Goal: Task Accomplishment & Management: Manage account settings

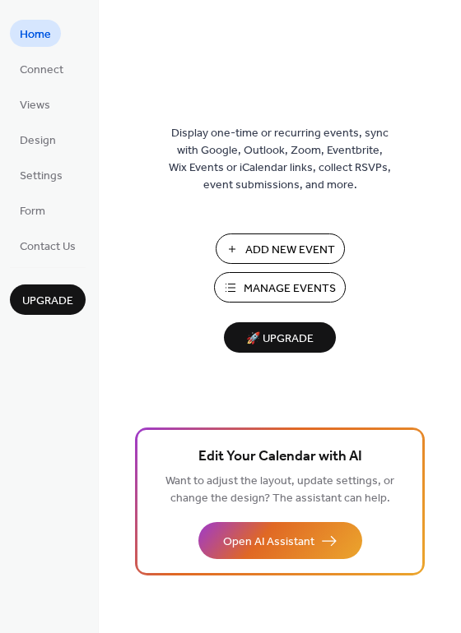
click at [285, 283] on span "Manage Events" at bounding box center [289, 289] width 92 height 17
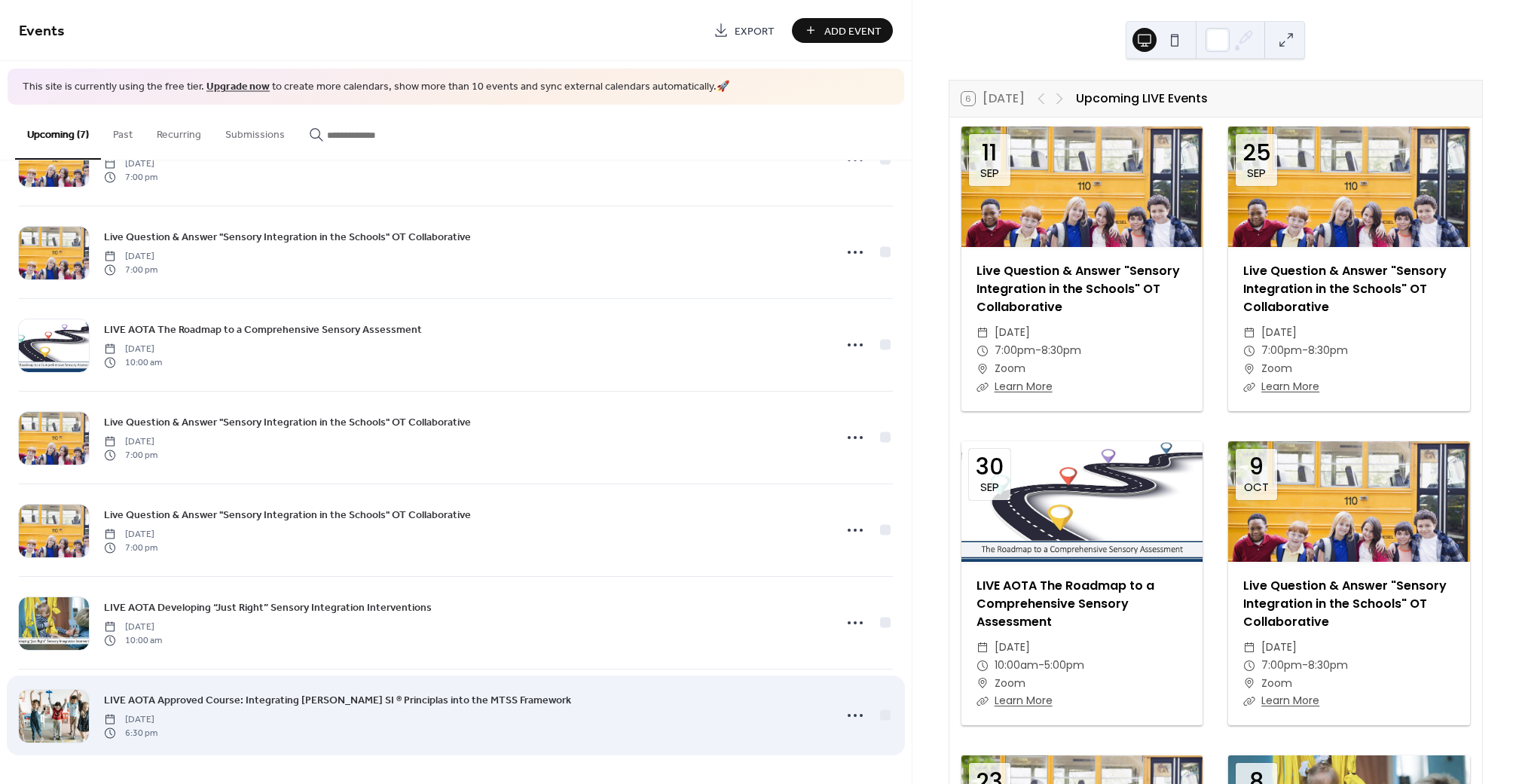
scroll to position [69, 0]
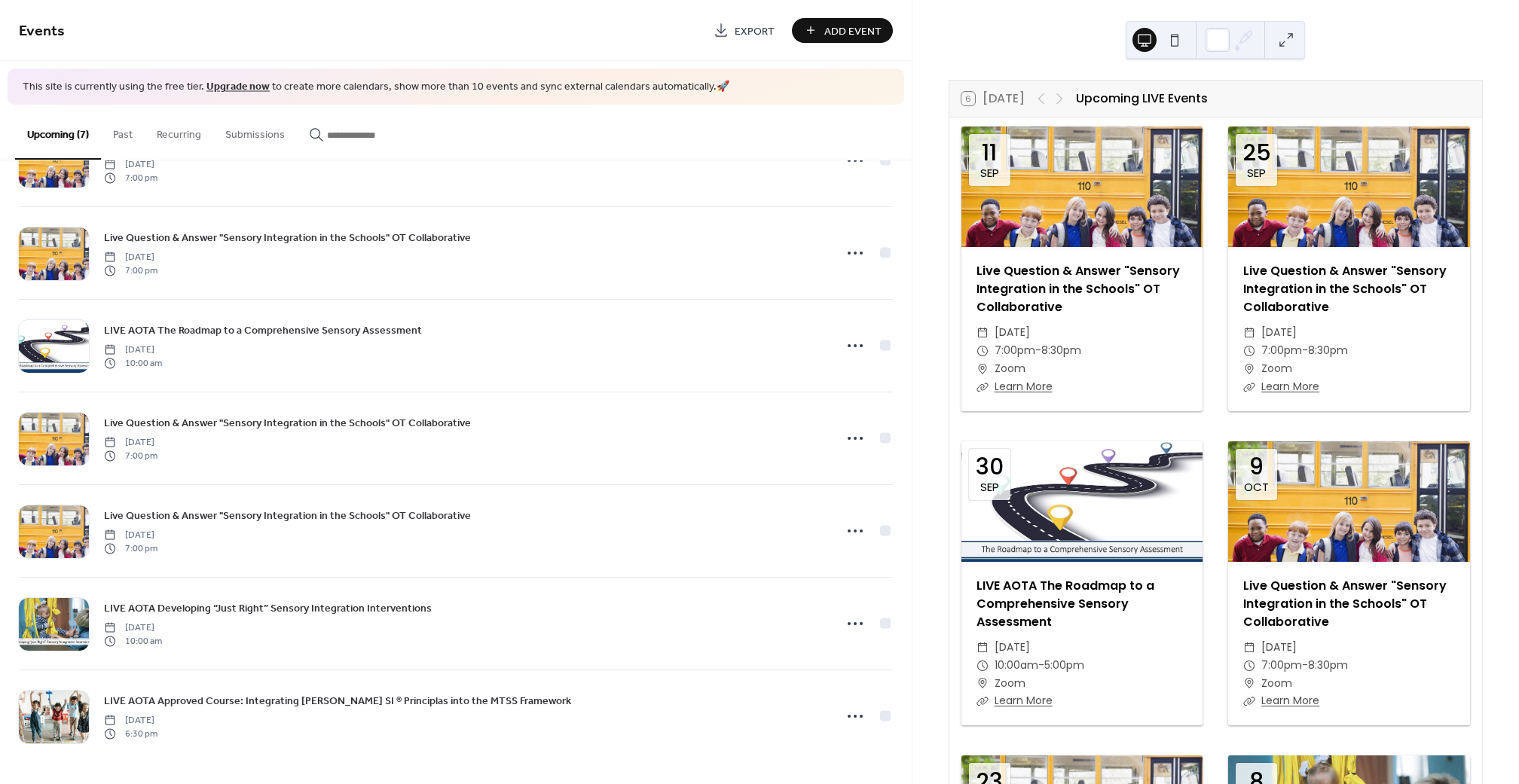
click at [824, 35] on button "Add Event" at bounding box center [843, 30] width 101 height 25
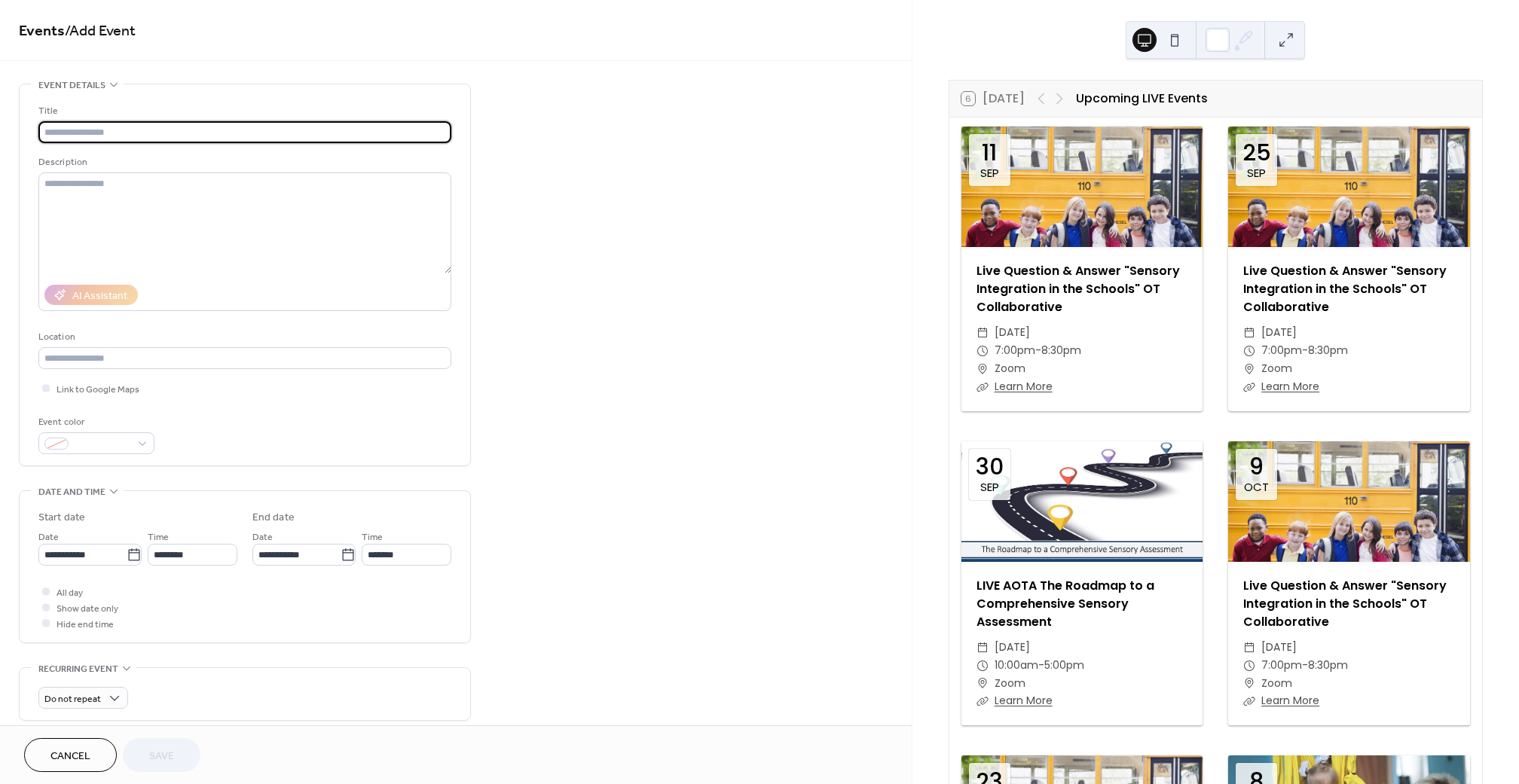
click at [168, 129] on input "text" at bounding box center [245, 132] width 413 height 22
click at [316, 133] on input "text" at bounding box center [245, 132] width 413 height 22
type input "**********"
click at [223, 357] on input "text" at bounding box center [245, 358] width 413 height 22
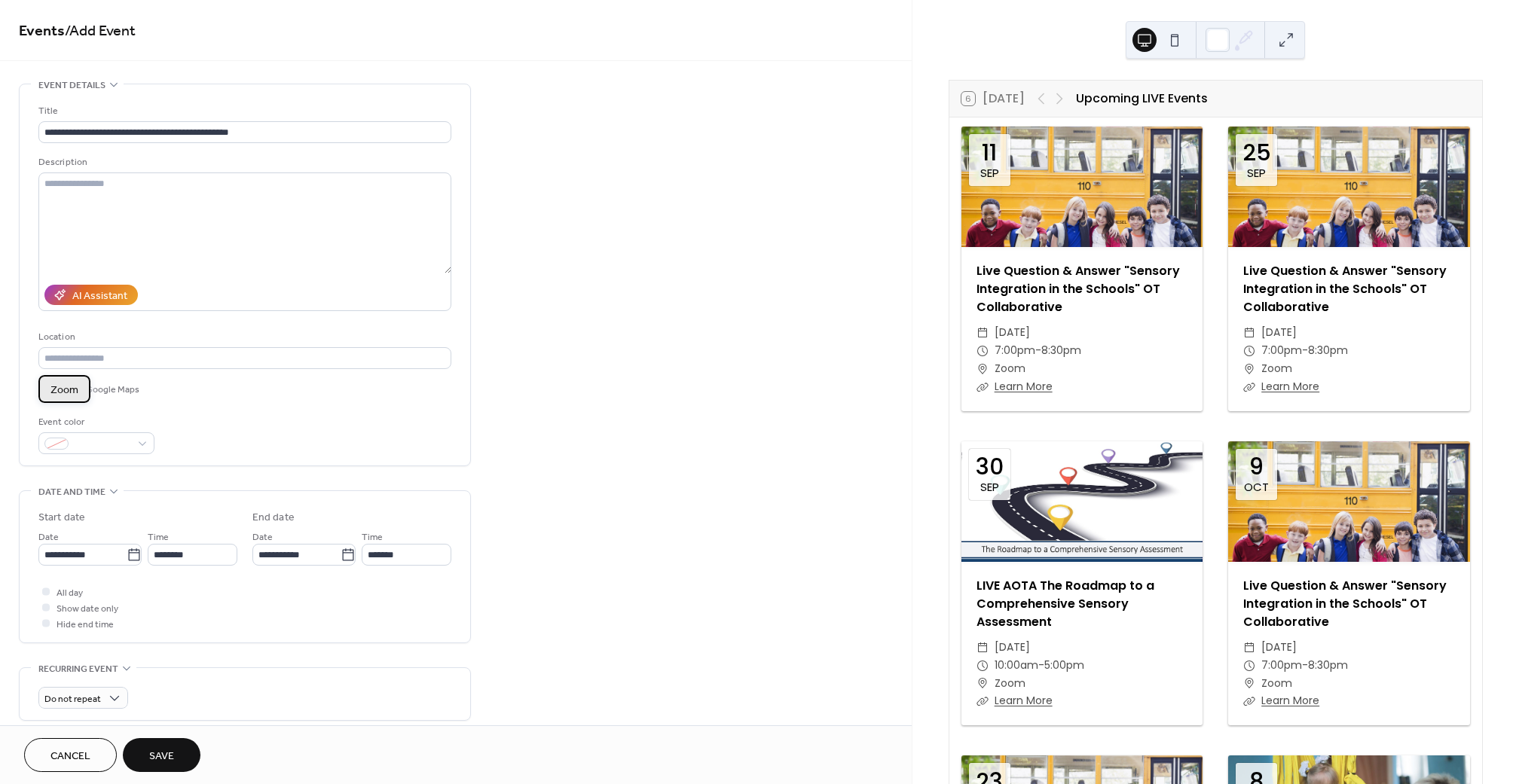
click at [66, 391] on span "Zoom" at bounding box center [64, 390] width 27 height 16
type input "****"
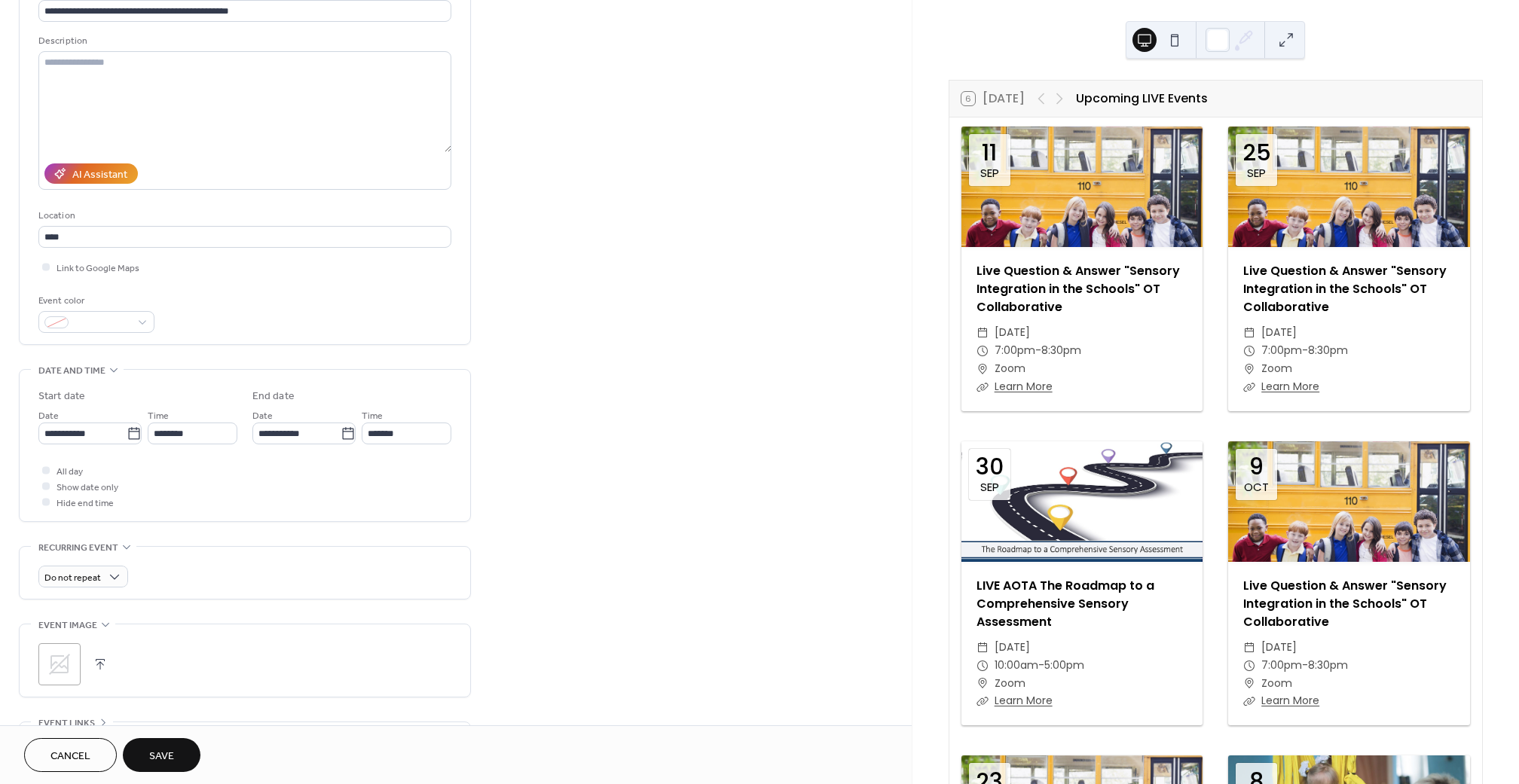
scroll to position [123, 0]
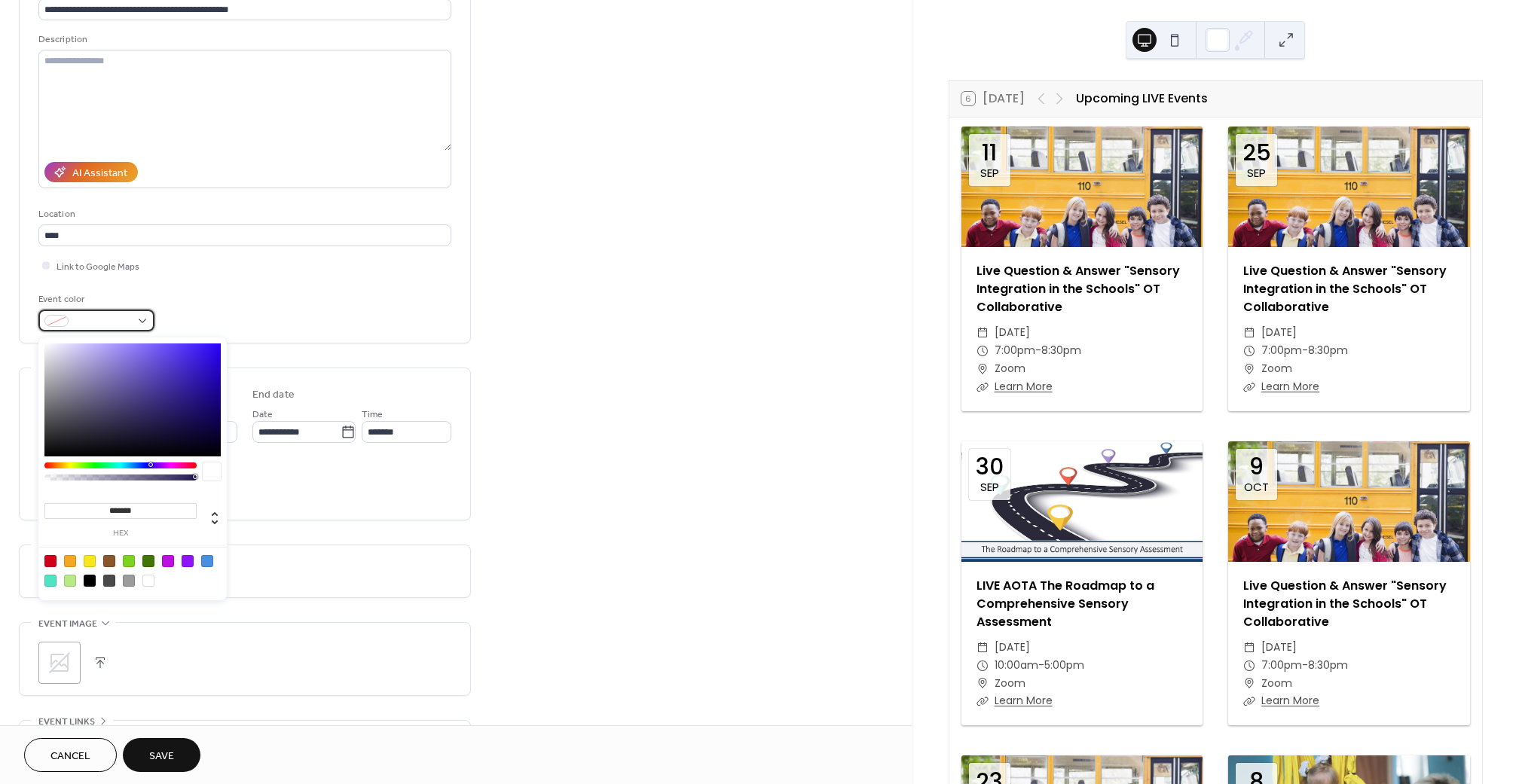
click at [137, 321] on div at bounding box center [96, 321] width 116 height 22
click at [329, 320] on div "Event color" at bounding box center [245, 311] width 413 height 40
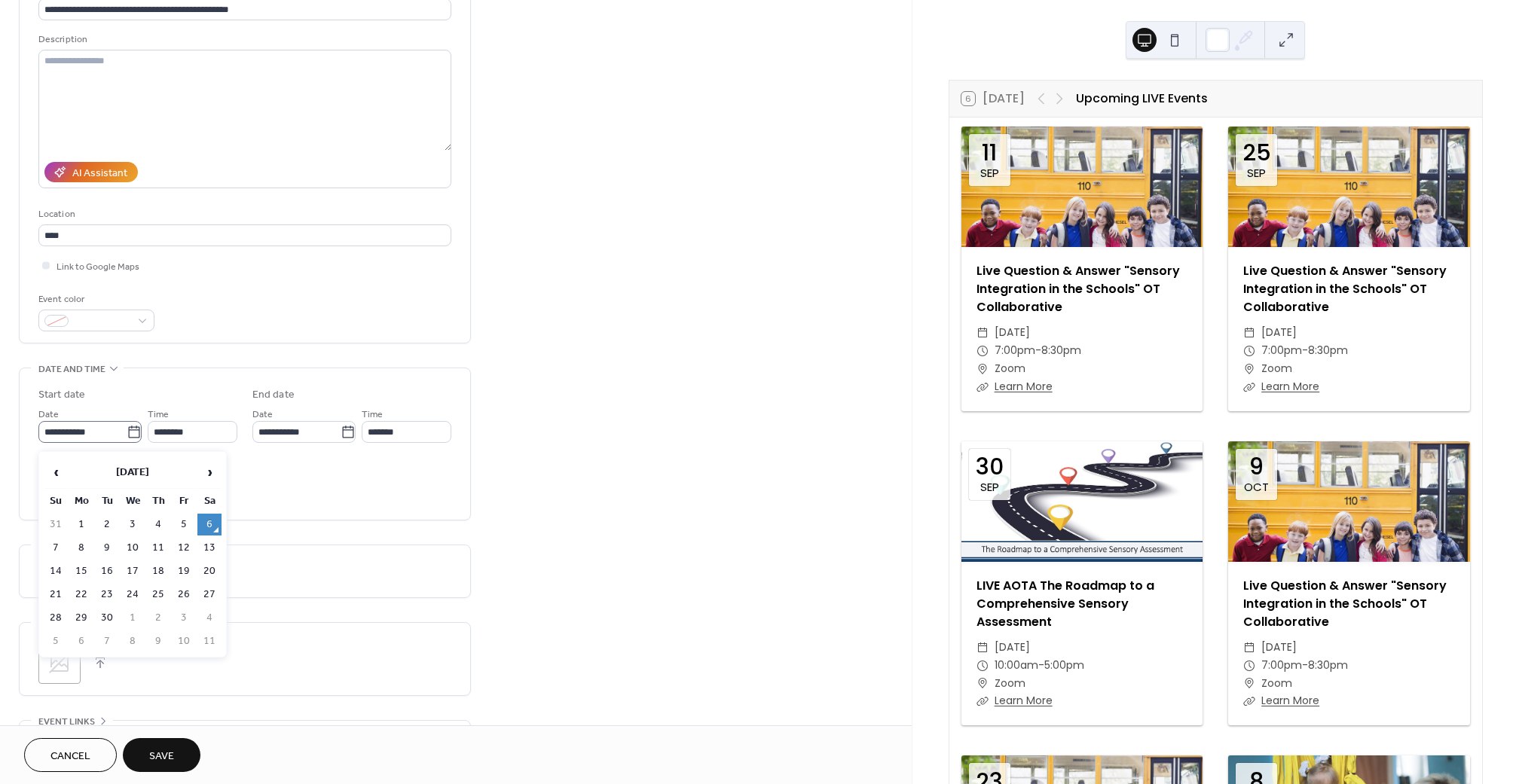
click at [128, 434] on icon at bounding box center [134, 431] width 11 height 12
click at [126, 434] on input "**********" at bounding box center [82, 432] width 88 height 22
click at [210, 474] on span "›" at bounding box center [209, 472] width 23 height 30
click at [109, 548] on td "4" at bounding box center [107, 549] width 24 height 22
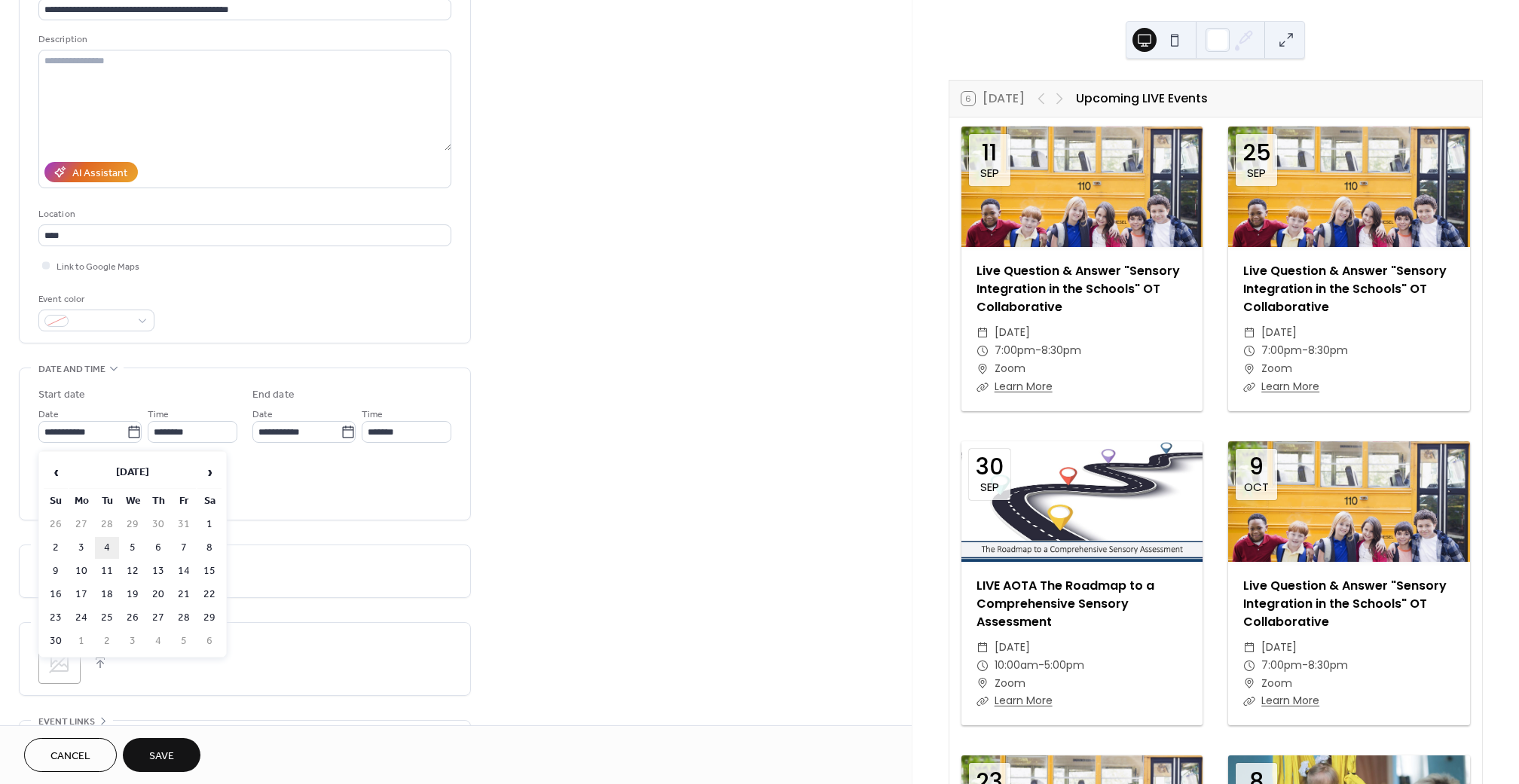
type input "**********"
click at [215, 439] on input "********" at bounding box center [192, 432] width 90 height 22
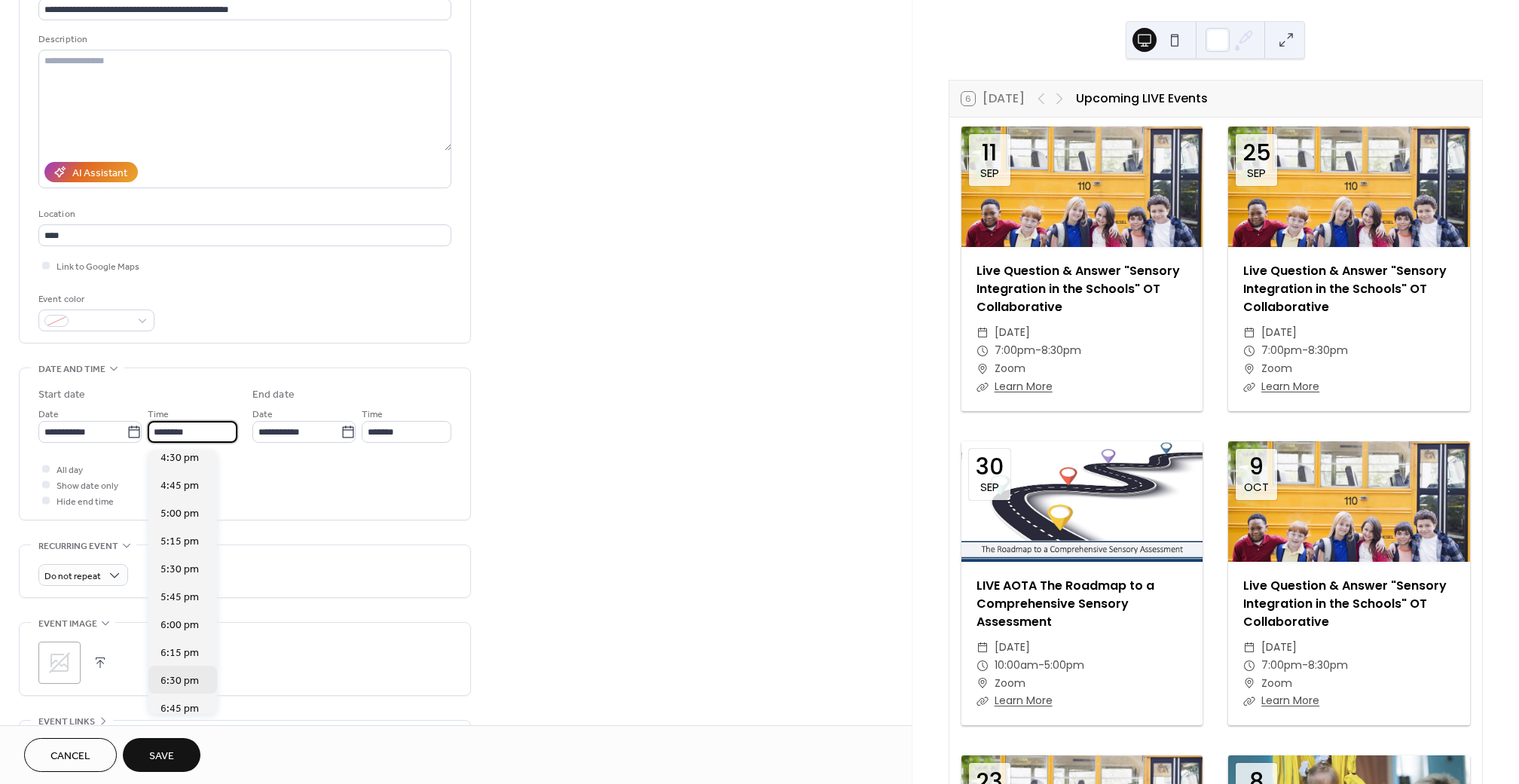
scroll to position [1848, 0]
click at [188, 682] on span "6:30 pm" at bounding box center [180, 681] width 38 height 16
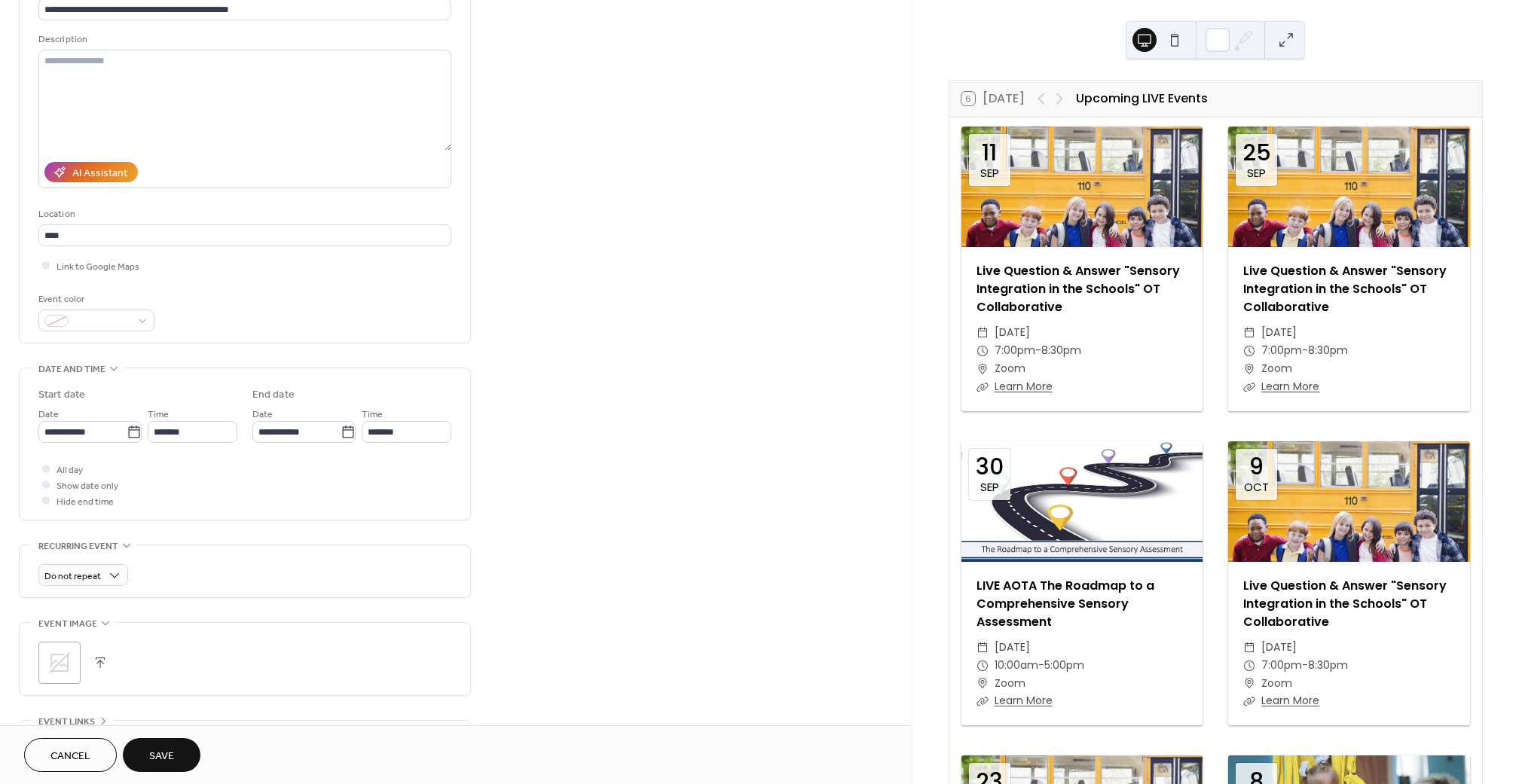
type input "*******"
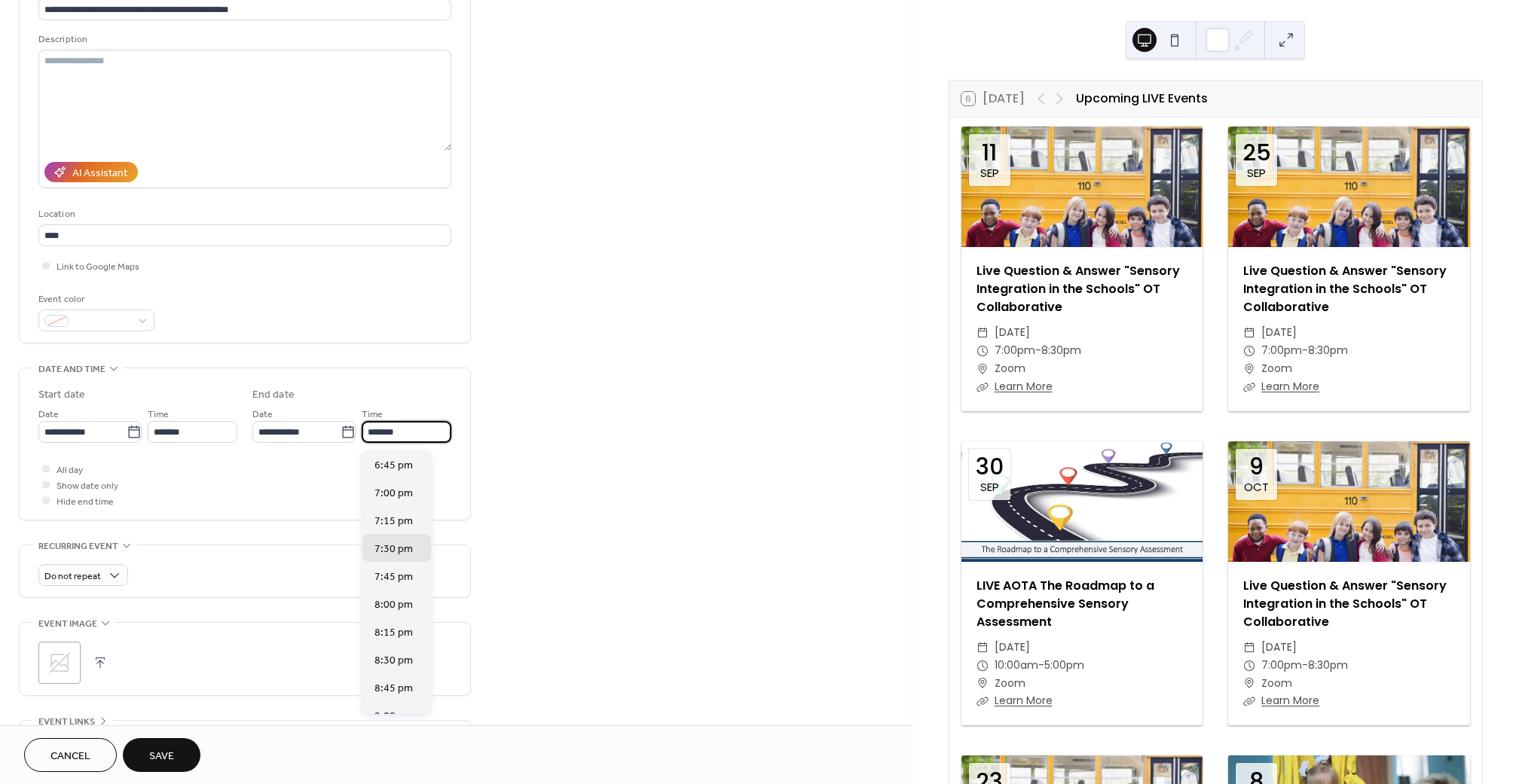
click at [396, 438] on input "*******" at bounding box center [407, 432] width 90 height 22
click at [396, 660] on span "8:30 pm" at bounding box center [394, 660] width 38 height 16
type input "*******"
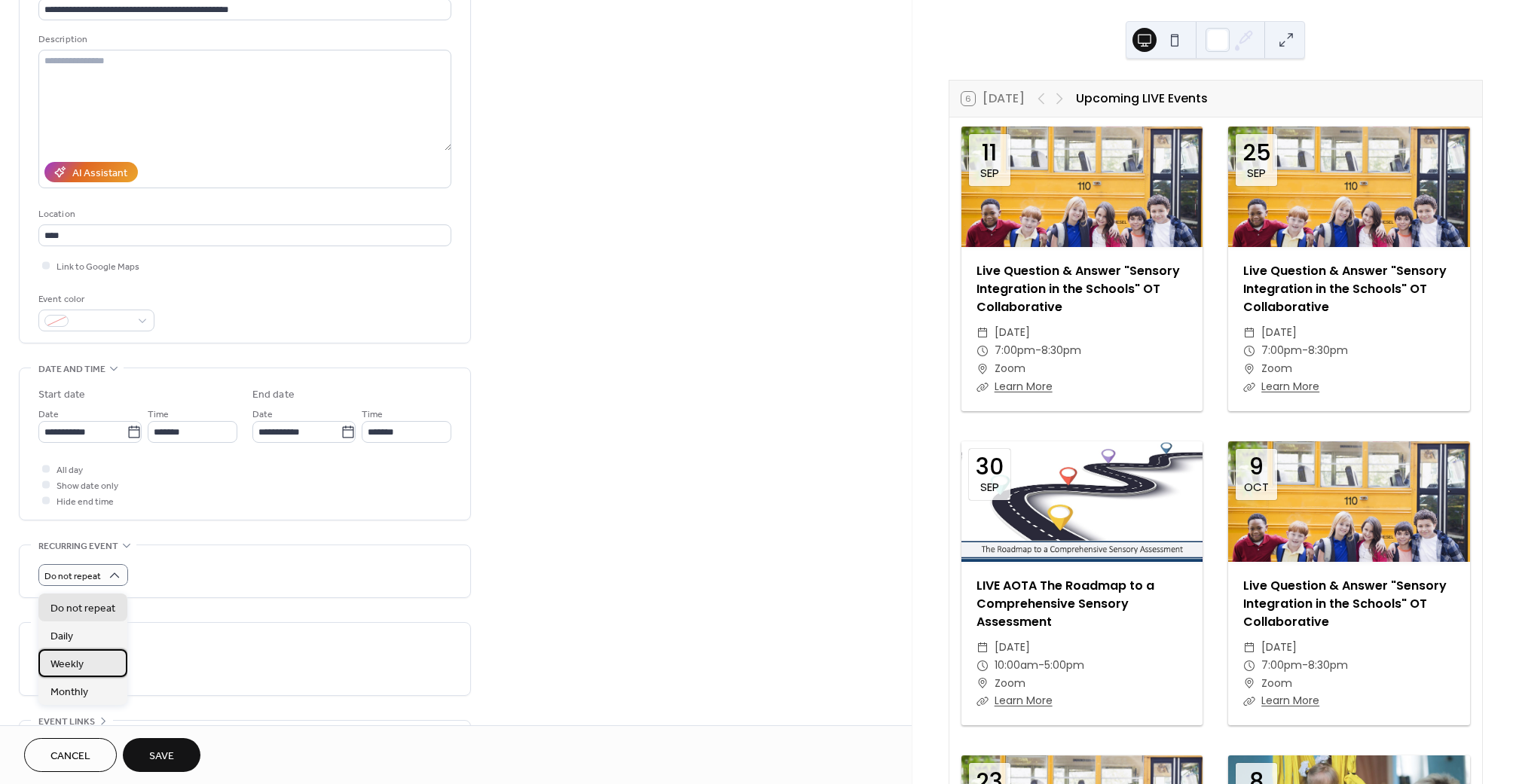
click at [88, 664] on div "Weekly" at bounding box center [82, 663] width 89 height 27
click at [143, 636] on input "*" at bounding box center [91, 633] width 104 height 22
type input "*"
click at [143, 644] on input "*" at bounding box center [91, 633] width 104 height 22
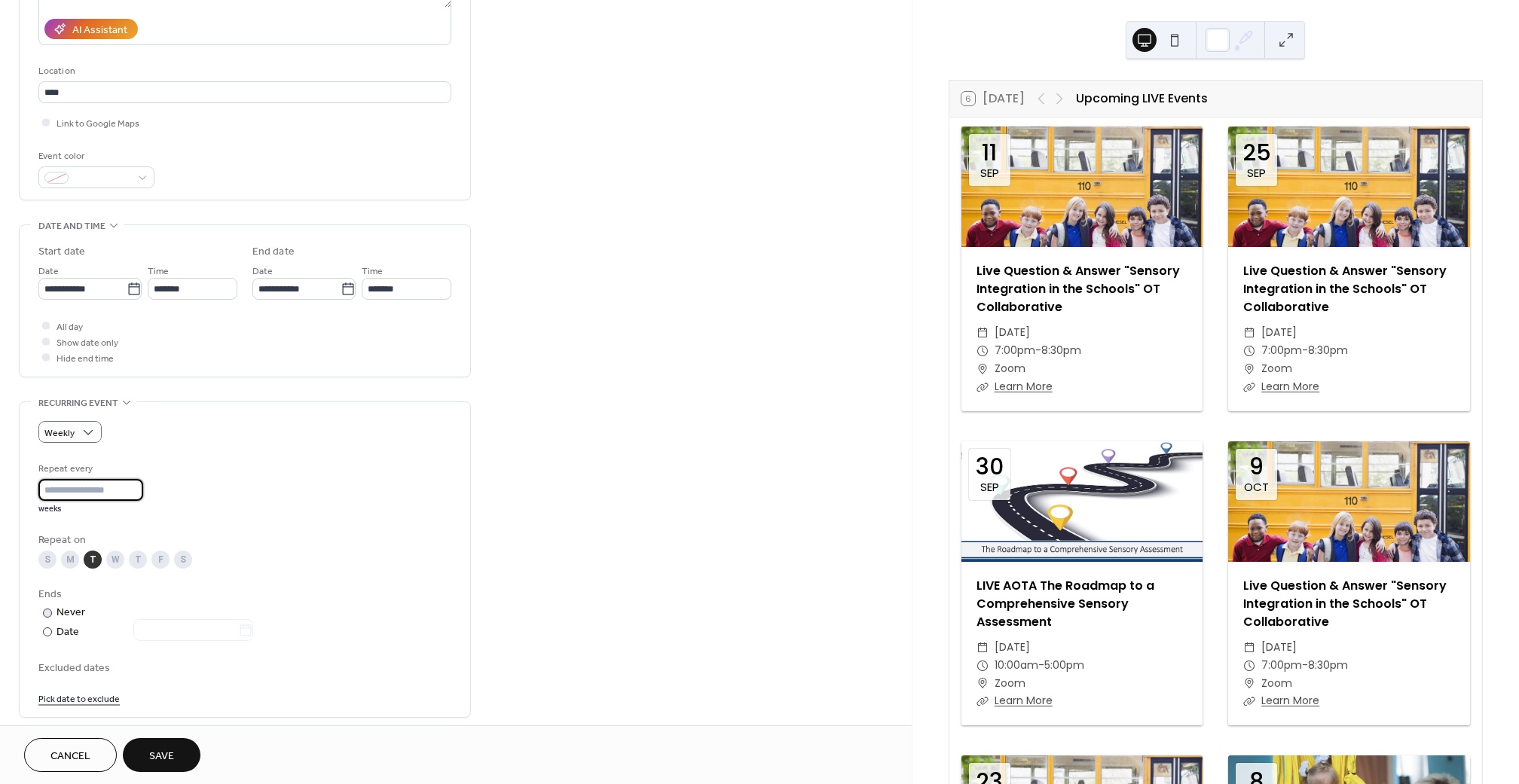
scroll to position [269, 0]
click at [48, 633] on div at bounding box center [48, 628] width 9 height 9
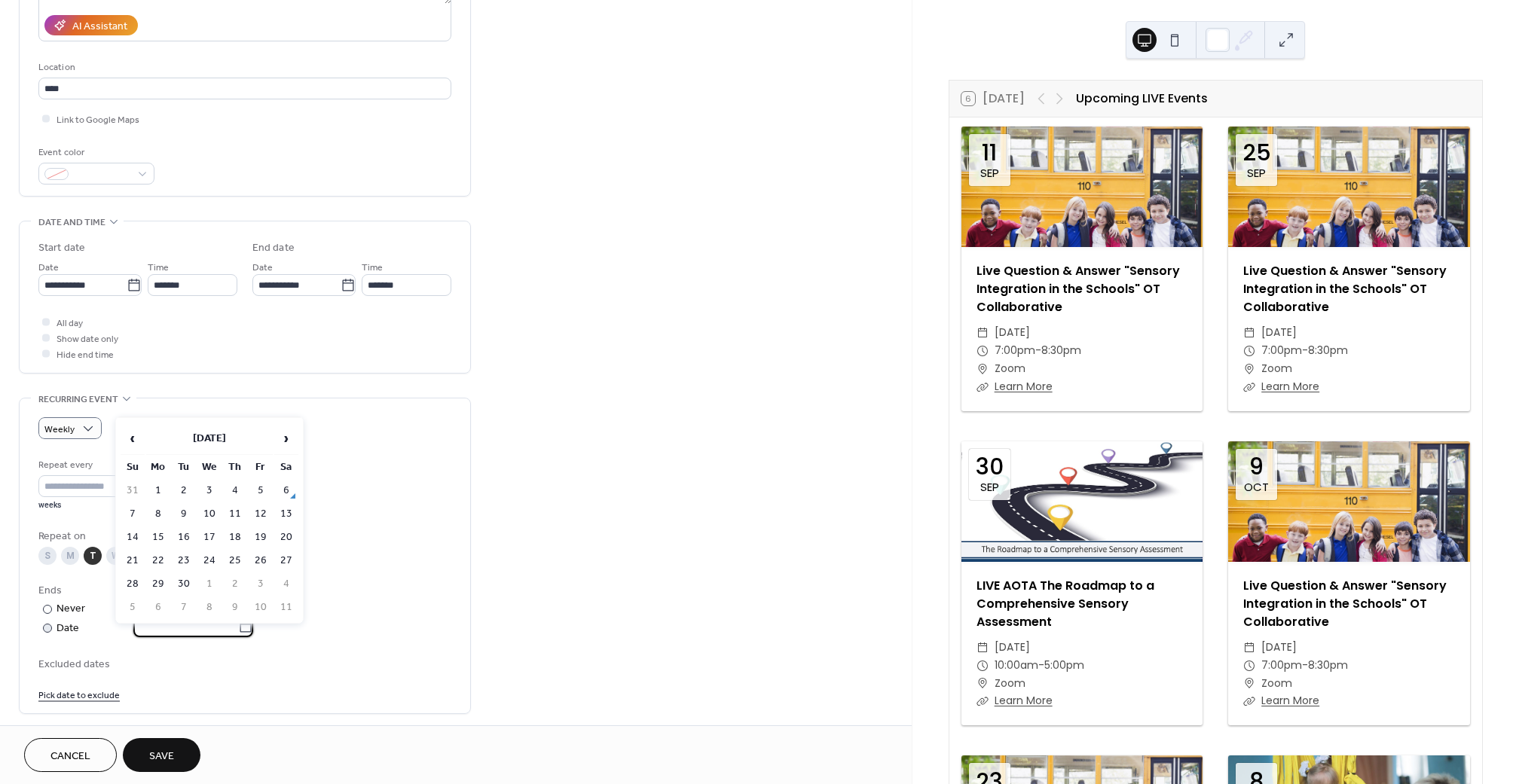
click at [151, 632] on input "text" at bounding box center [186, 626] width 104 height 22
click at [282, 438] on span "›" at bounding box center [286, 438] width 23 height 30
click at [190, 560] on td "18" at bounding box center [184, 561] width 24 height 22
type input "**********"
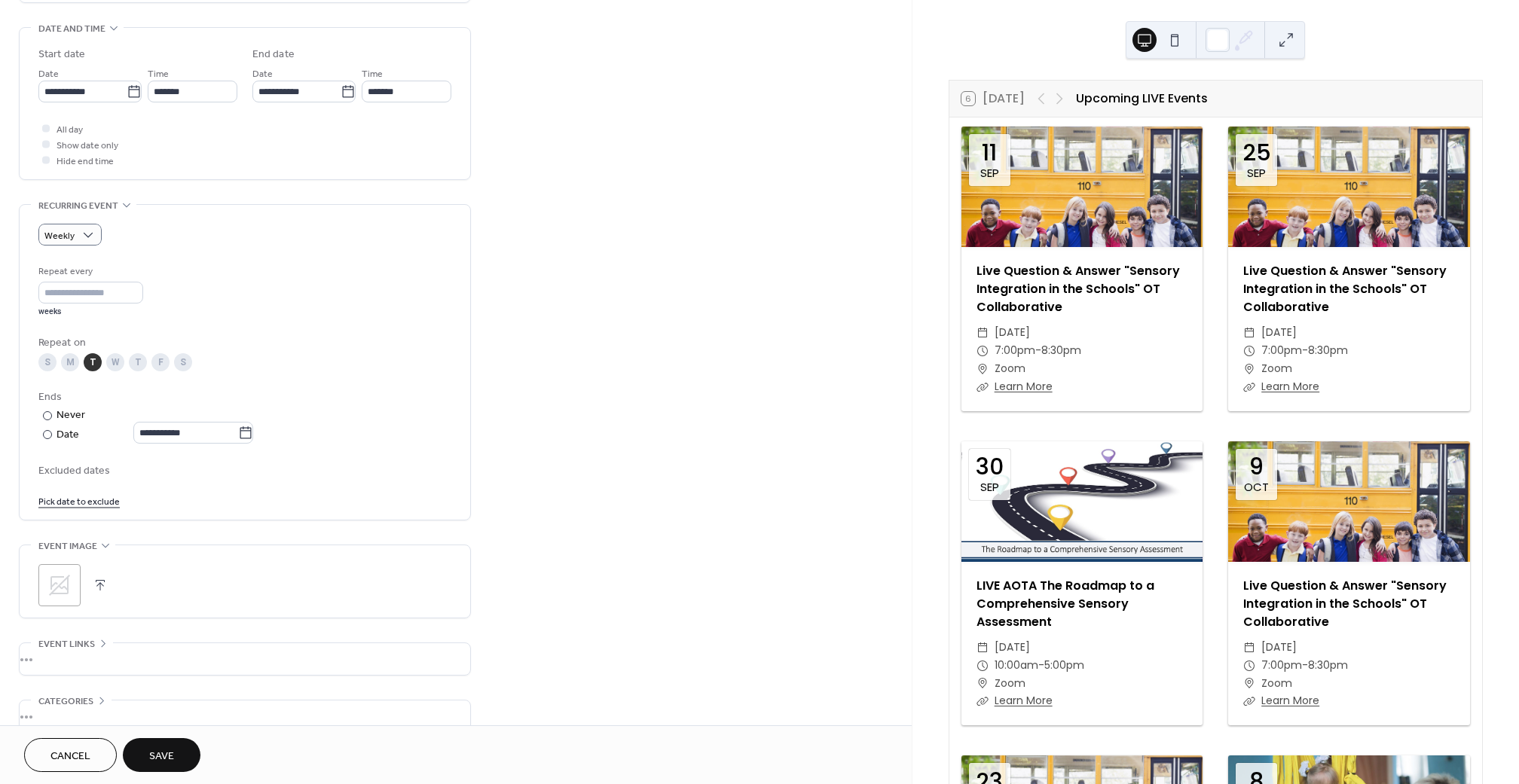
scroll to position [469, 0]
click at [44, 583] on div ";" at bounding box center [60, 580] width 42 height 42
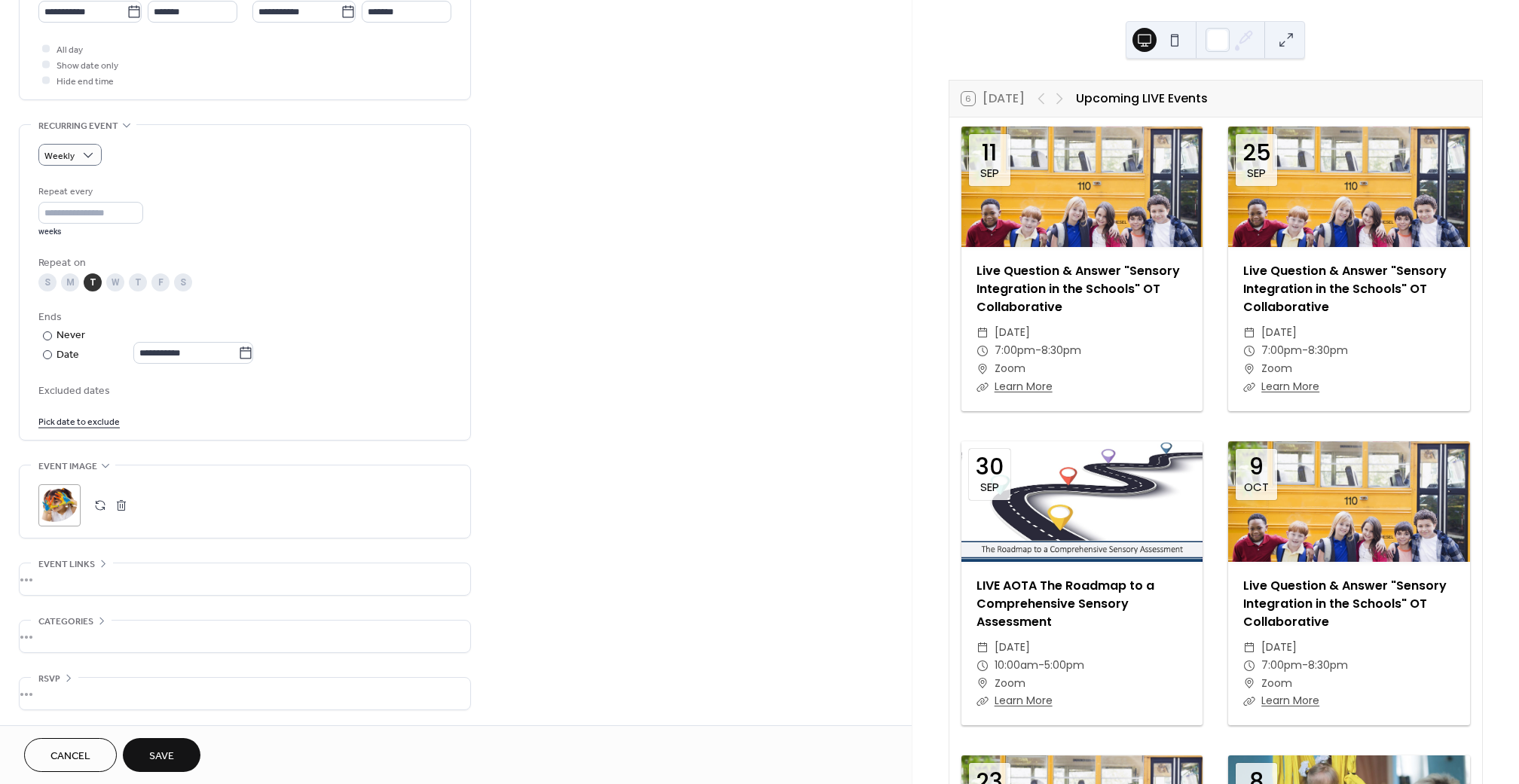
scroll to position [550, 0]
click at [86, 573] on div "•••" at bounding box center [245, 579] width 451 height 32
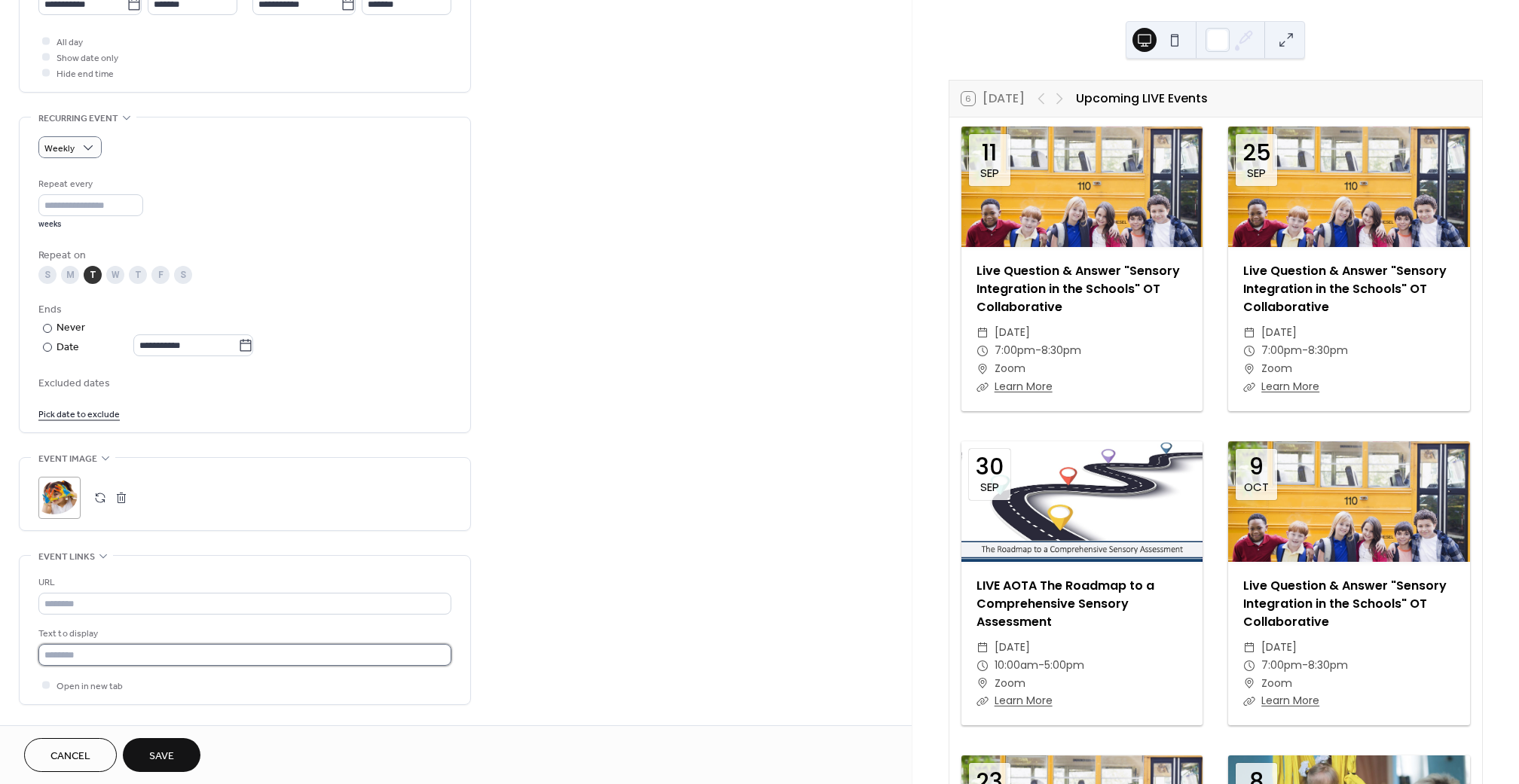
click at [103, 661] on input "text" at bounding box center [245, 655] width 413 height 22
type input "**********"
click at [118, 615] on input "text" at bounding box center [245, 604] width 413 height 22
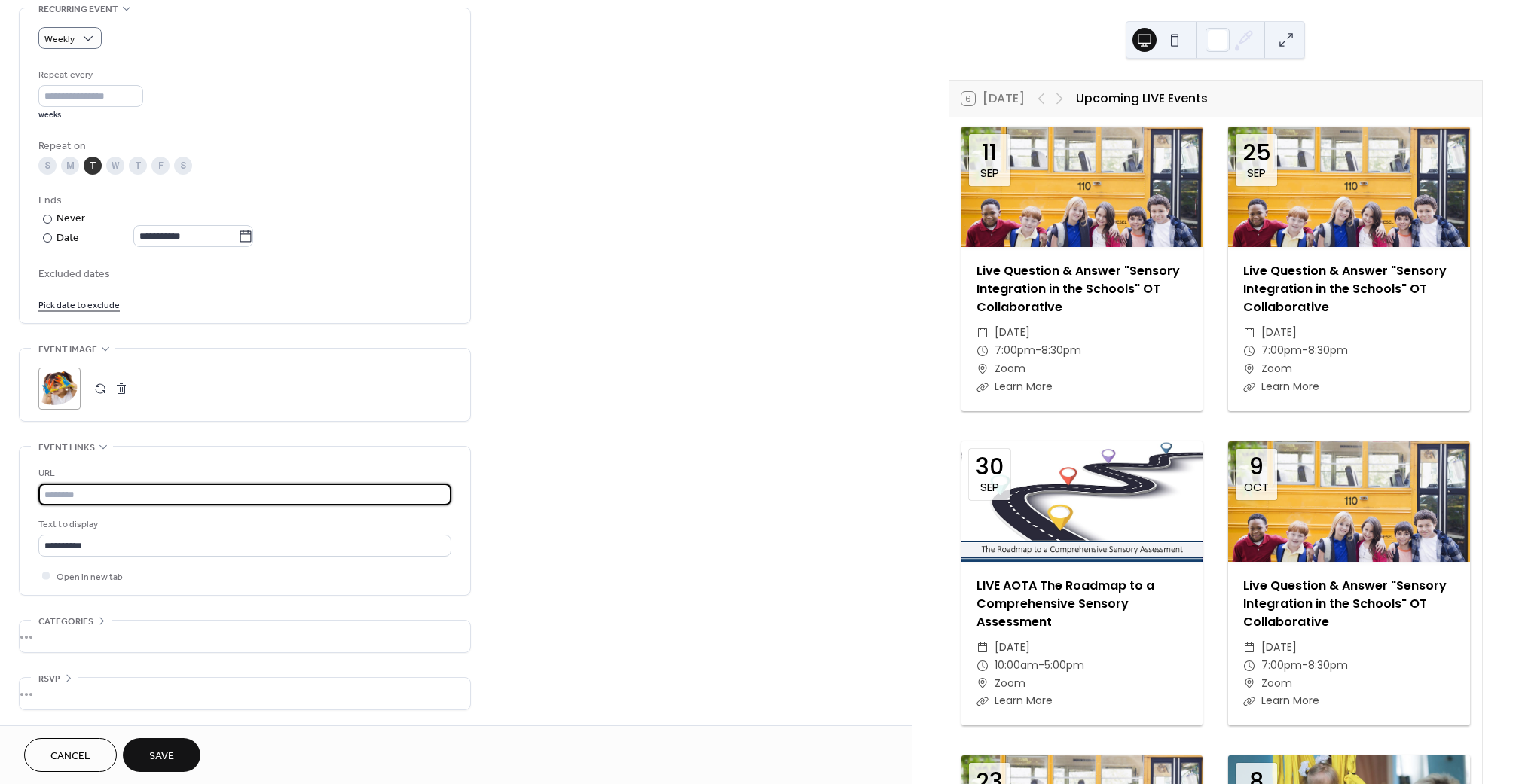
scroll to position [670, 0]
click at [169, 756] on span "Save" at bounding box center [161, 757] width 25 height 16
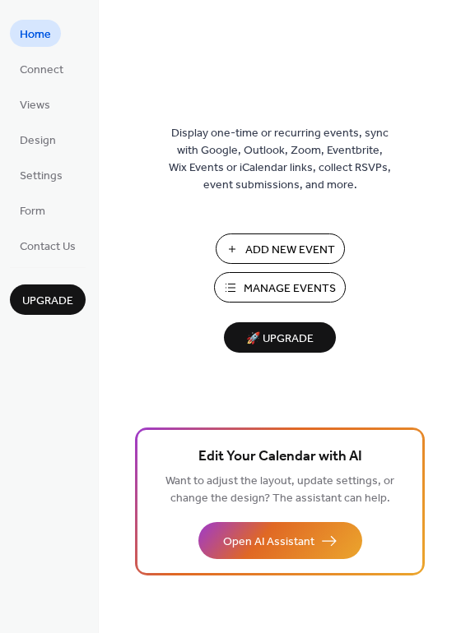
click at [320, 290] on span "Manage Events" at bounding box center [289, 289] width 92 height 17
click at [258, 292] on span "Manage Events" at bounding box center [289, 289] width 92 height 17
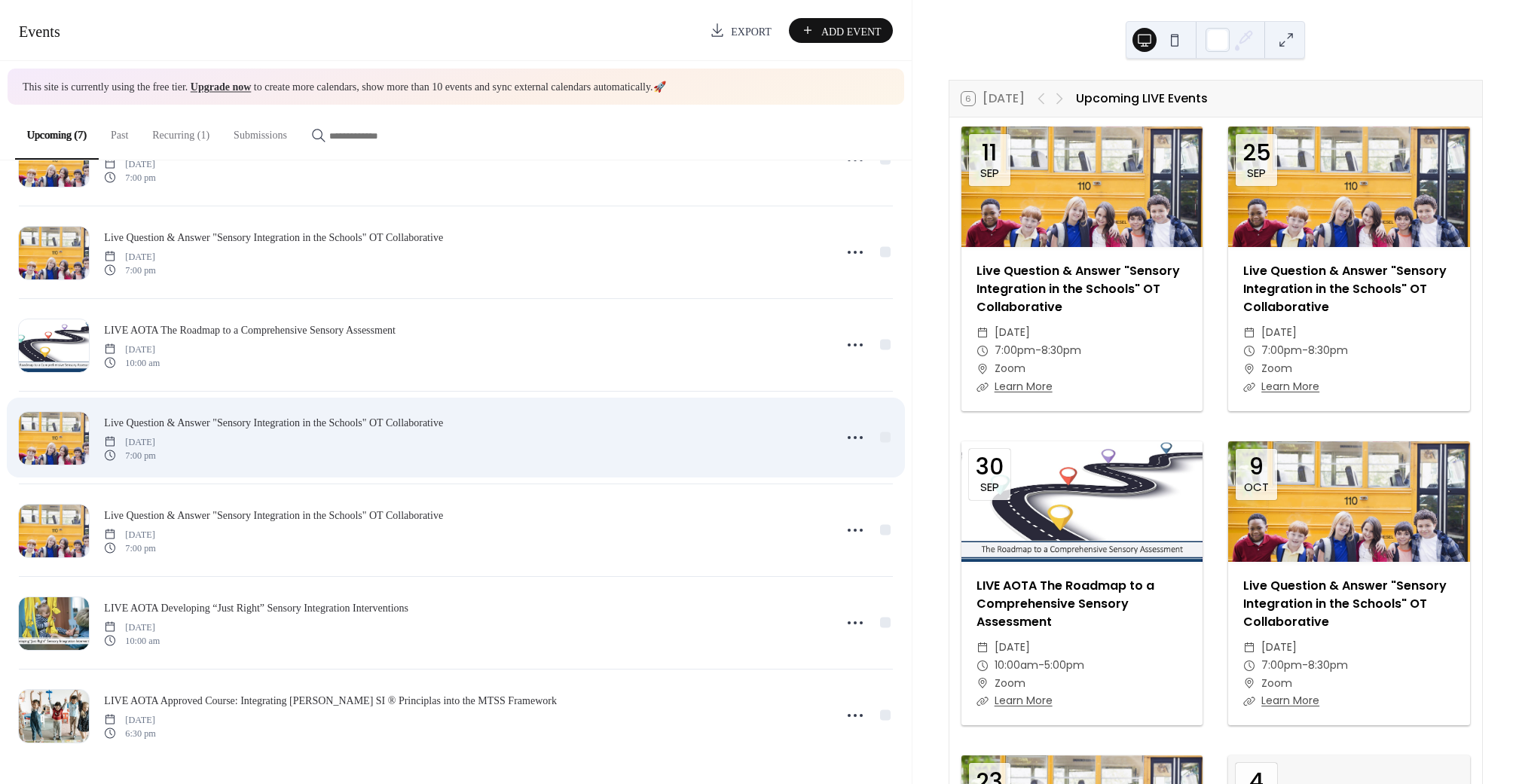
scroll to position [69, 0]
click at [860, 437] on circle at bounding box center [861, 438] width 3 height 3
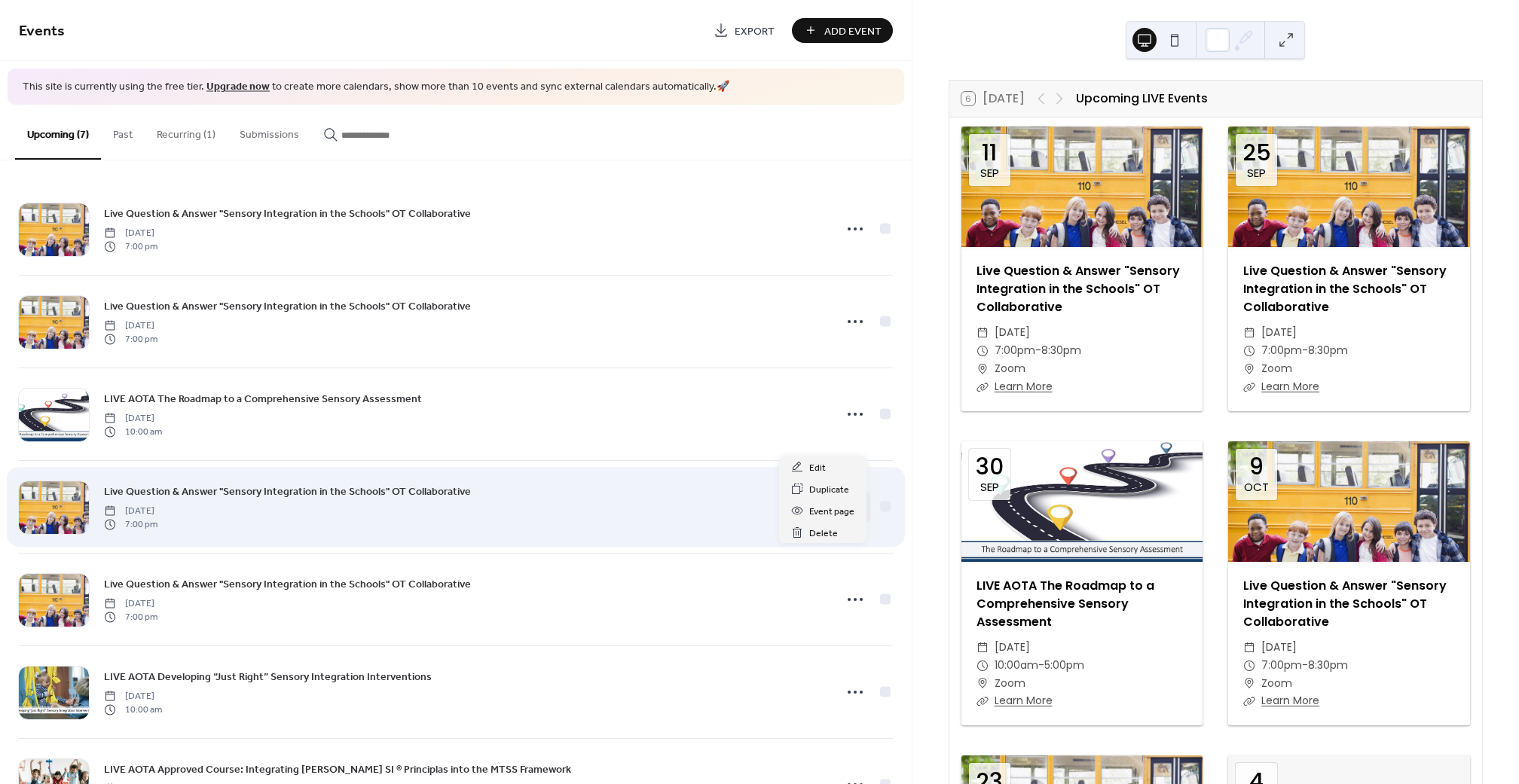
scroll to position [0, 0]
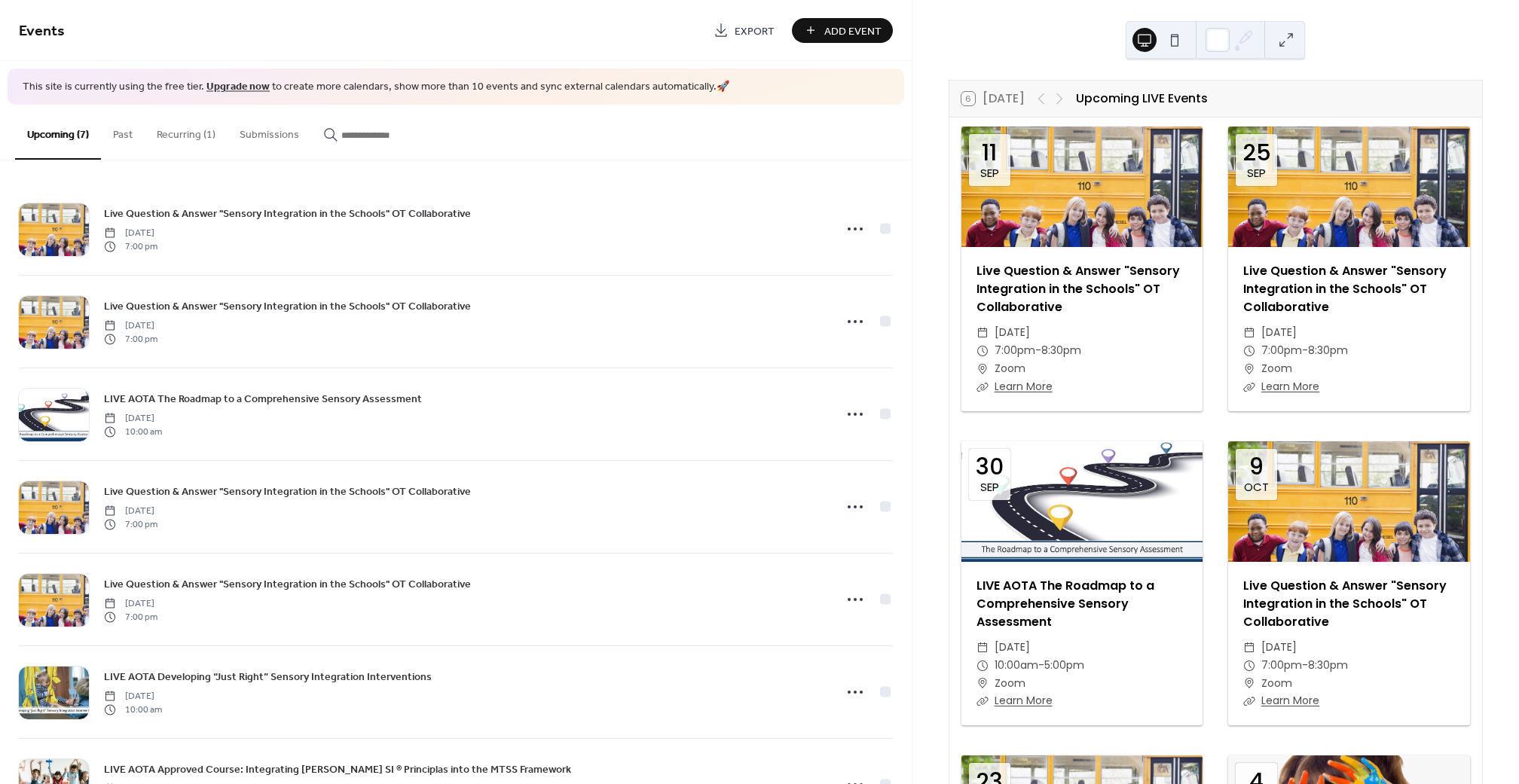
click at [182, 121] on button "Recurring (1)" at bounding box center [186, 131] width 82 height 53
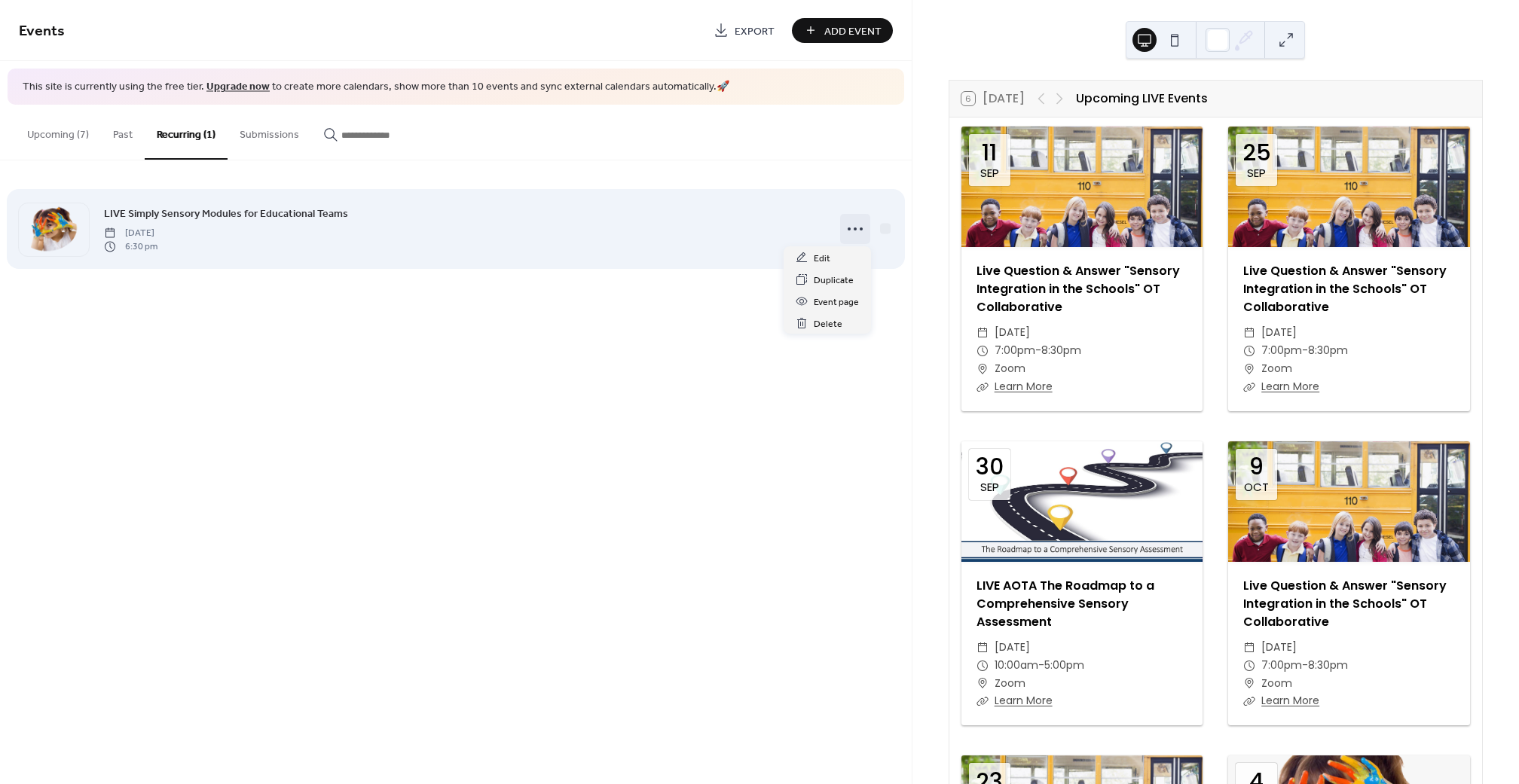
click at [852, 225] on icon at bounding box center [856, 229] width 24 height 24
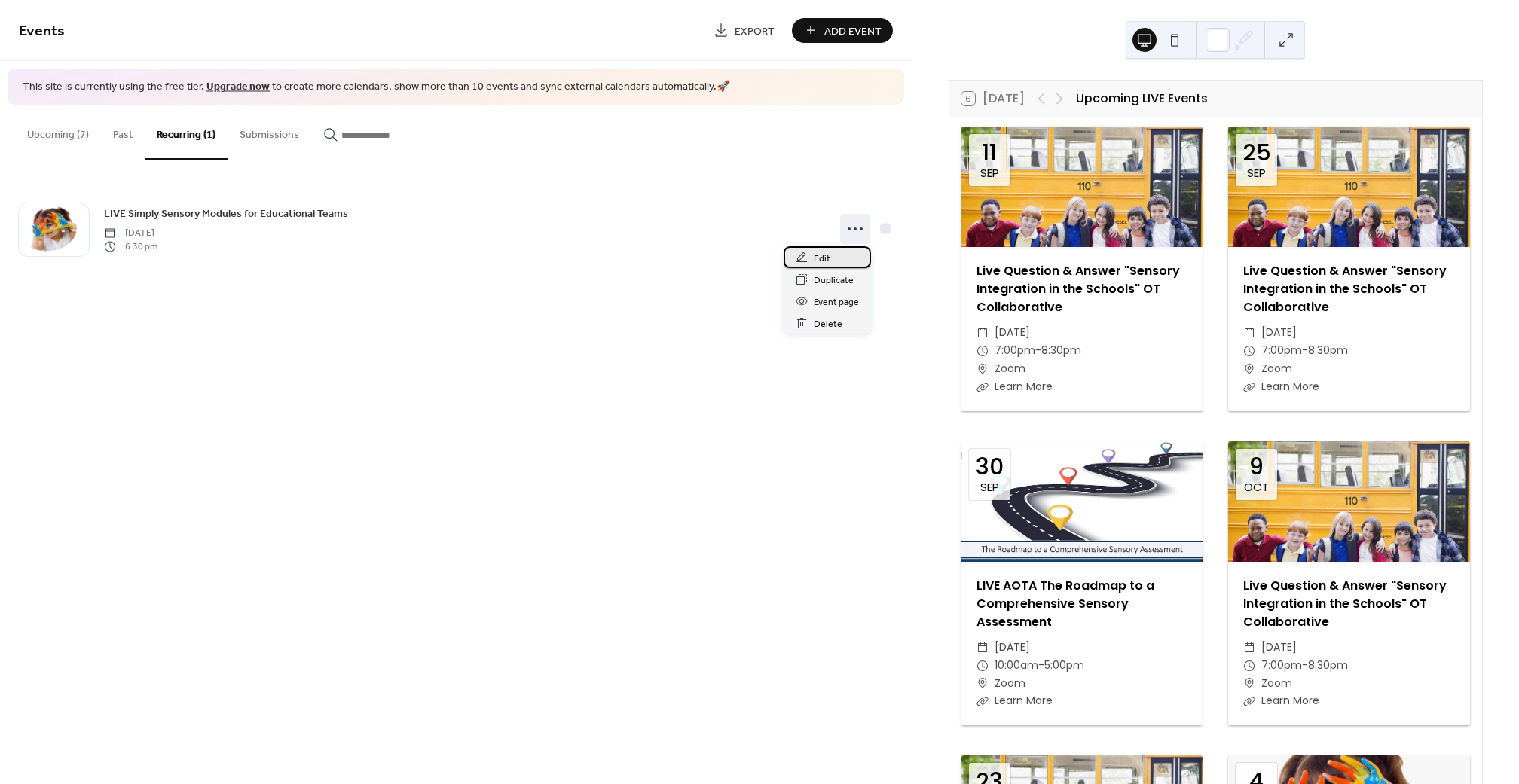
click at [839, 257] on div "Edit" at bounding box center [827, 257] width 87 height 22
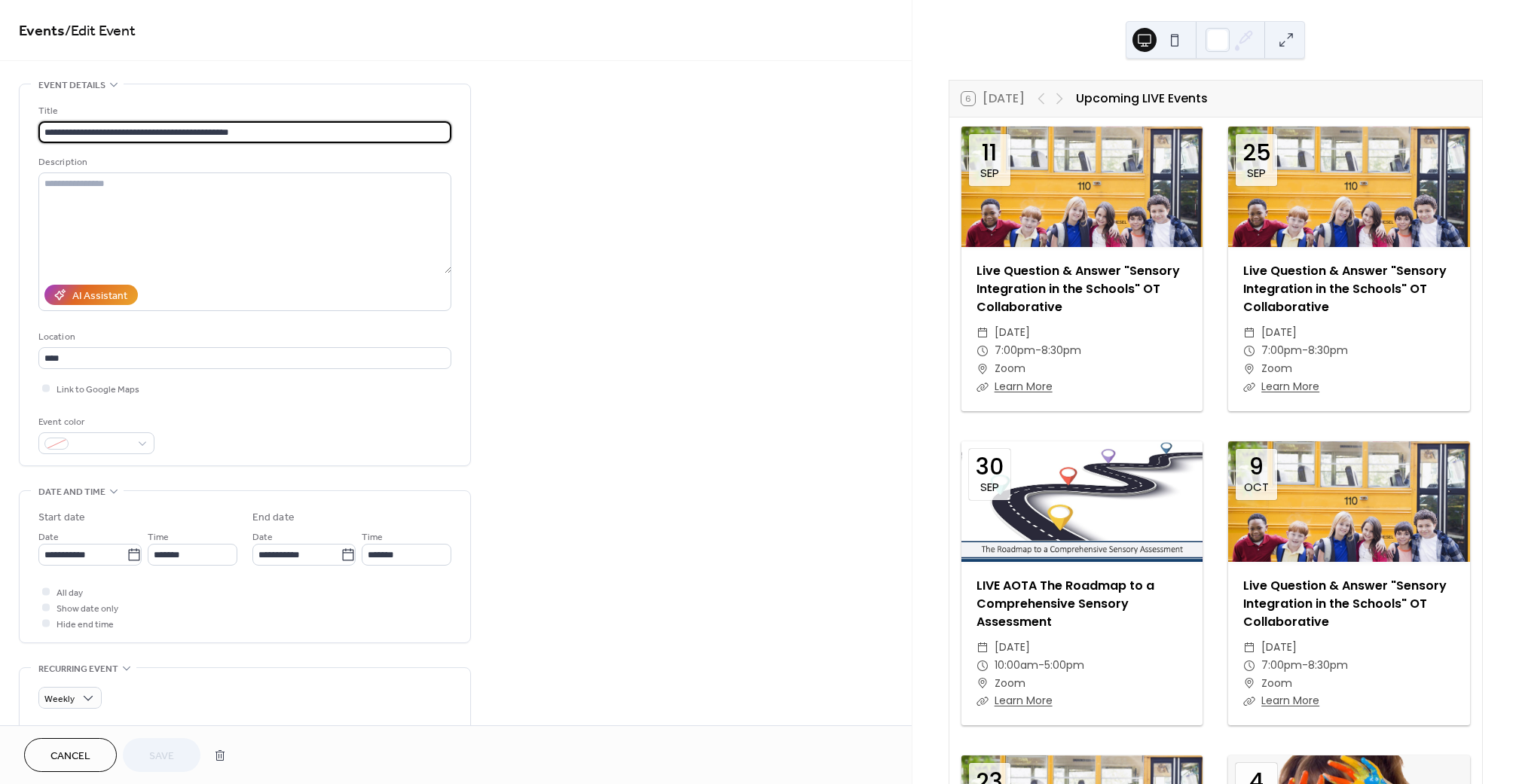
type input "**********"
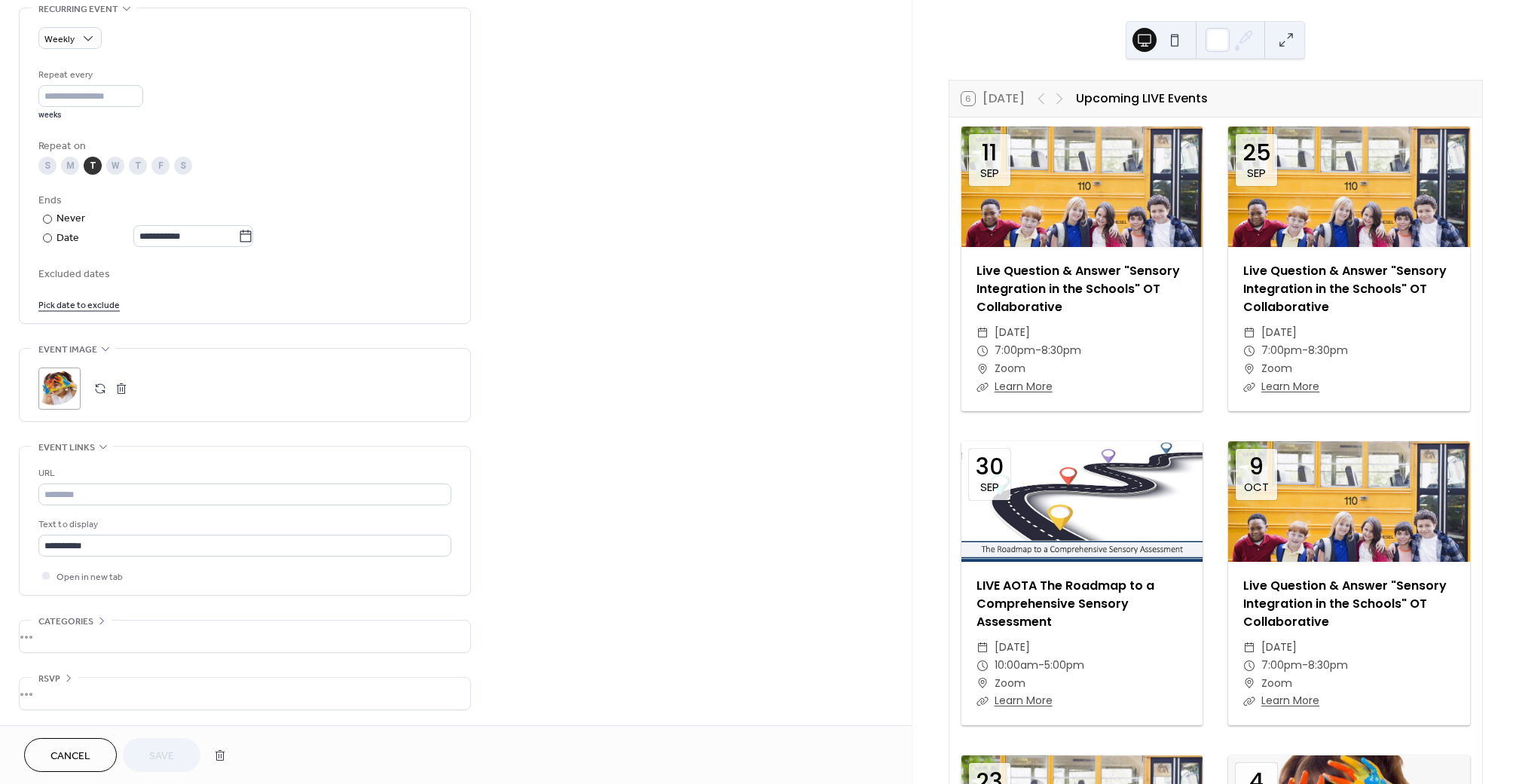
scroll to position [670, 0]
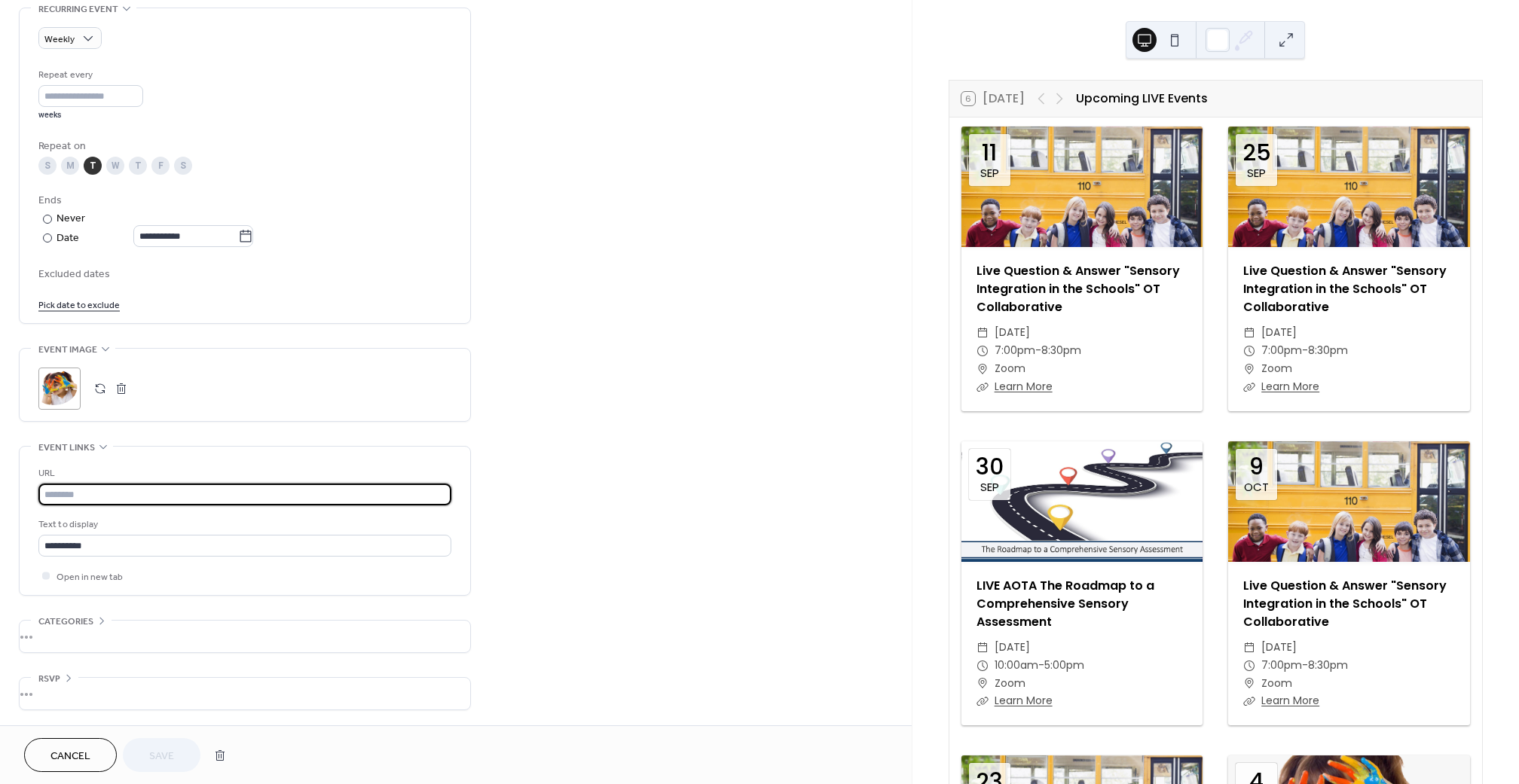
click at [186, 484] on input "text" at bounding box center [245, 495] width 413 height 22
paste input "**********"
type input "**********"
click at [189, 760] on button "Save" at bounding box center [161, 755] width 78 height 34
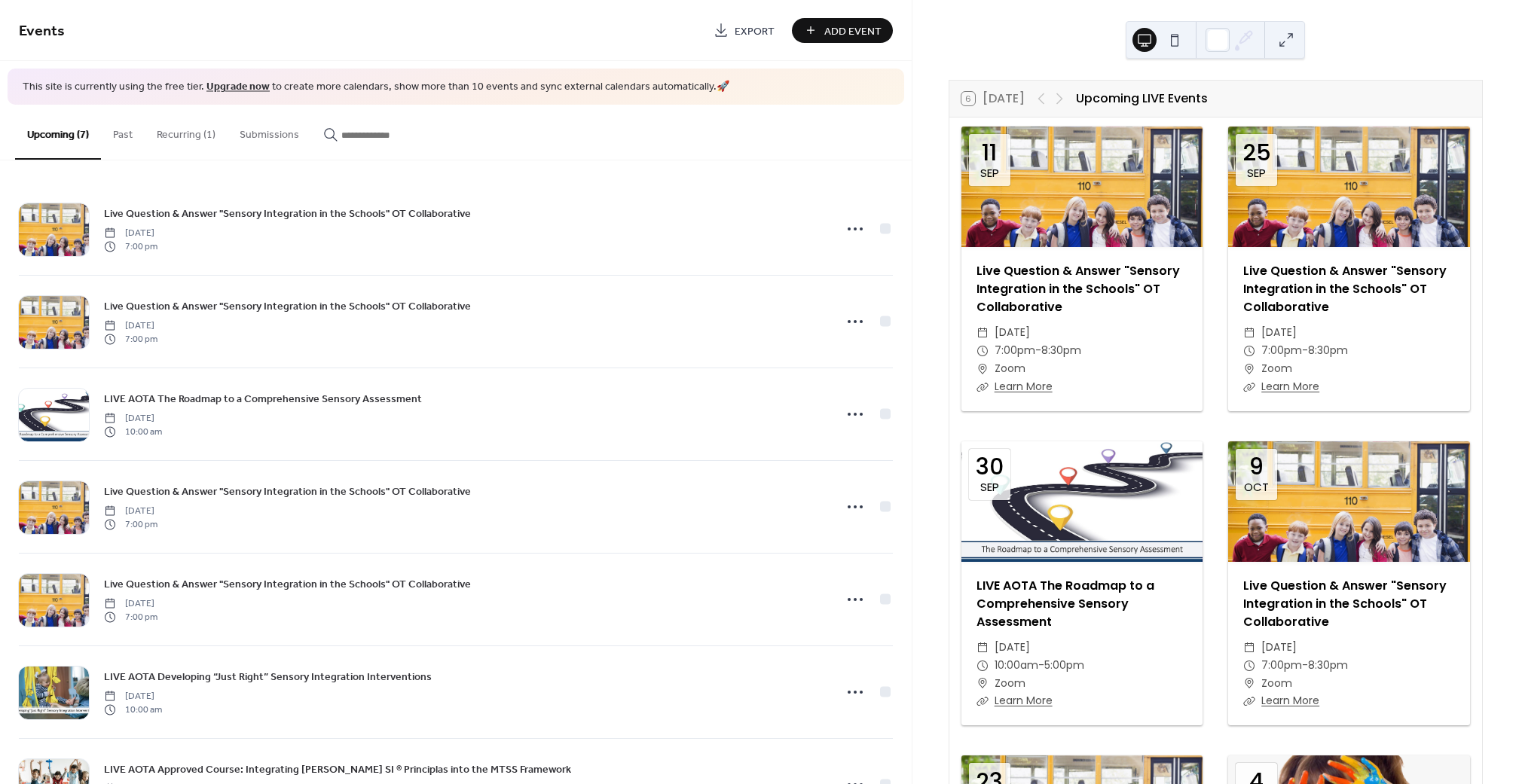
click at [1030, 39] on div "6 Today Upcoming LIVE Events 11 Sep Live Question & Answer "Sensory Integration…" at bounding box center [1216, 392] width 607 height 784
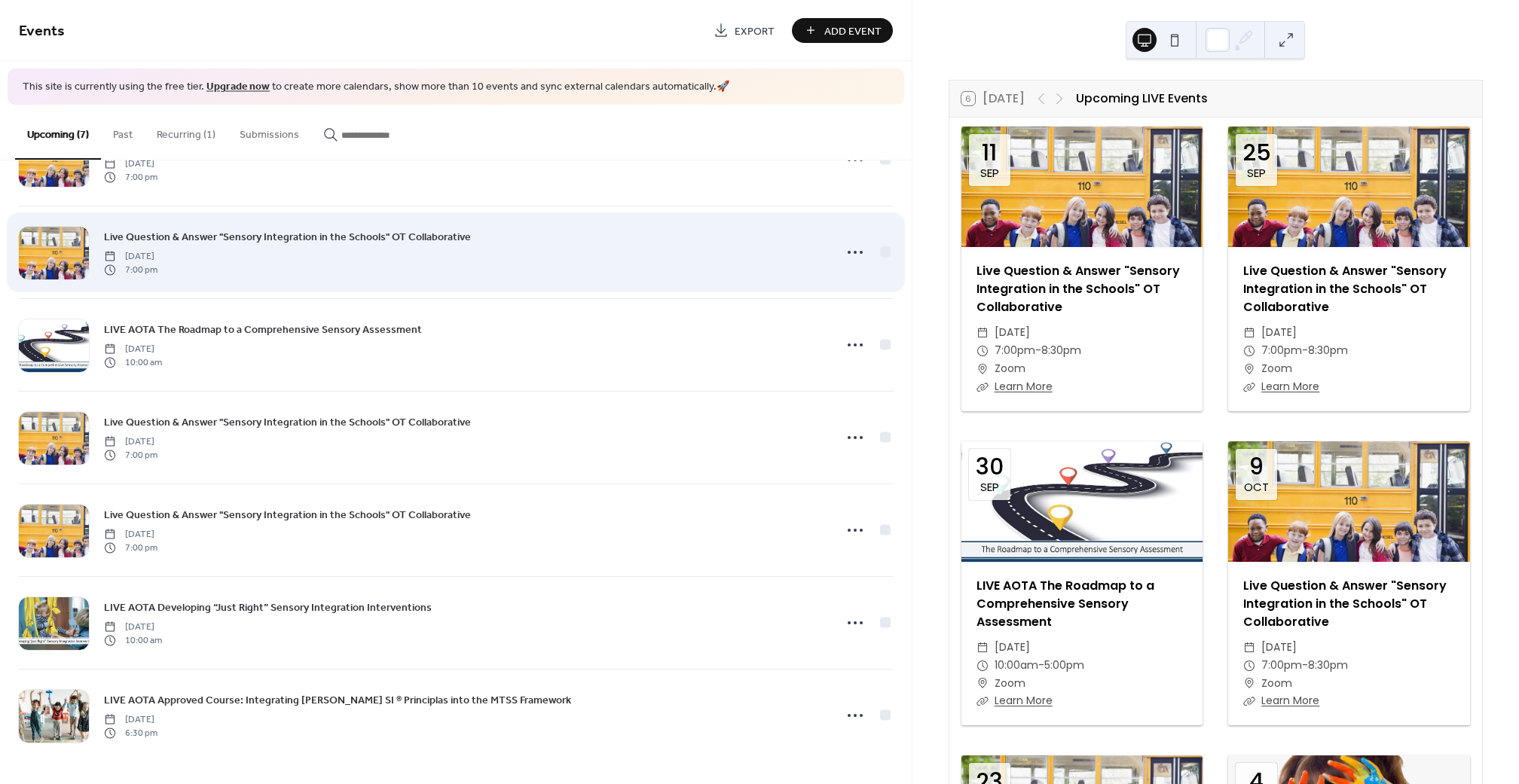
scroll to position [69, 0]
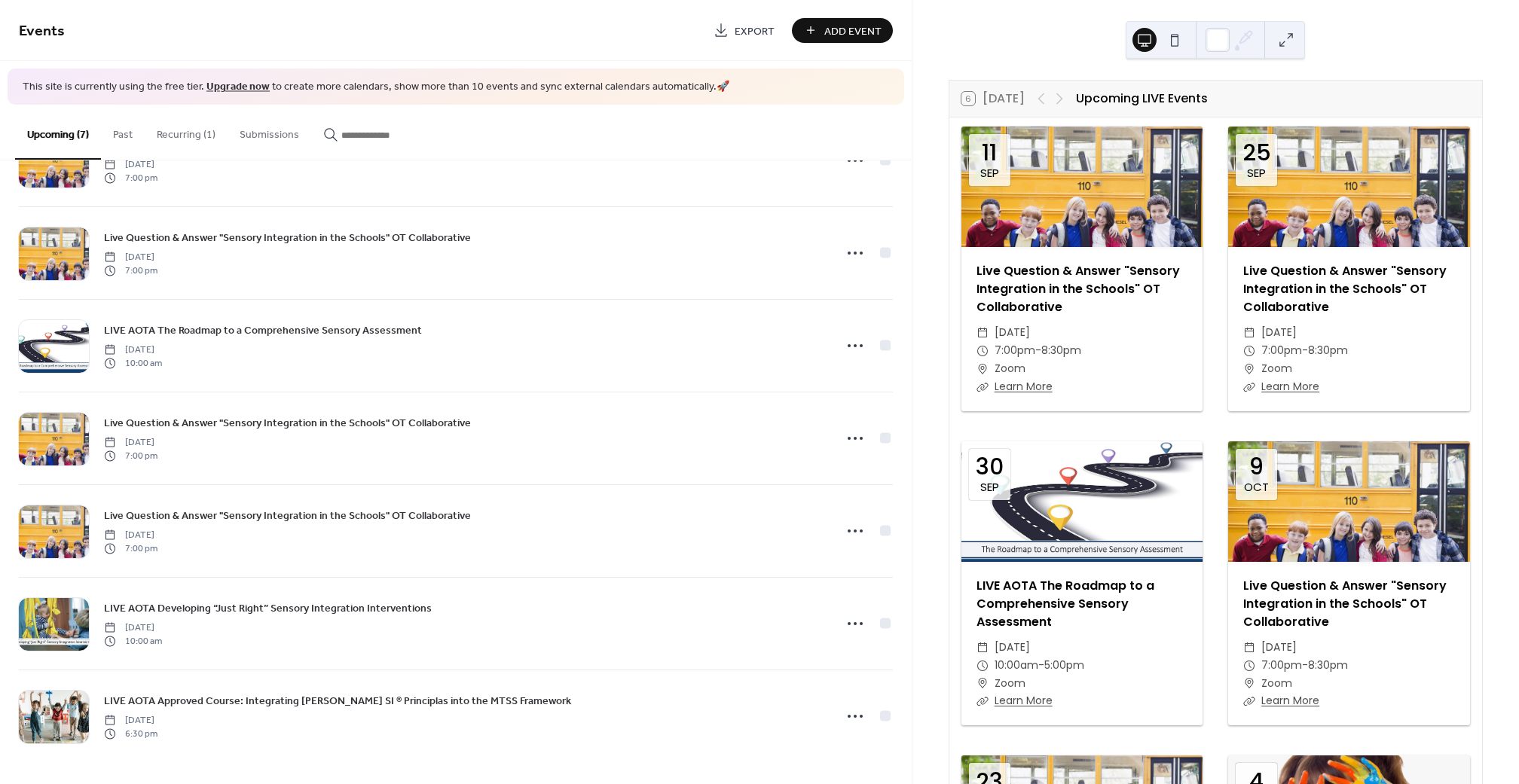
click at [158, 132] on button "Recurring (1)" at bounding box center [186, 131] width 82 height 53
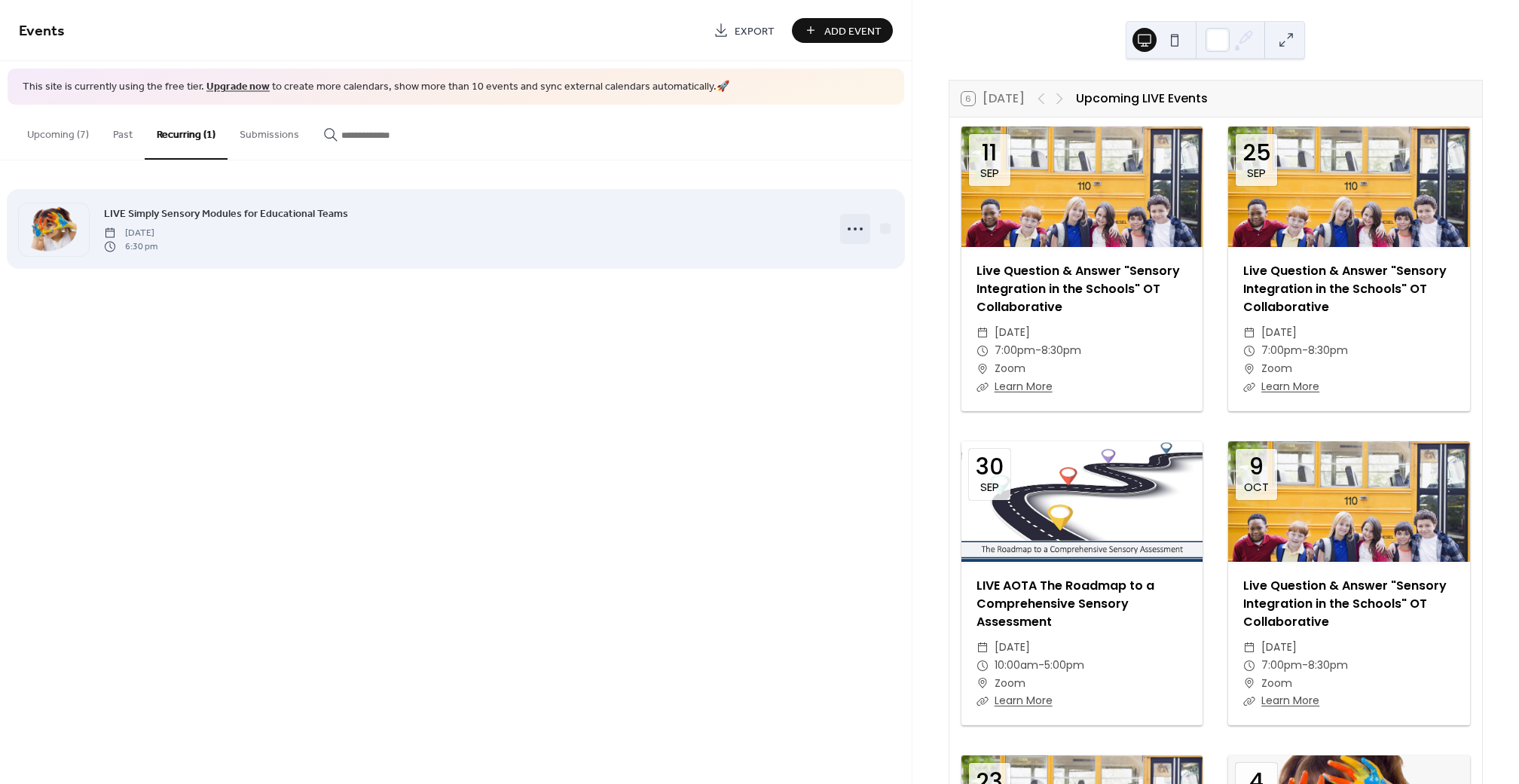
click at [865, 225] on icon at bounding box center [856, 229] width 24 height 24
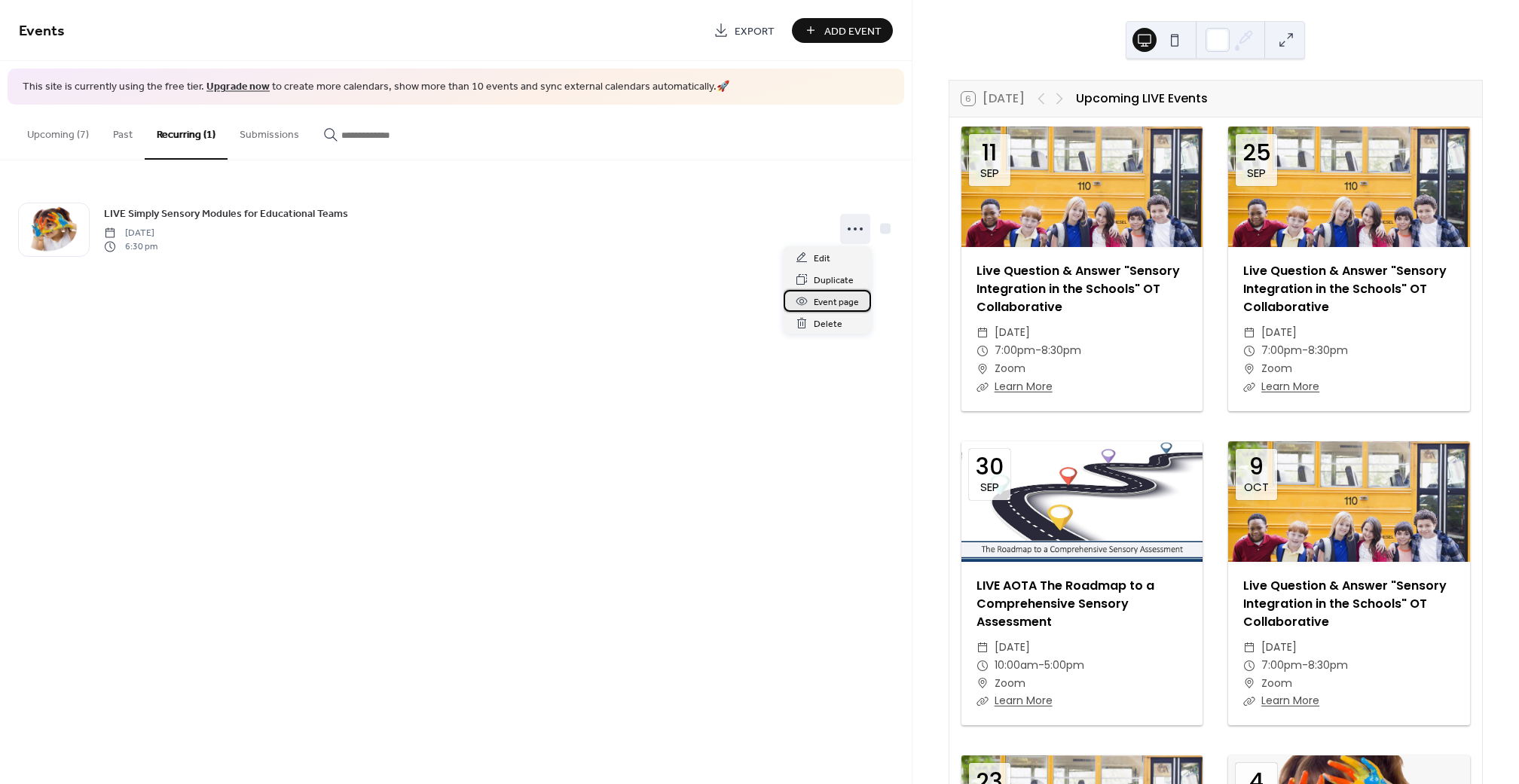
click at [840, 300] on span "Event page" at bounding box center [836, 302] width 45 height 16
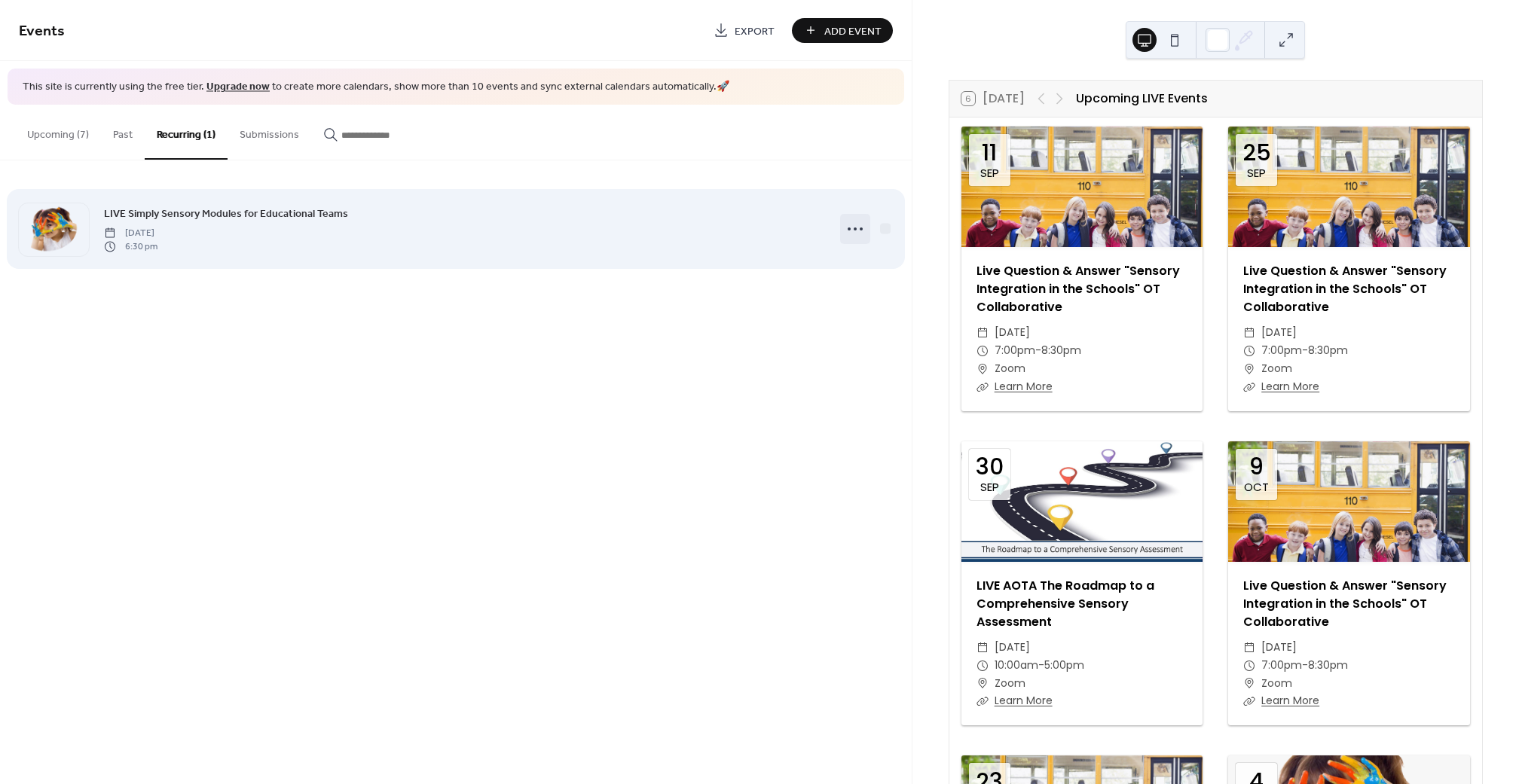
click at [861, 227] on circle at bounding box center [861, 228] width 3 height 3
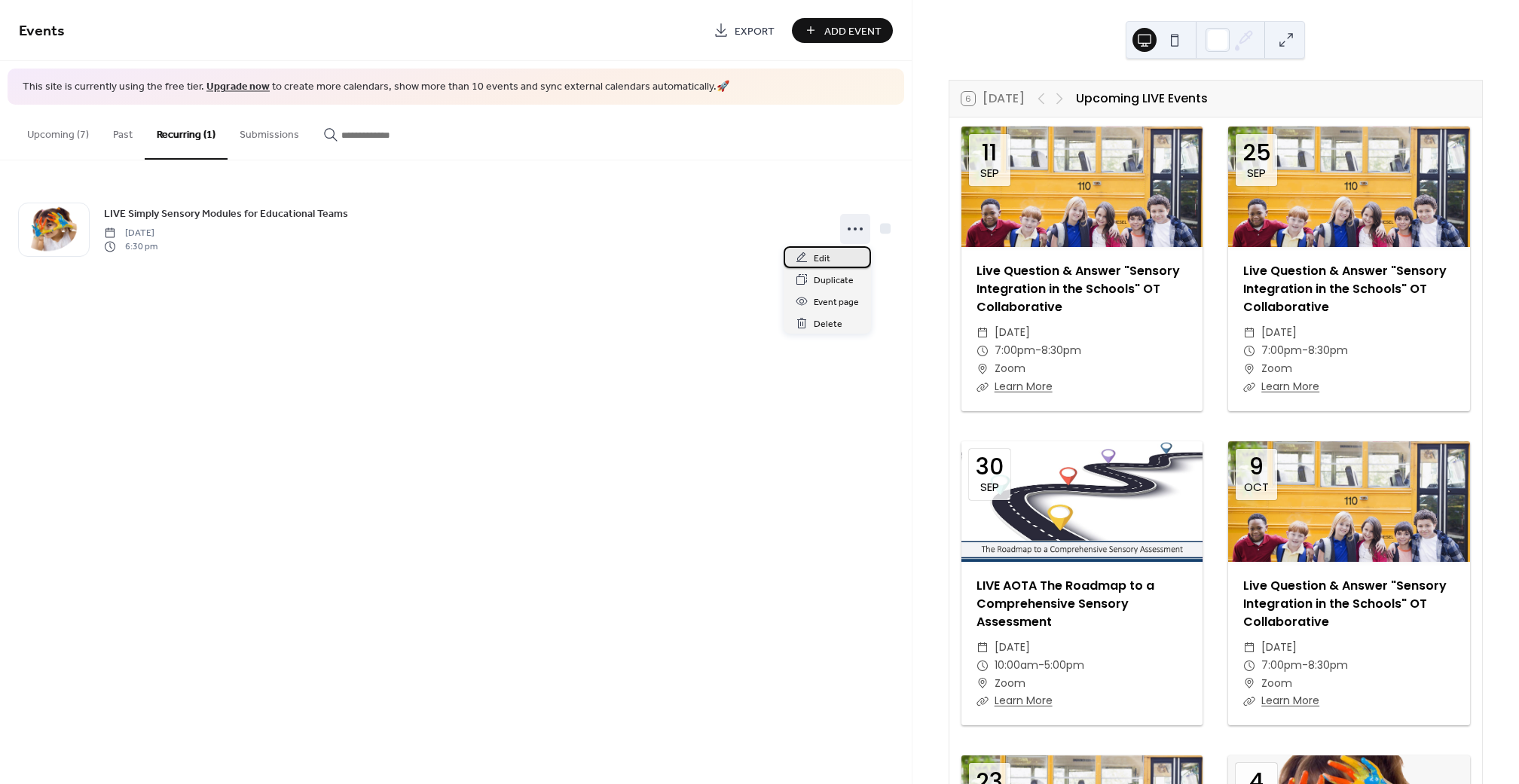
click at [847, 253] on div "Edit" at bounding box center [827, 257] width 87 height 22
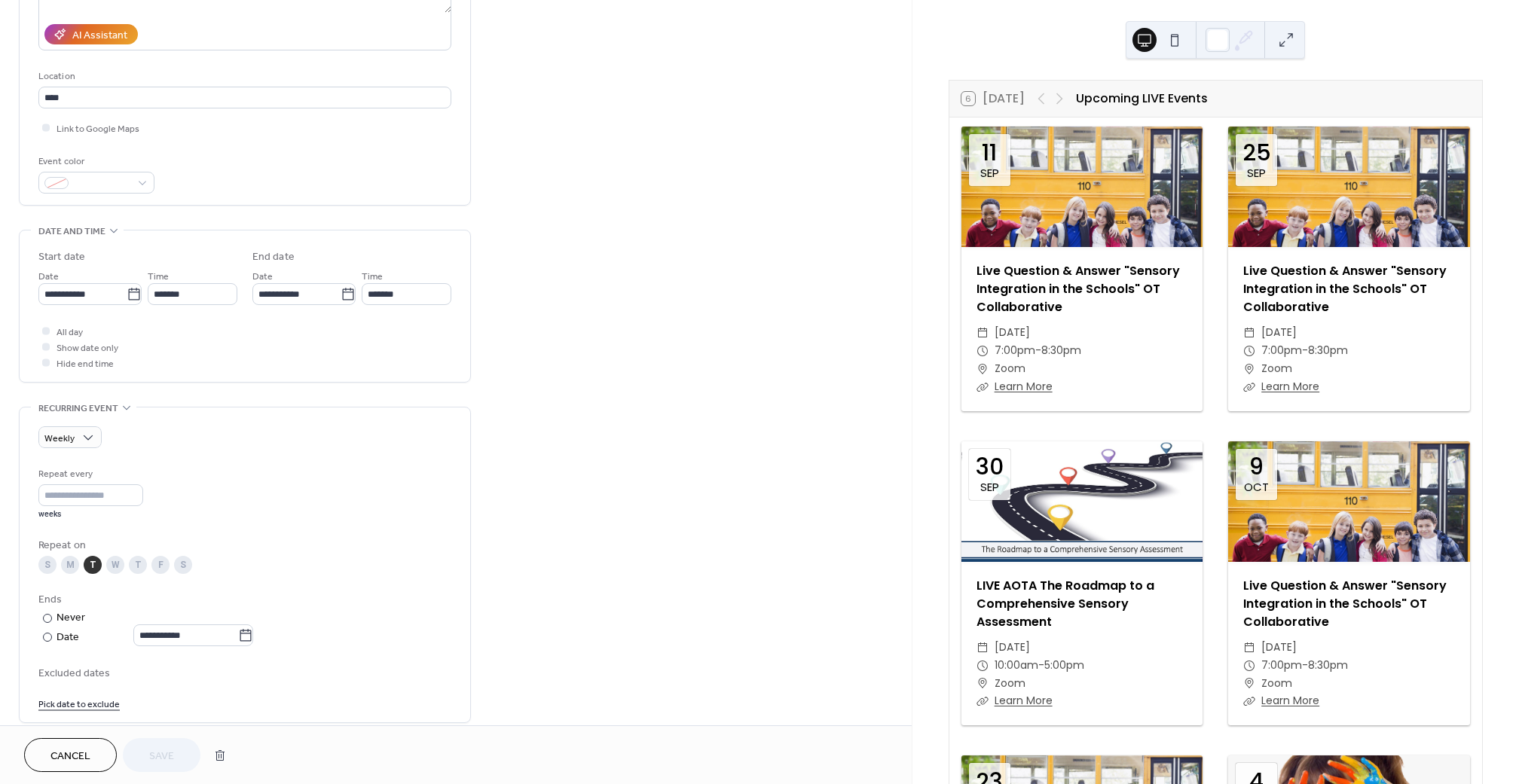
scroll to position [266, 0]
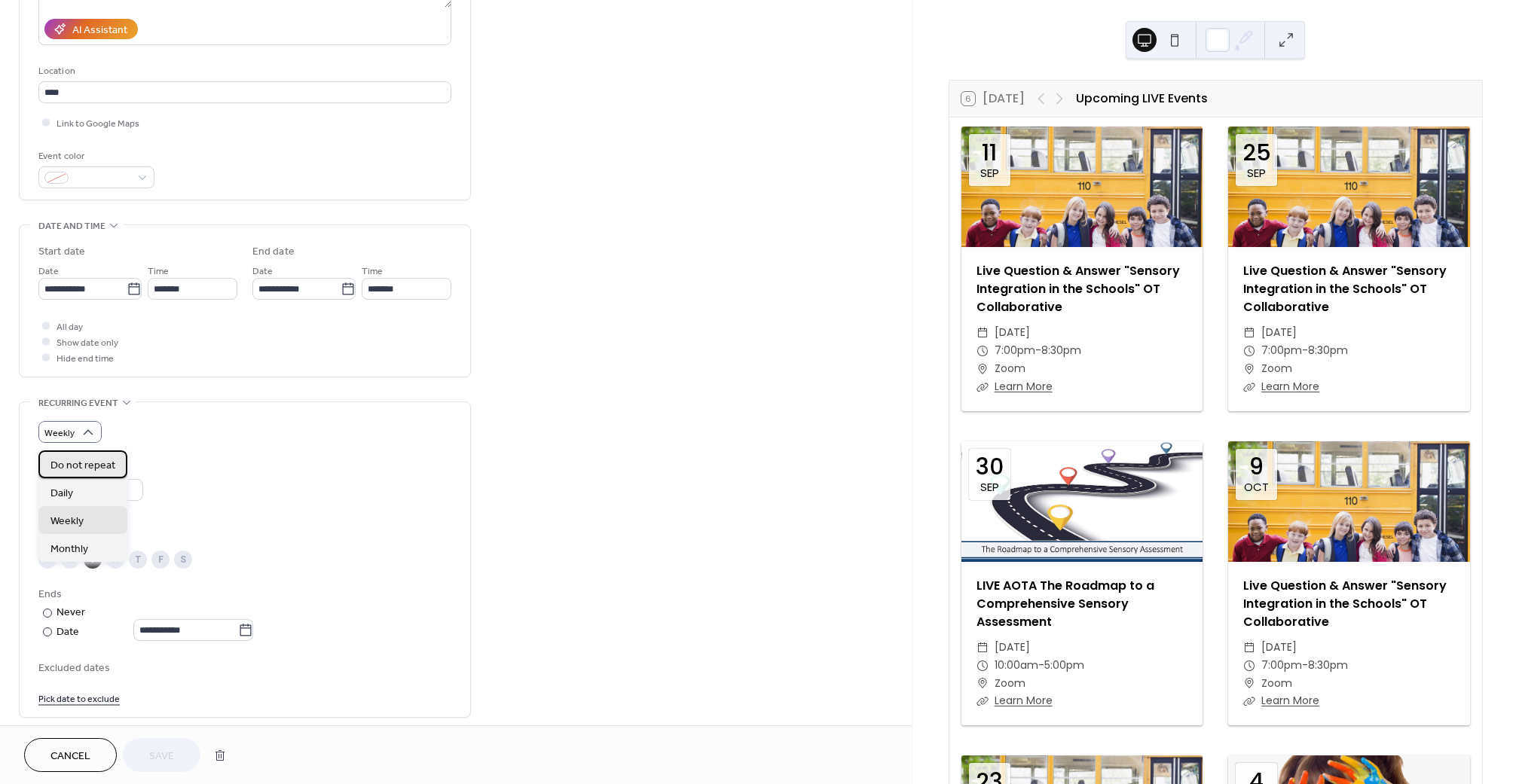
click at [83, 461] on span "Do not repeat" at bounding box center [82, 465] width 65 height 16
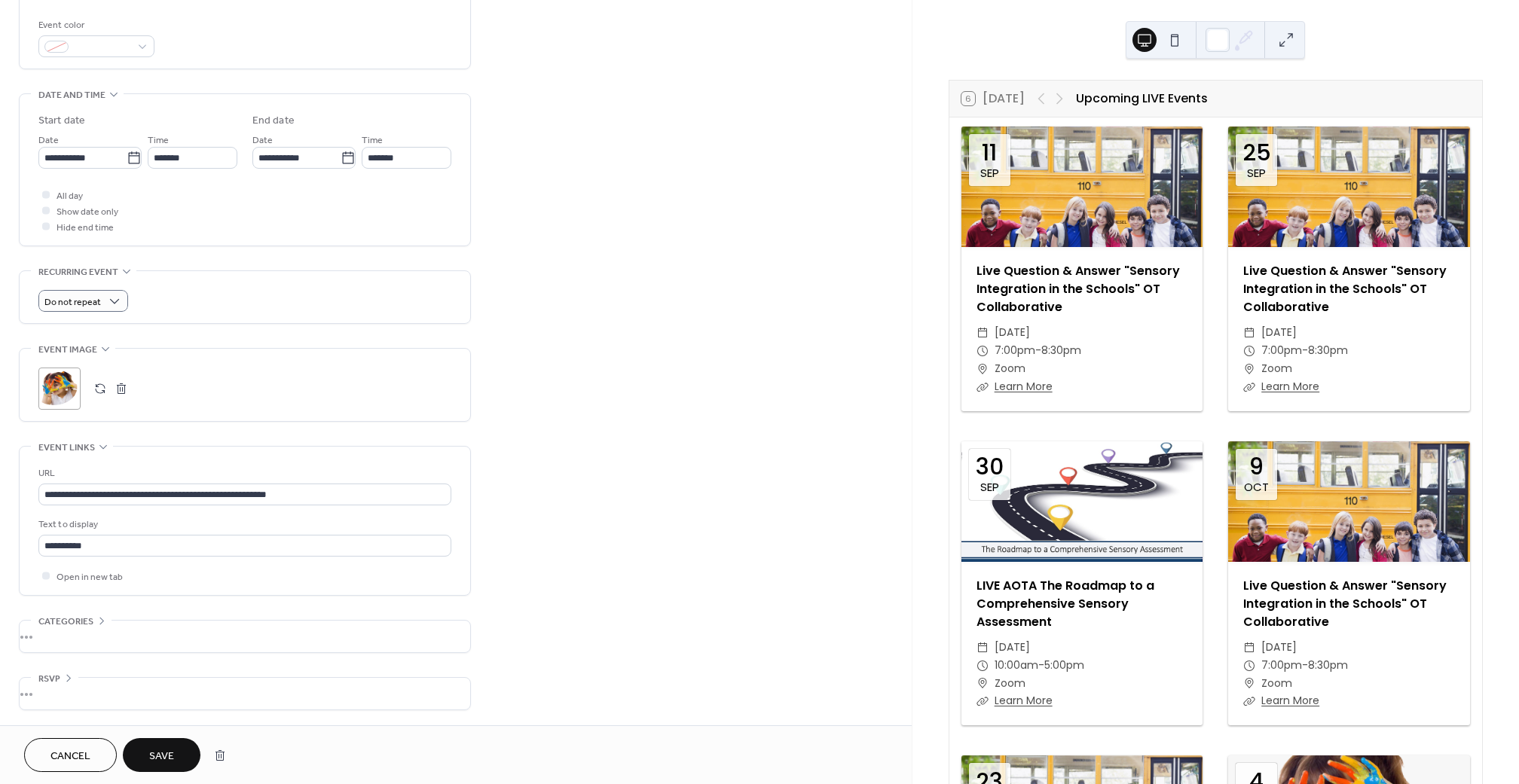
scroll to position [405, 0]
click at [168, 752] on span "Save" at bounding box center [161, 757] width 25 height 16
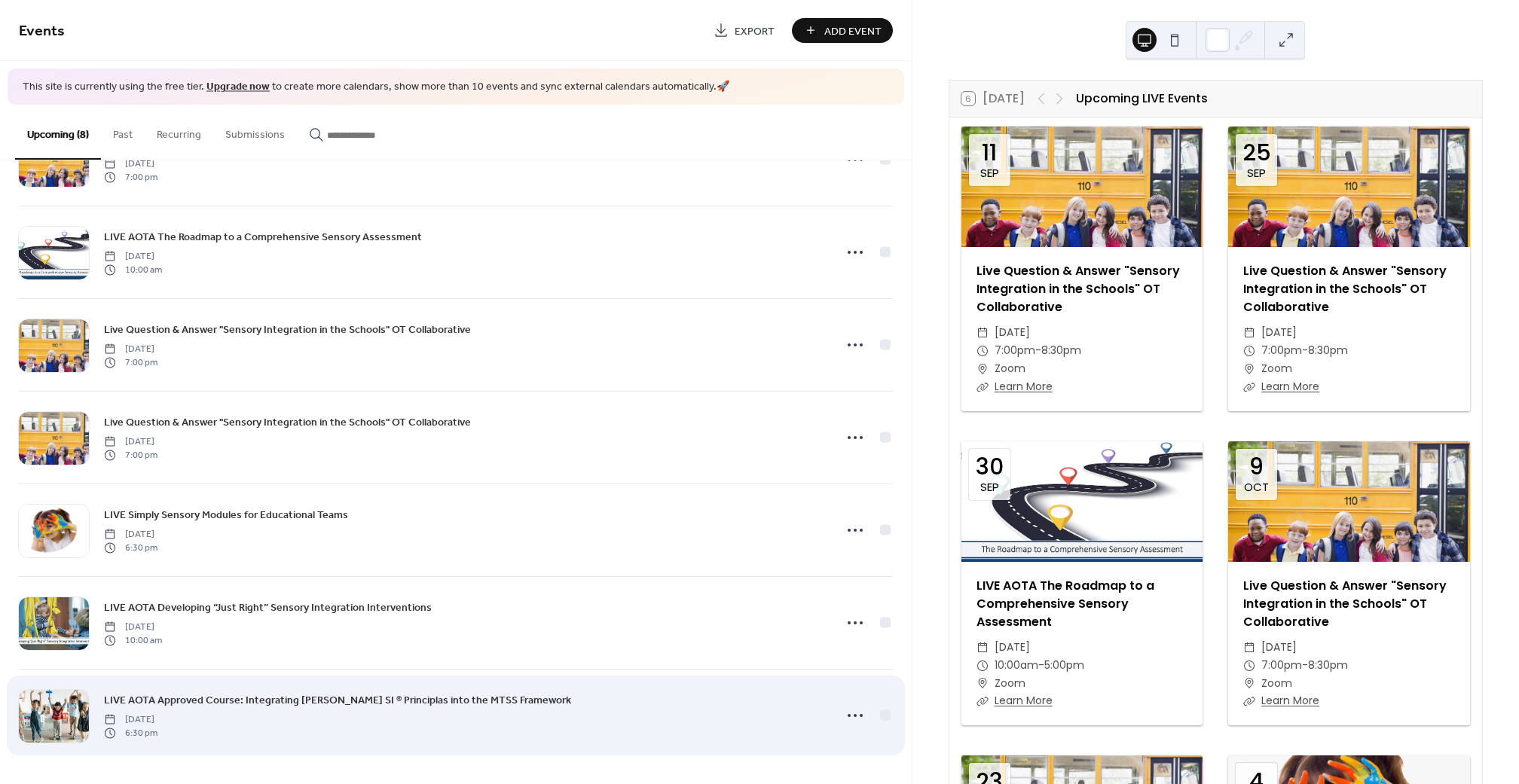
scroll to position [161, 0]
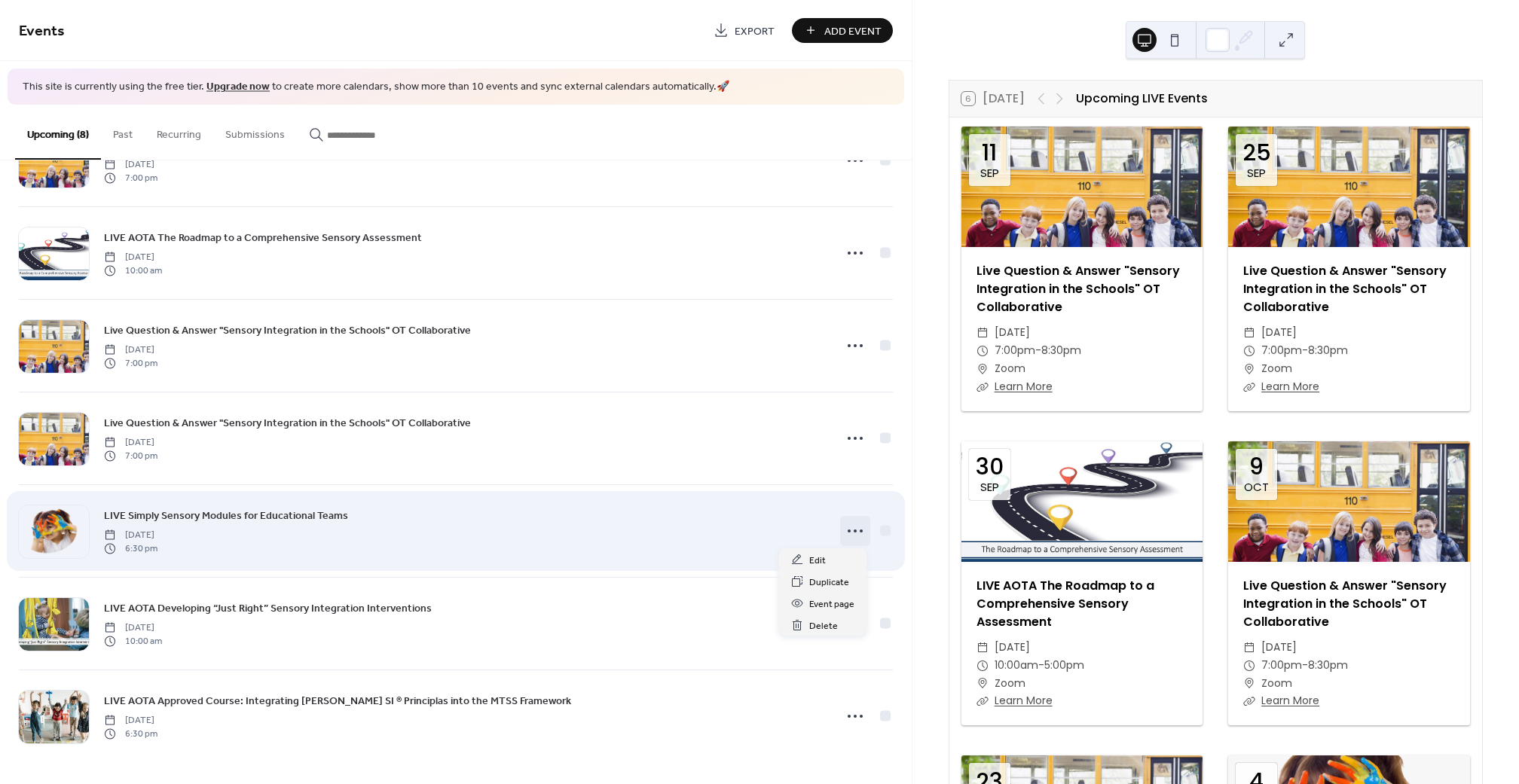
click at [856, 528] on icon at bounding box center [856, 531] width 24 height 24
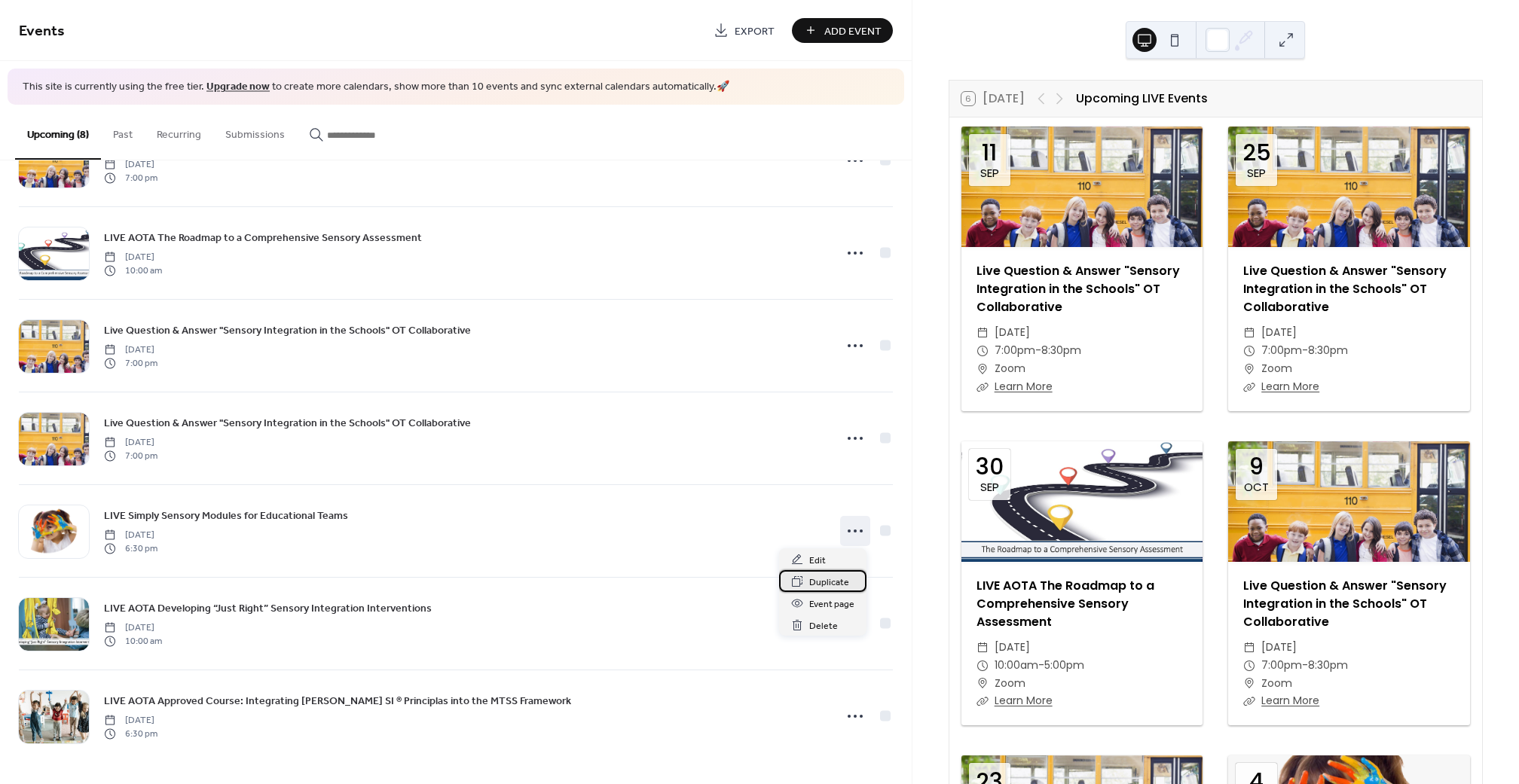
click at [839, 584] on span "Duplicate" at bounding box center [829, 583] width 40 height 16
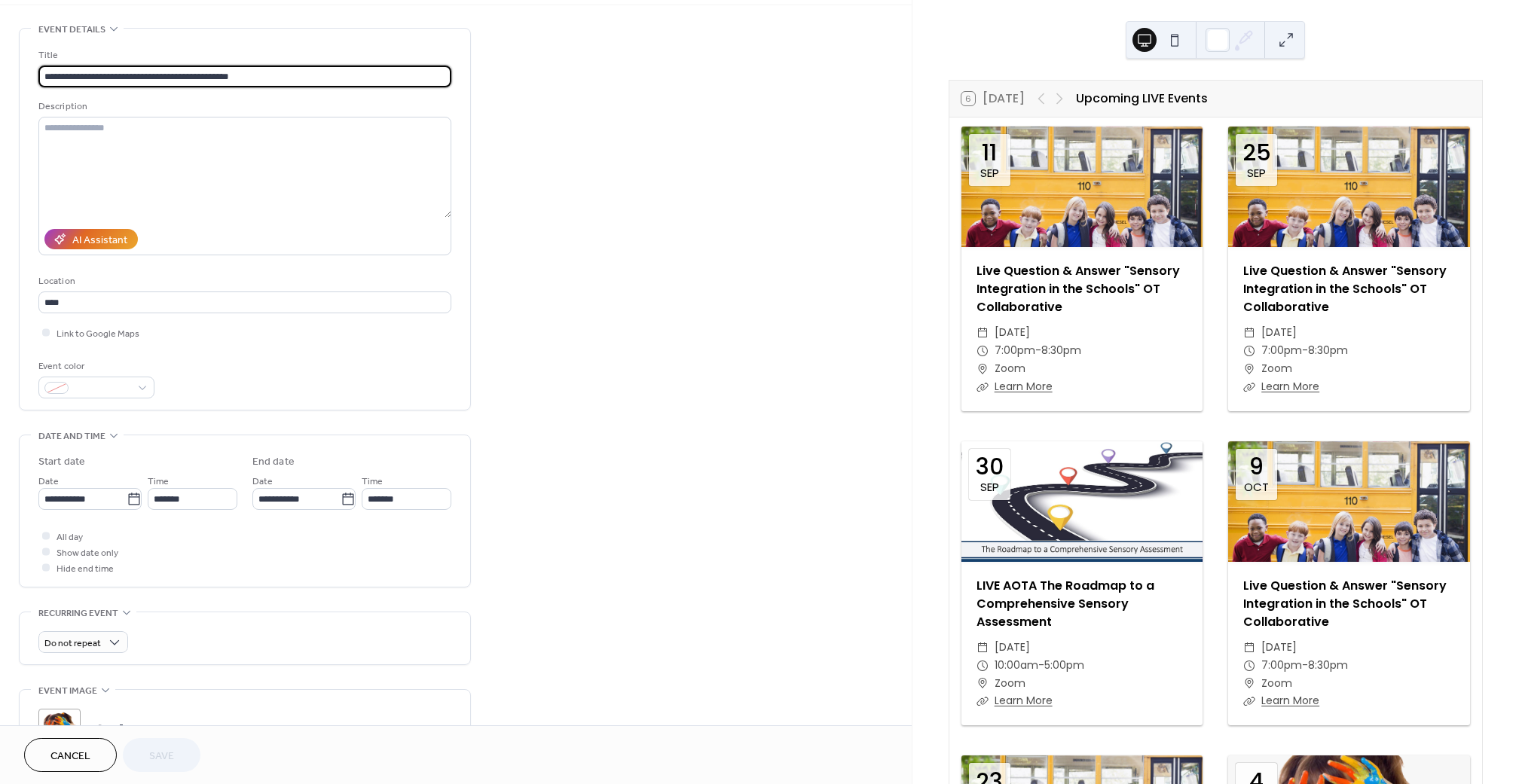
scroll to position [102, 0]
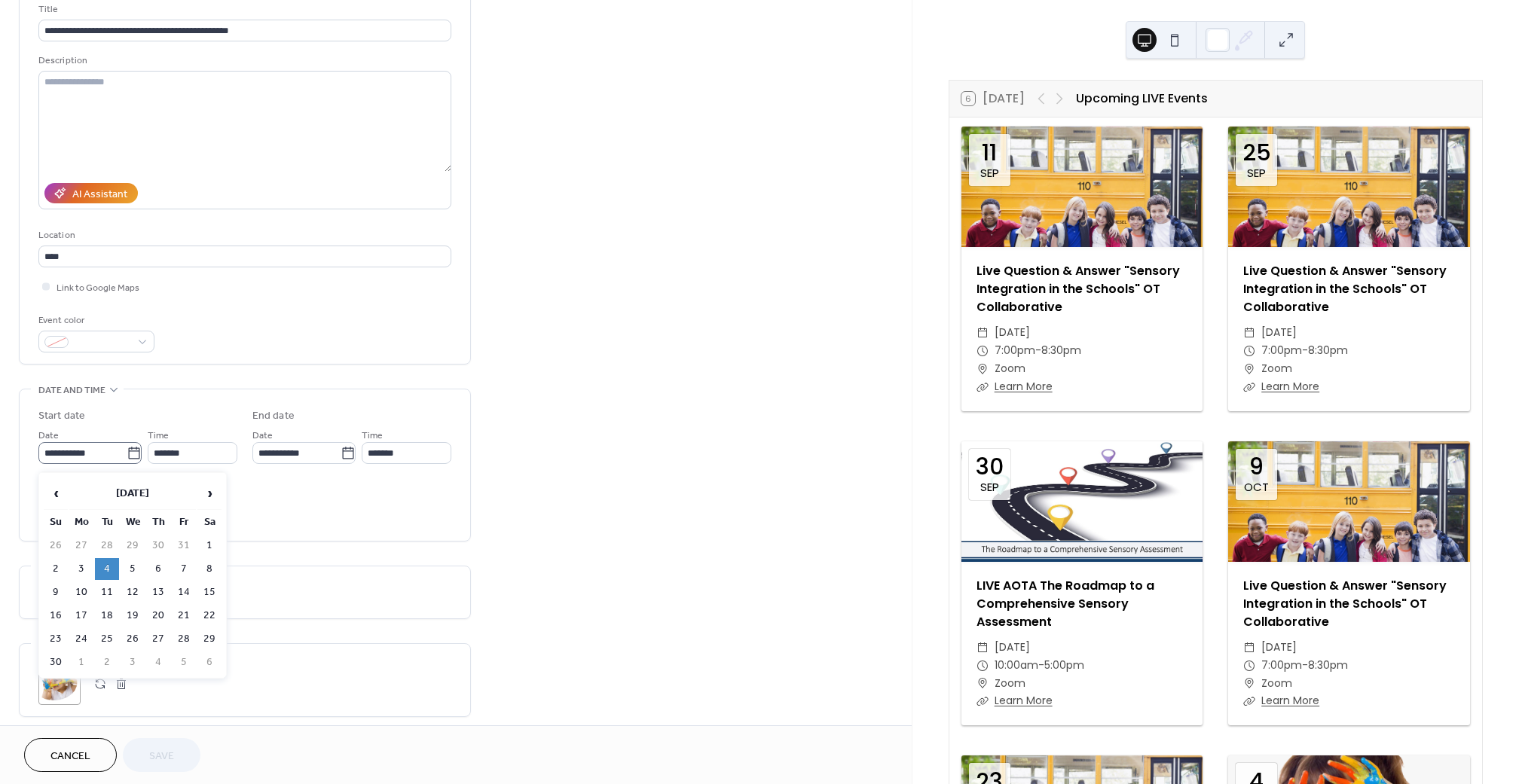
click at [130, 455] on icon at bounding box center [134, 452] width 11 height 12
click at [126, 455] on input "**********" at bounding box center [82, 453] width 88 height 22
click at [104, 594] on td "11" at bounding box center [107, 593] width 24 height 22
type input "**********"
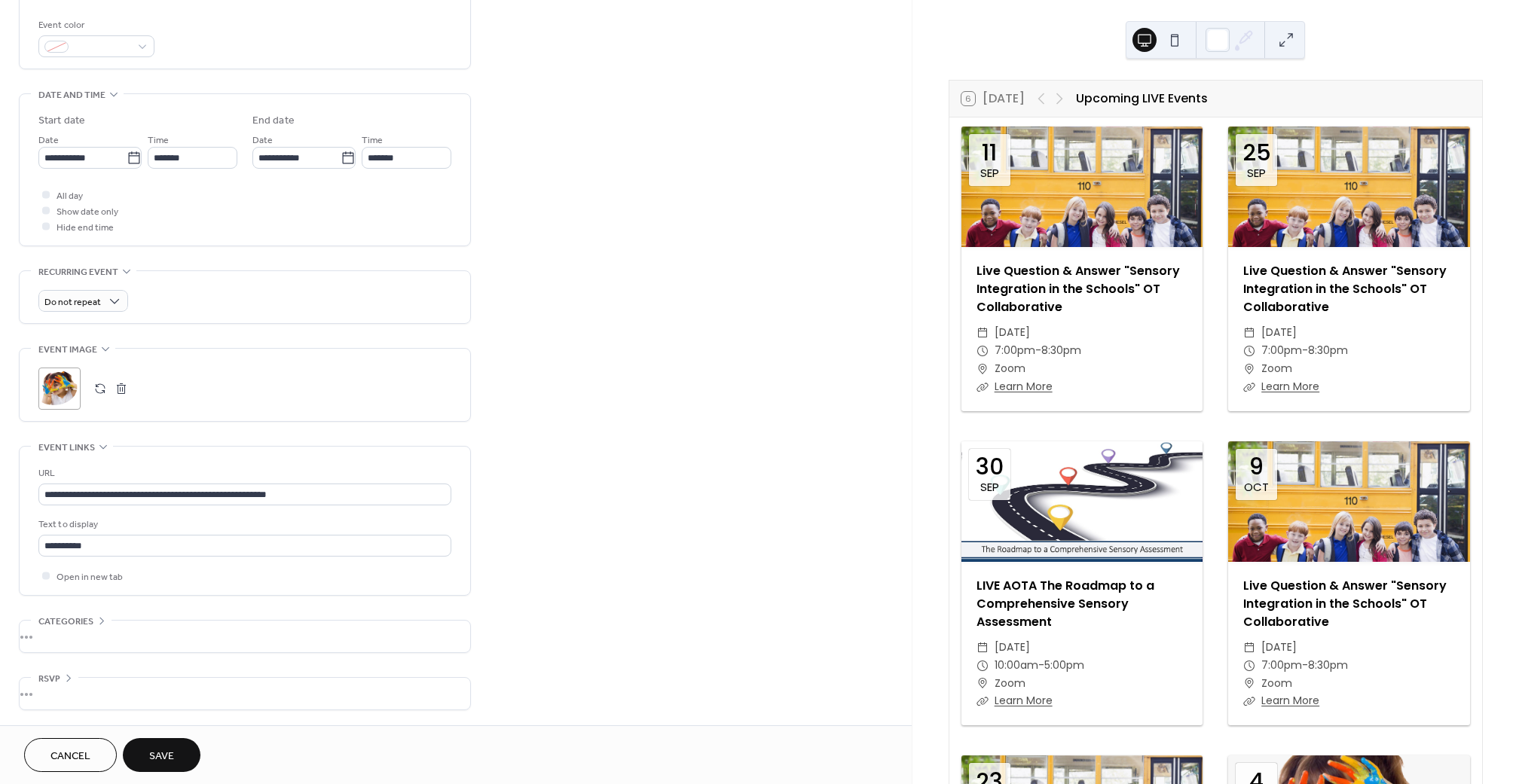
scroll to position [405, 0]
click at [172, 754] on span "Save" at bounding box center [161, 757] width 25 height 16
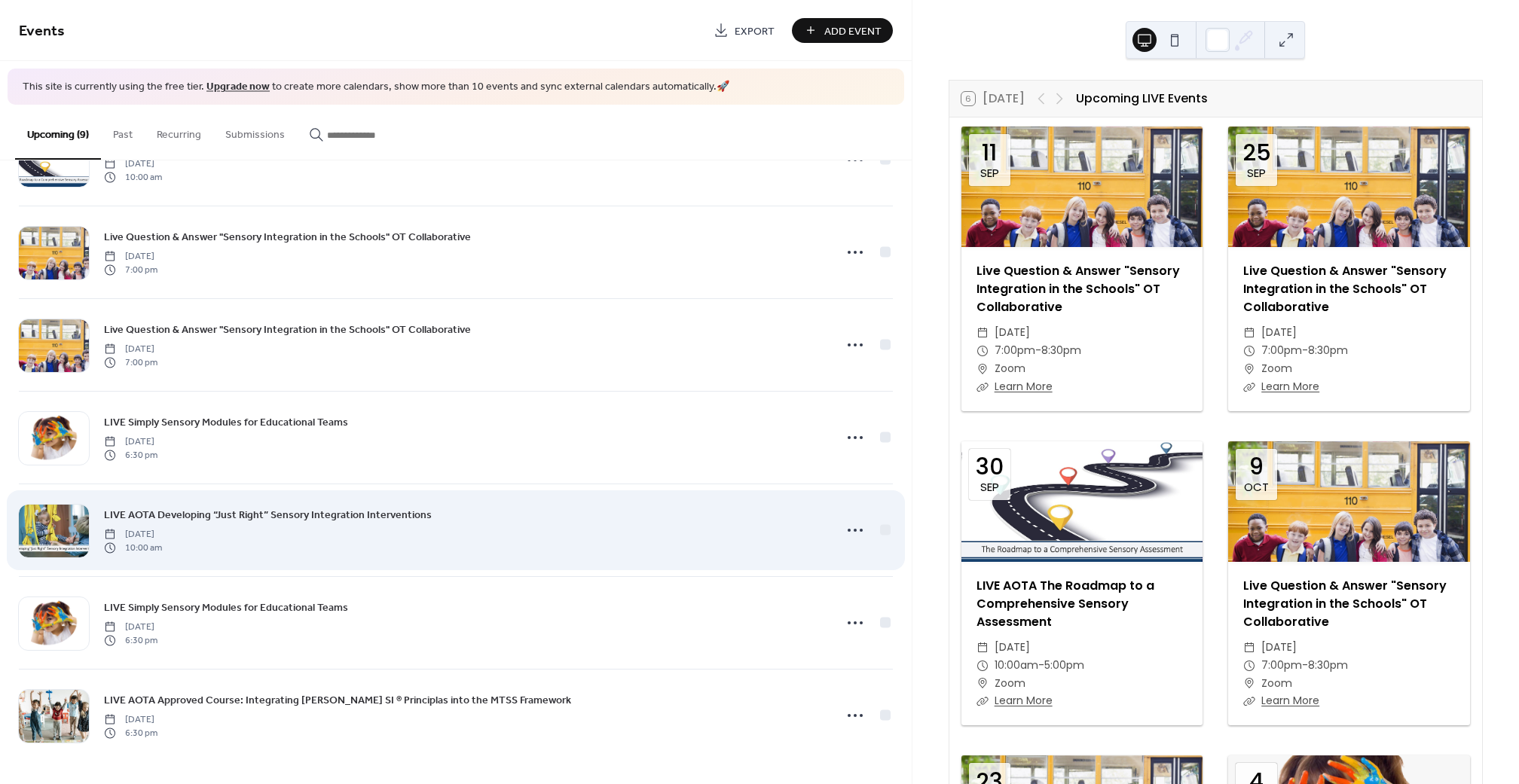
scroll to position [254, 0]
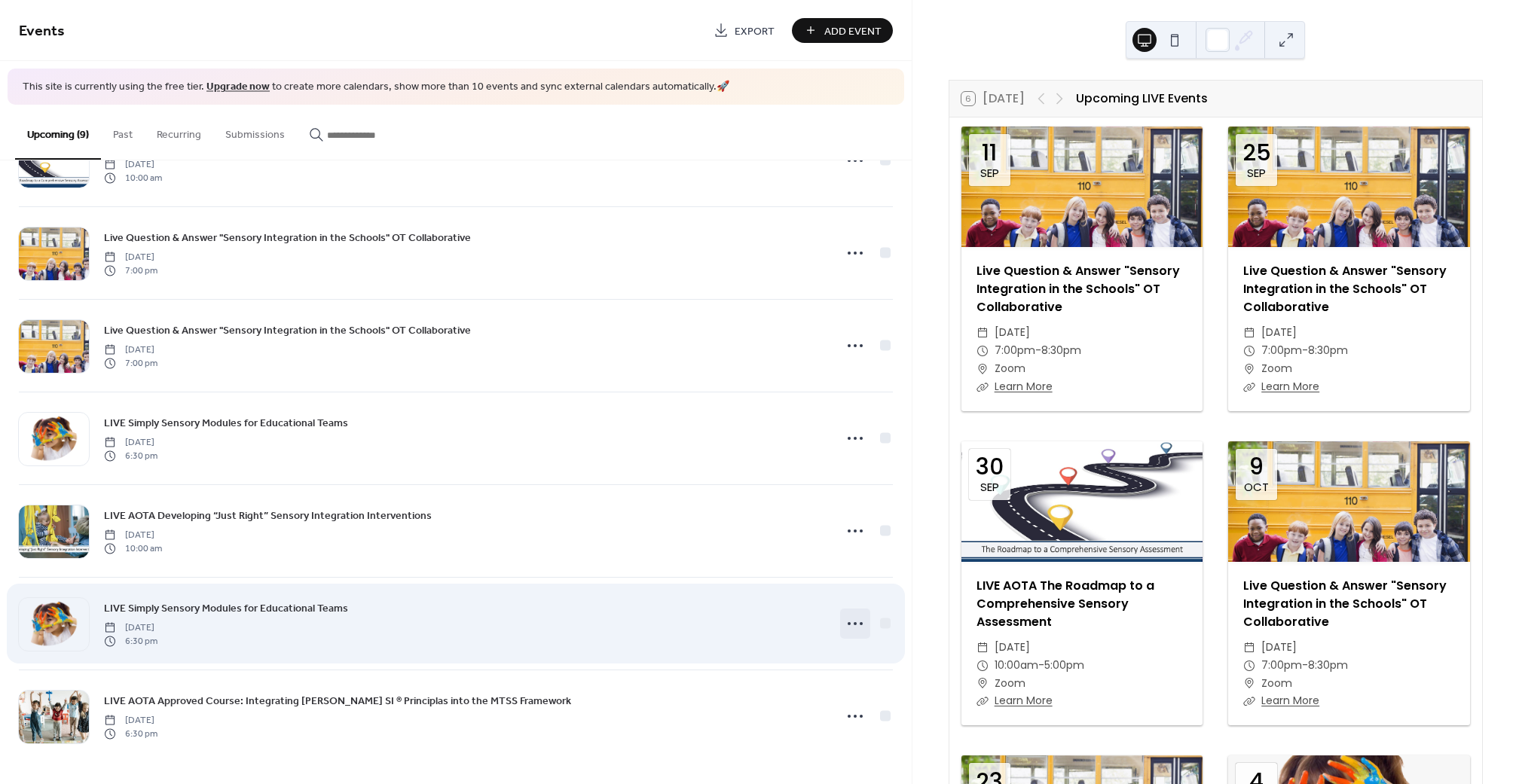
click at [855, 622] on icon at bounding box center [856, 624] width 24 height 24
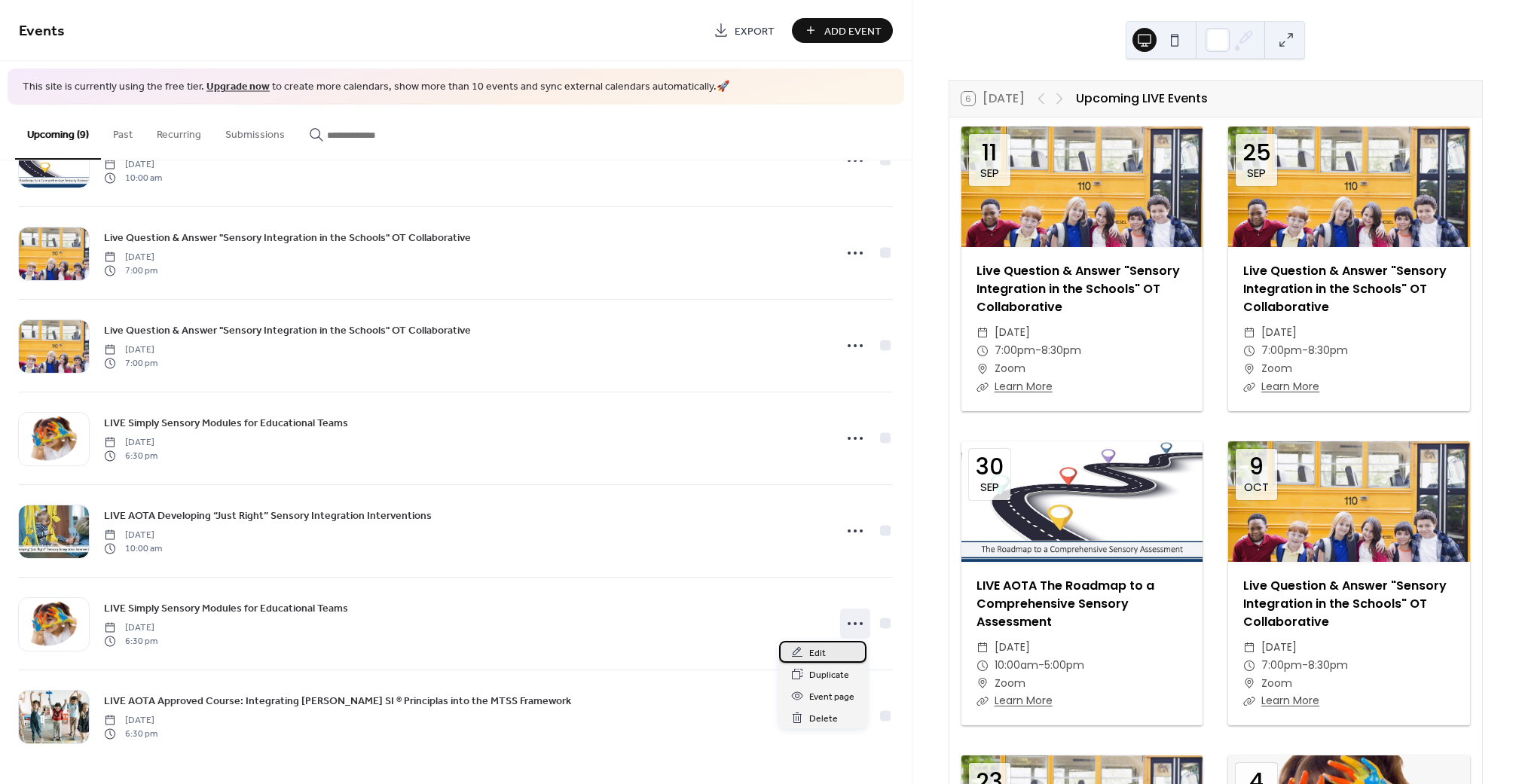
click at [839, 653] on div "Edit" at bounding box center [823, 652] width 87 height 22
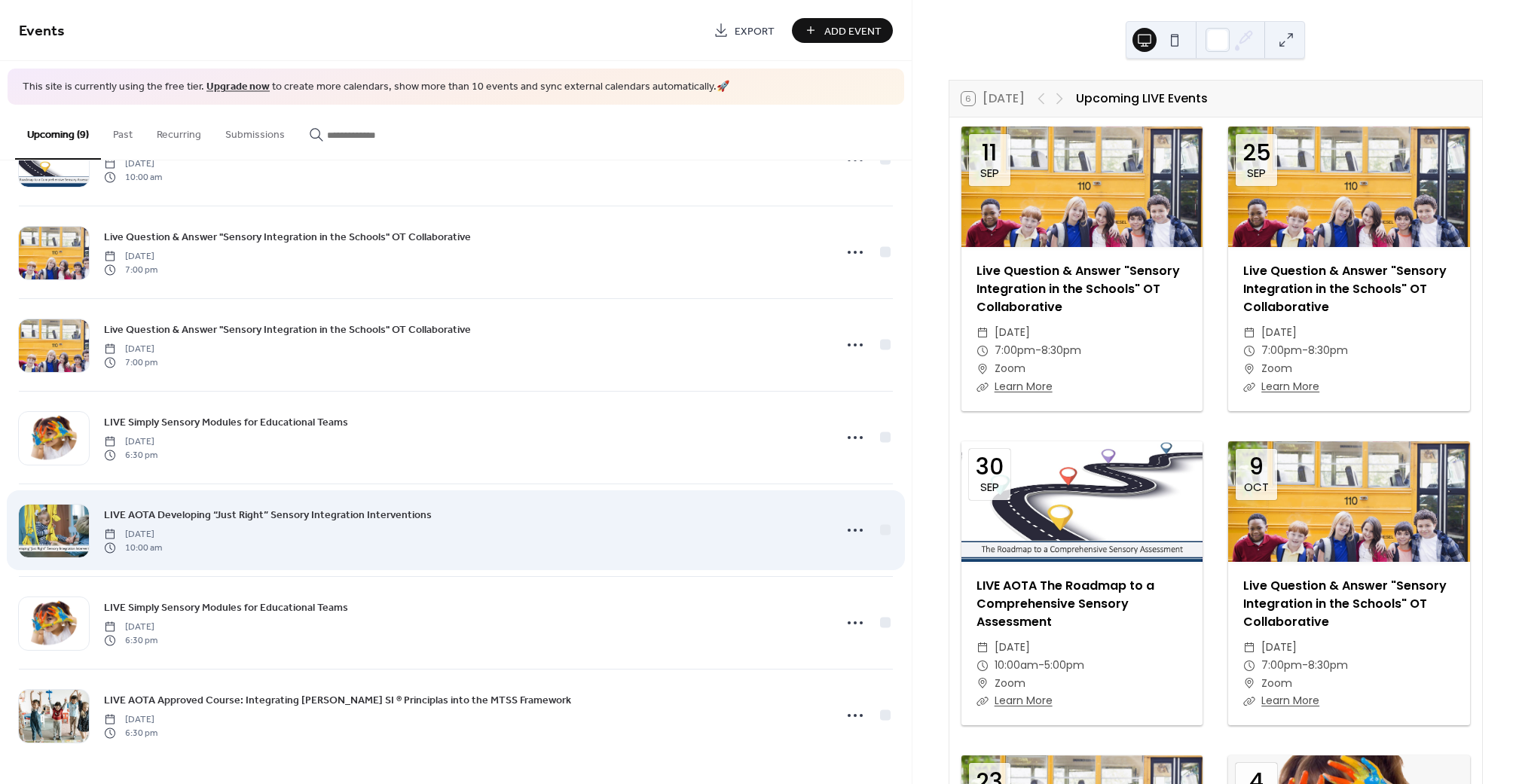
scroll to position [254, 0]
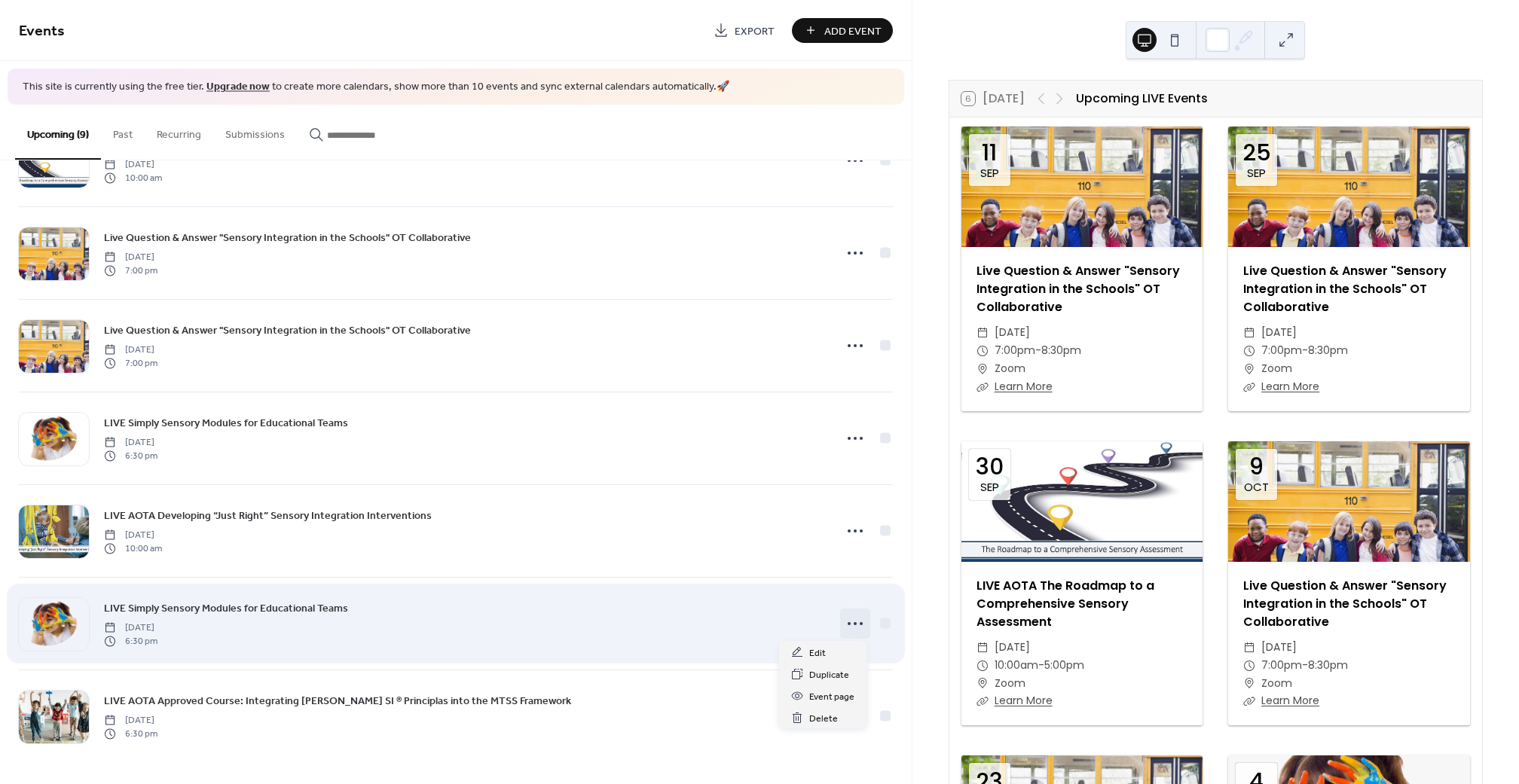
click at [854, 623] on circle at bounding box center [855, 623] width 3 height 3
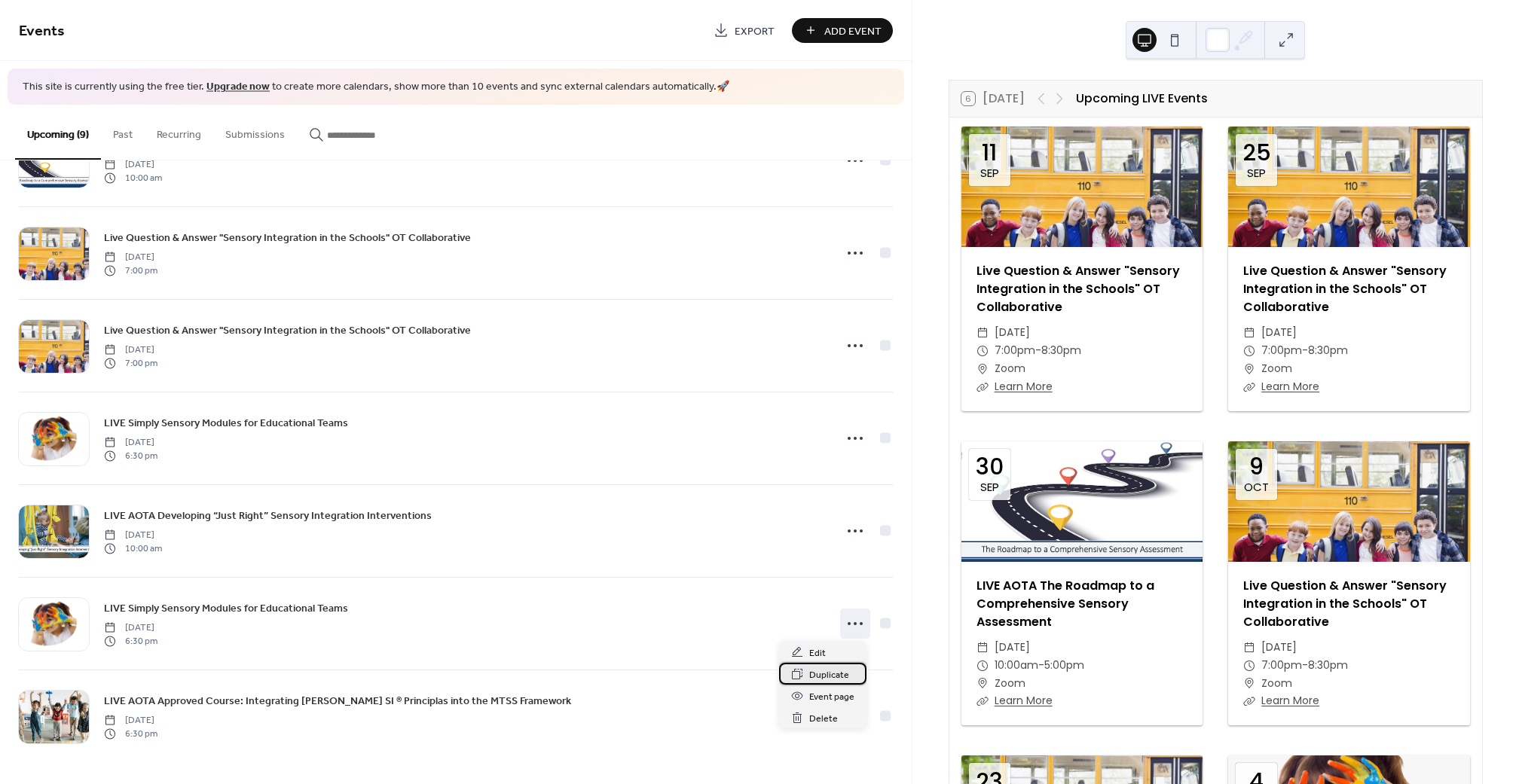
click at [829, 673] on span "Duplicate" at bounding box center [829, 675] width 40 height 16
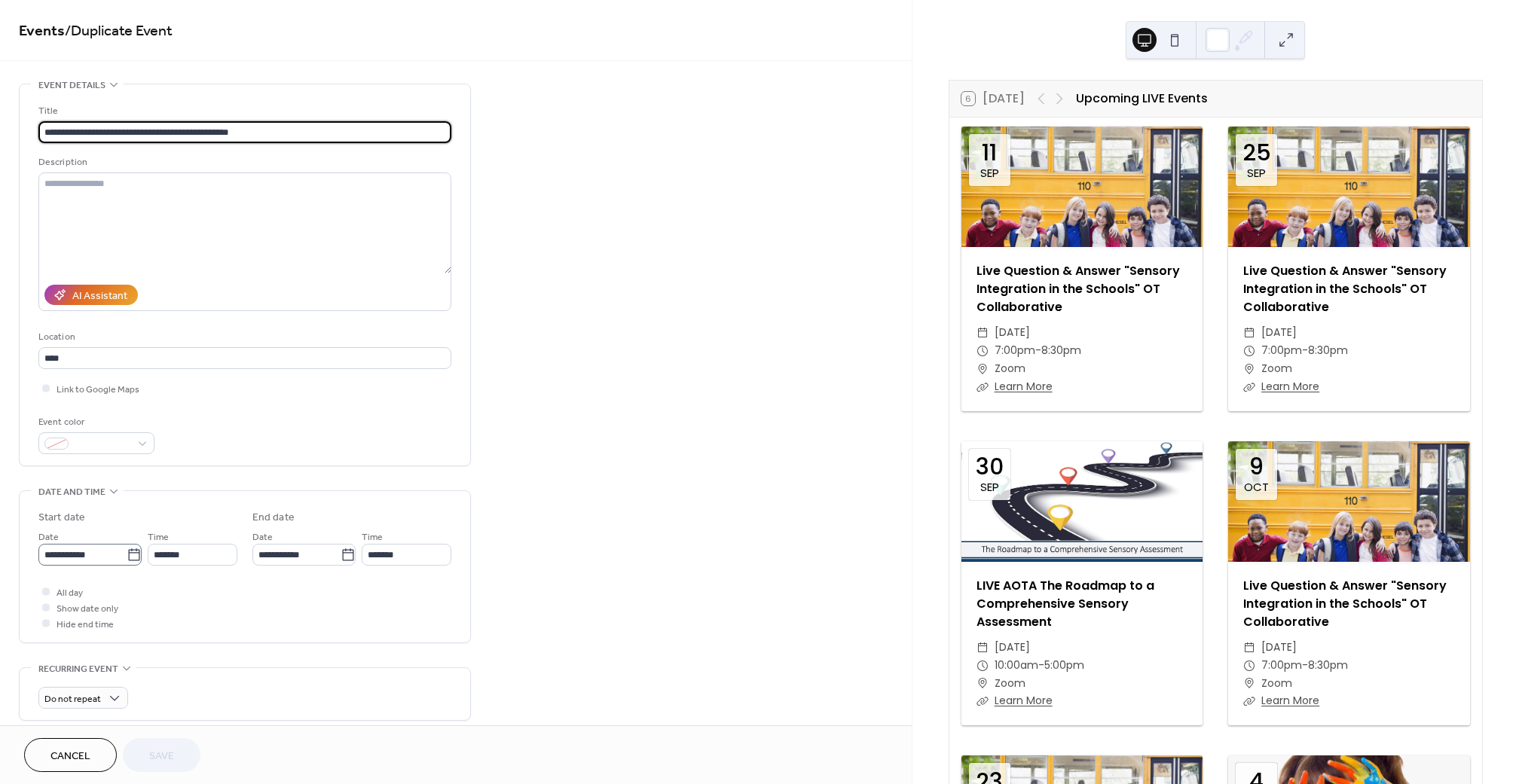
click at [129, 561] on icon at bounding box center [134, 555] width 15 height 15
click at [126, 561] on input "**********" at bounding box center [82, 555] width 88 height 22
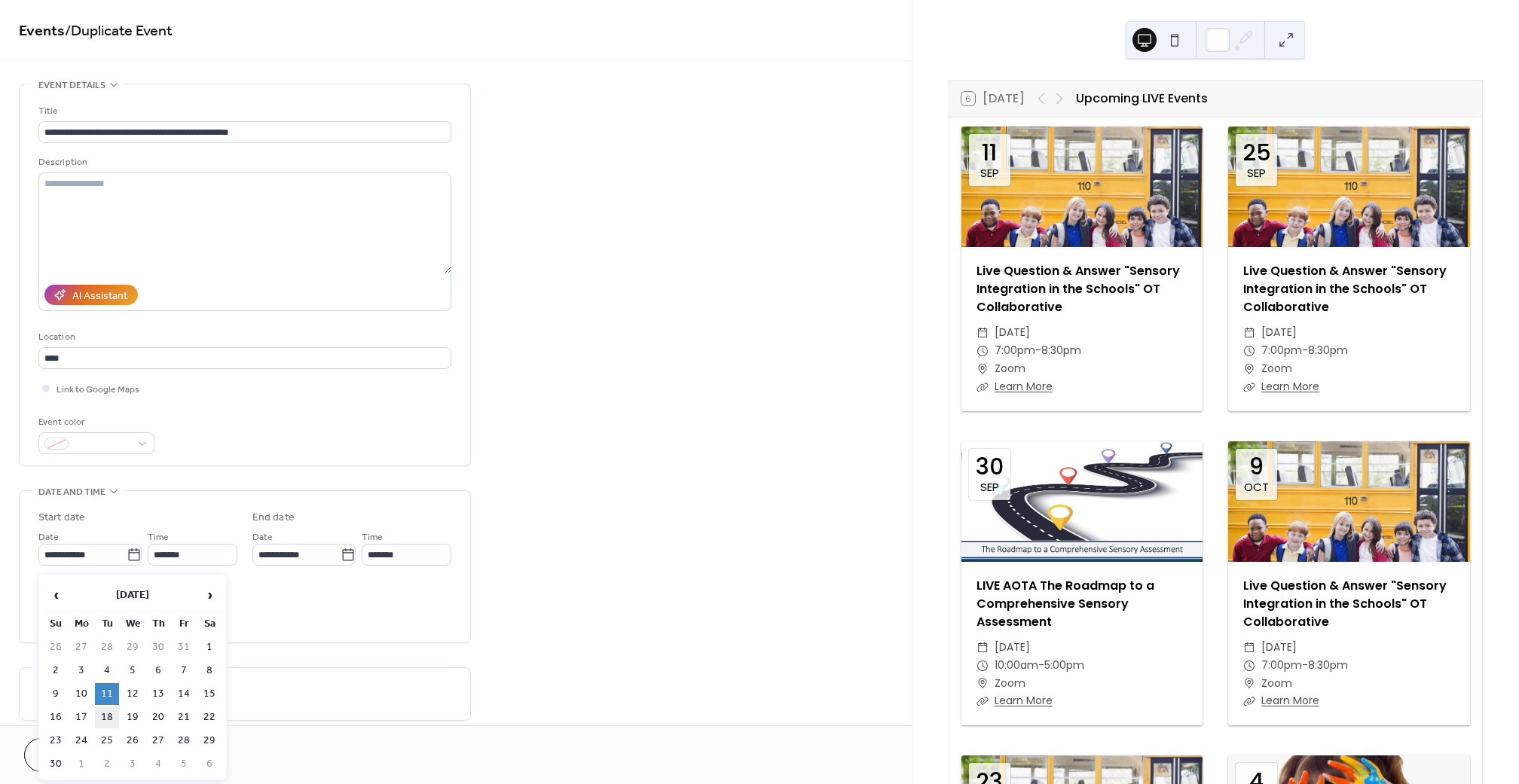
click at [109, 714] on td "18" at bounding box center [107, 718] width 24 height 22
type input "**********"
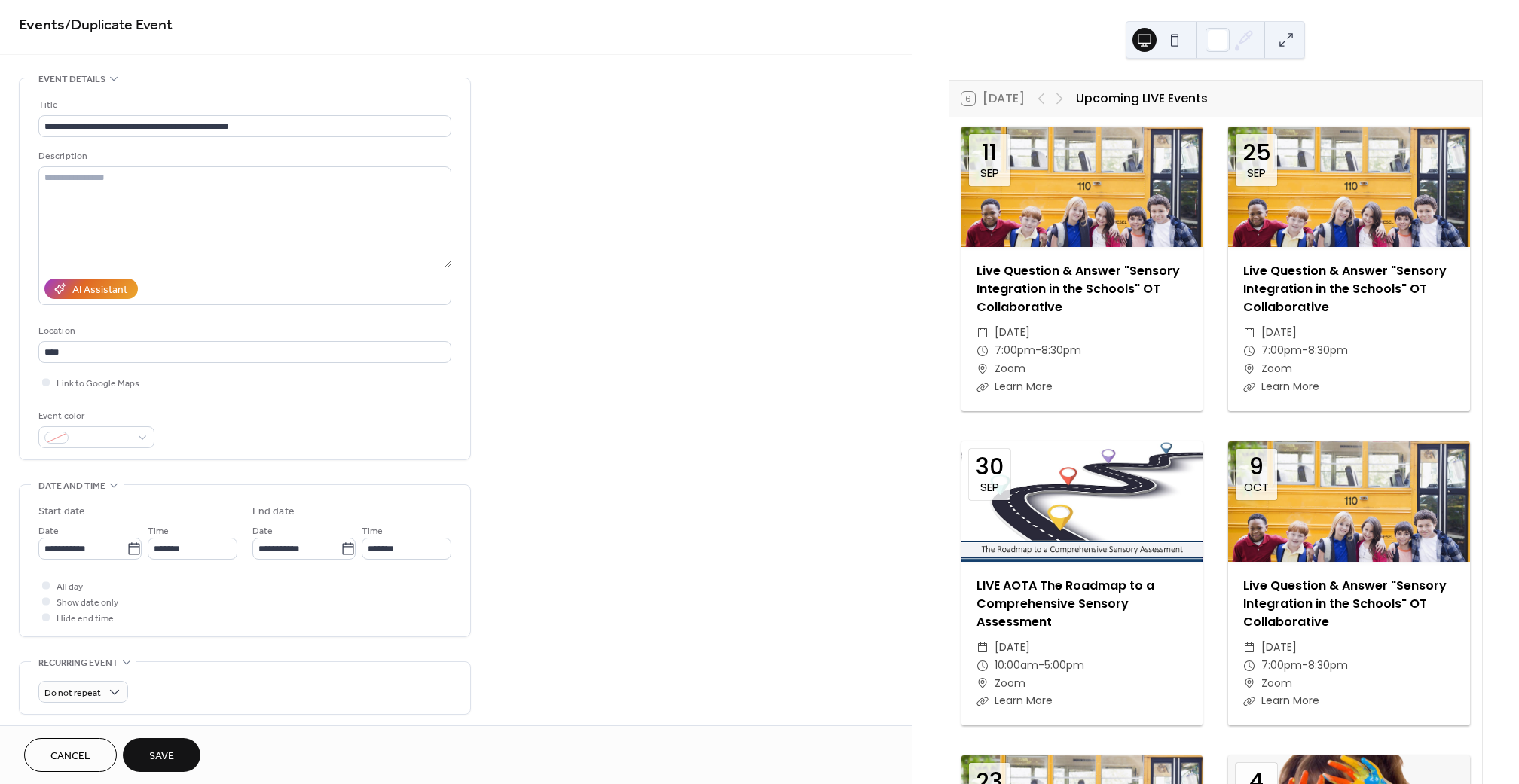
scroll to position [6, 0]
click at [148, 753] on button "Save" at bounding box center [161, 755] width 78 height 34
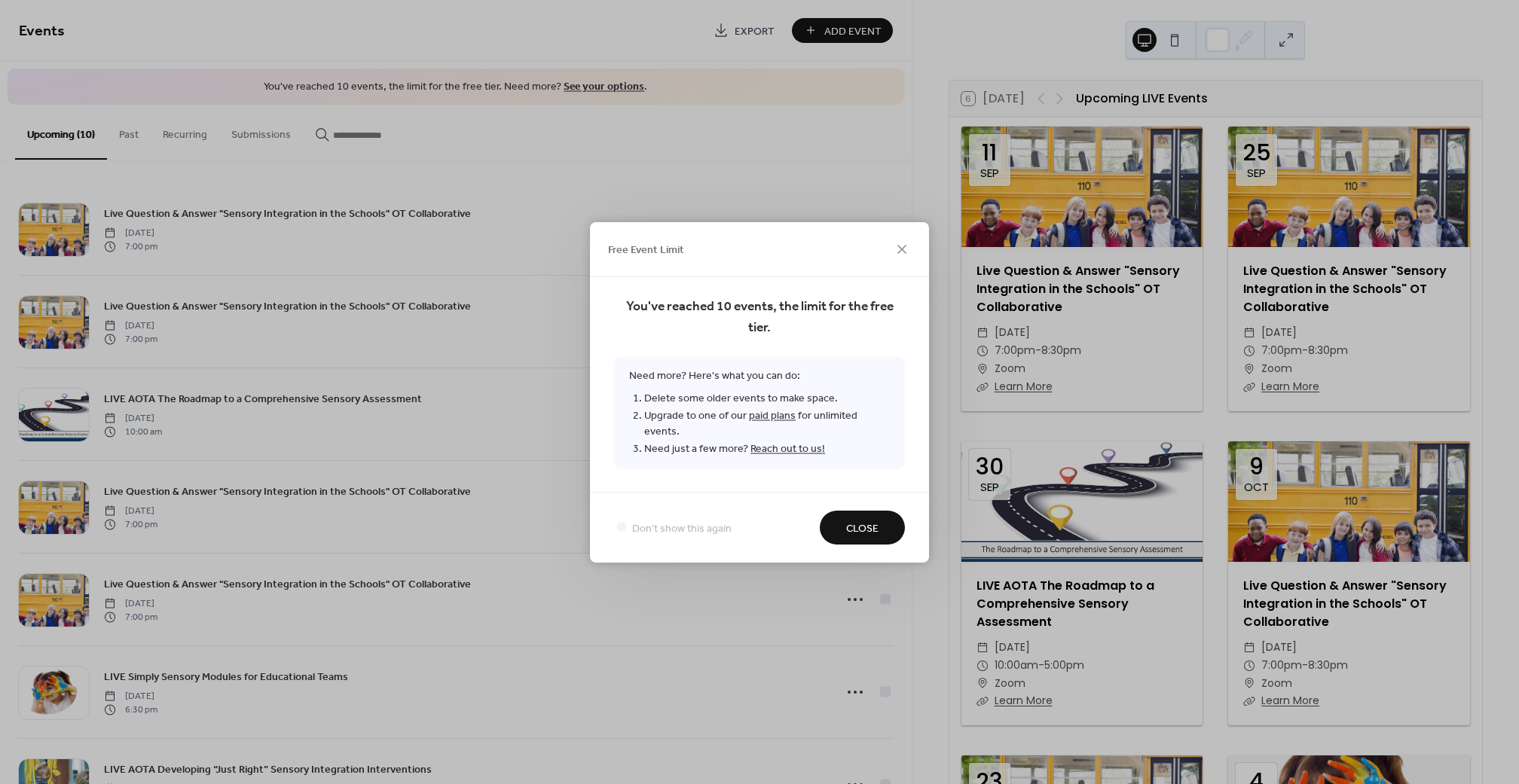
click at [874, 523] on span "Close" at bounding box center [862, 528] width 32 height 16
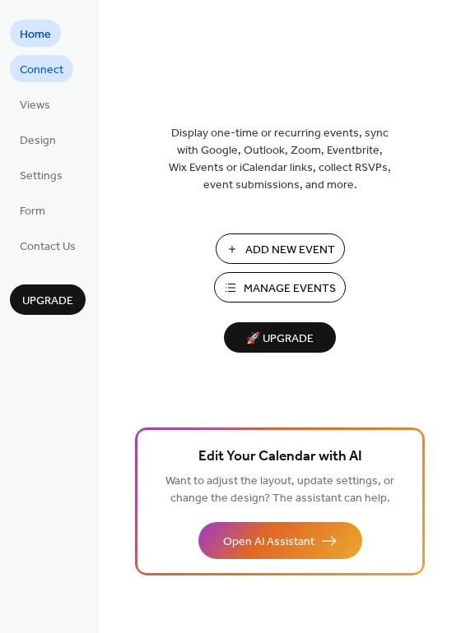
click at [39, 75] on span "Connect" at bounding box center [42, 70] width 44 height 17
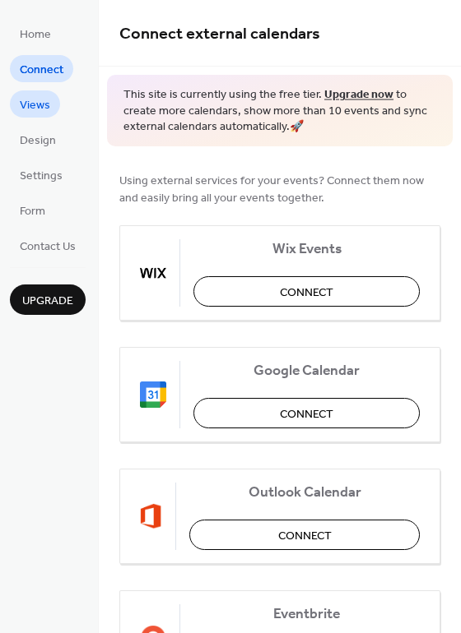
click at [40, 110] on span "Views" at bounding box center [35, 105] width 30 height 17
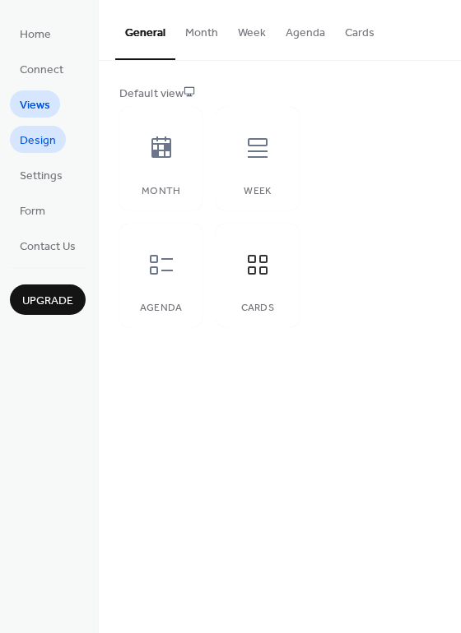
click at [40, 144] on span "Design" at bounding box center [38, 140] width 36 height 17
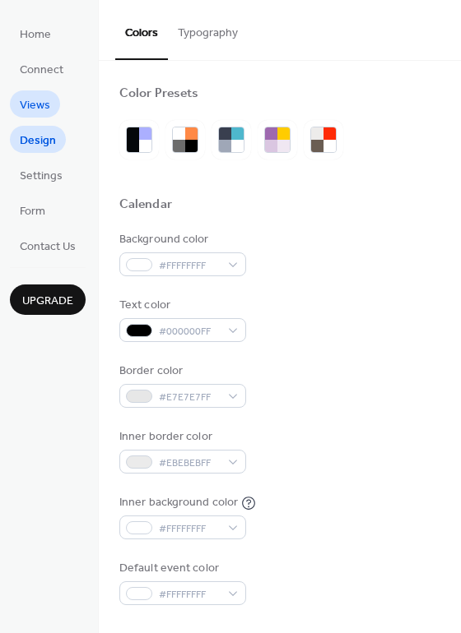
click at [39, 113] on span "Views" at bounding box center [35, 105] width 30 height 17
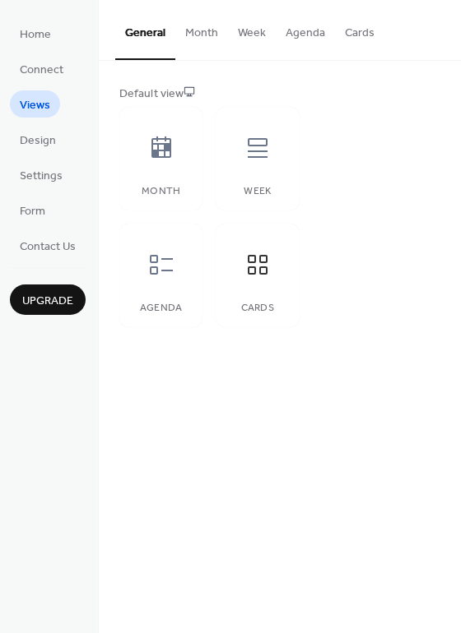
click at [383, 39] on div "General Month Week Agenda Cards" at bounding box center [280, 30] width 362 height 61
click at [338, 35] on button "Cards" at bounding box center [359, 29] width 49 height 58
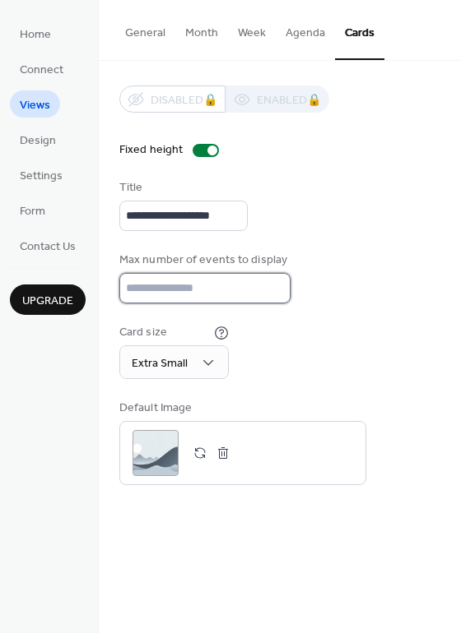
click at [272, 299] on input "**" at bounding box center [204, 288] width 171 height 30
click at [270, 298] on input "**" at bounding box center [204, 288] width 171 height 30
click at [271, 294] on input "*" at bounding box center [204, 288] width 171 height 30
click at [270, 299] on input "*" at bounding box center [204, 288] width 171 height 30
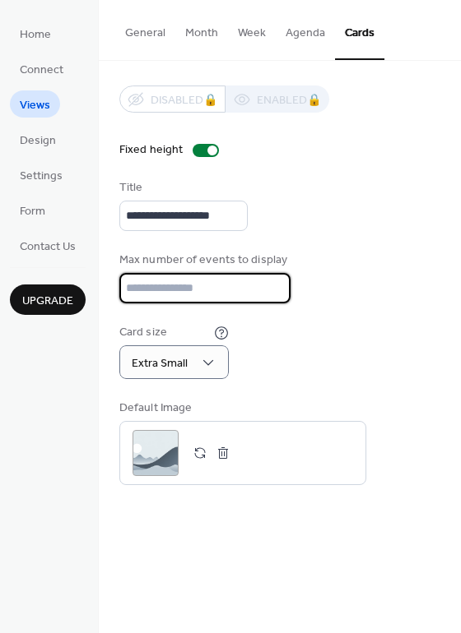
type input "**"
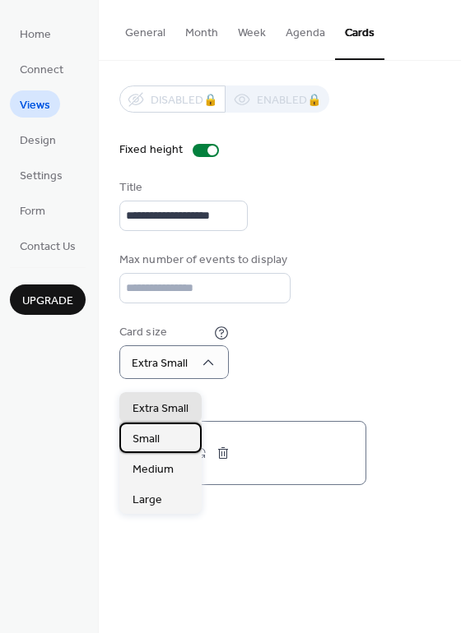
drag, startPoint x: 152, startPoint y: 439, endPoint x: 178, endPoint y: 431, distance: 26.8
click at [152, 440] on span "Small" at bounding box center [145, 439] width 27 height 17
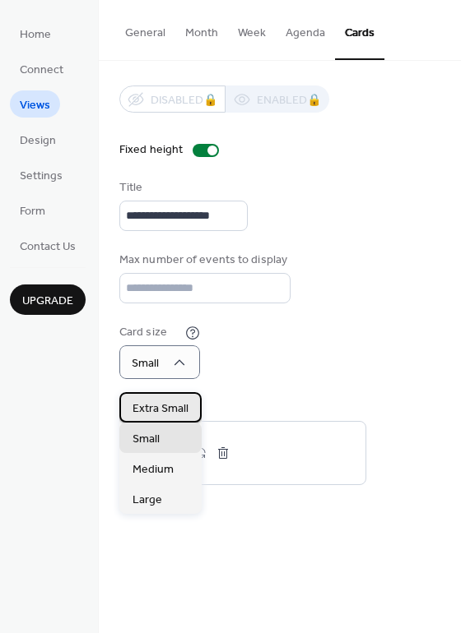
click at [166, 407] on span "Extra Small" at bounding box center [160, 409] width 56 height 17
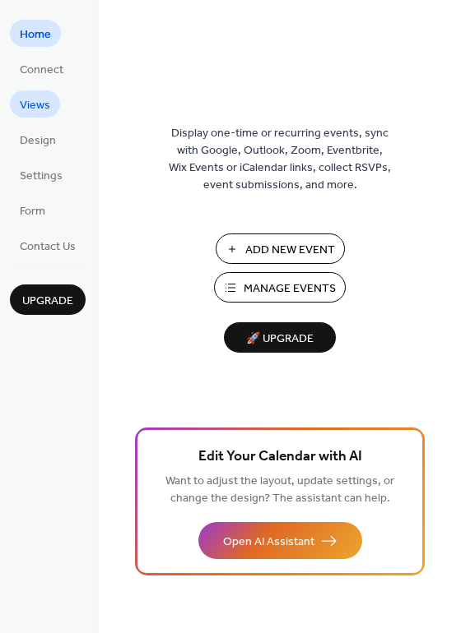
drag, startPoint x: 31, startPoint y: 109, endPoint x: 13, endPoint y: 111, distance: 18.3
click at [31, 109] on span "Views" at bounding box center [35, 105] width 30 height 17
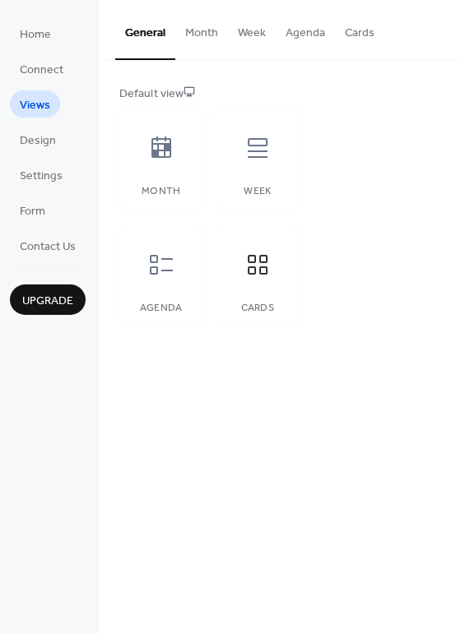
click at [367, 27] on button "Cards" at bounding box center [359, 29] width 49 height 58
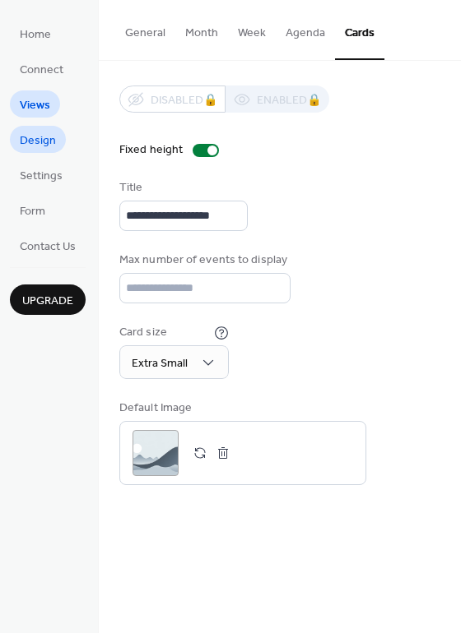
click at [30, 138] on span "Design" at bounding box center [38, 140] width 36 height 17
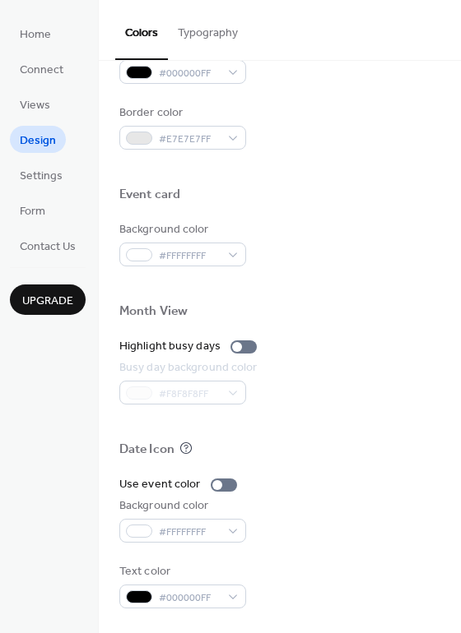
scroll to position [704, 0]
click at [56, 182] on span "Settings" at bounding box center [41, 176] width 43 height 17
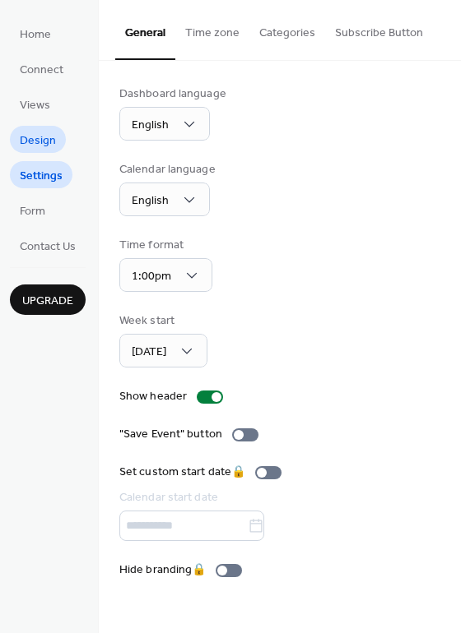
click at [21, 133] on span "Design" at bounding box center [38, 140] width 36 height 17
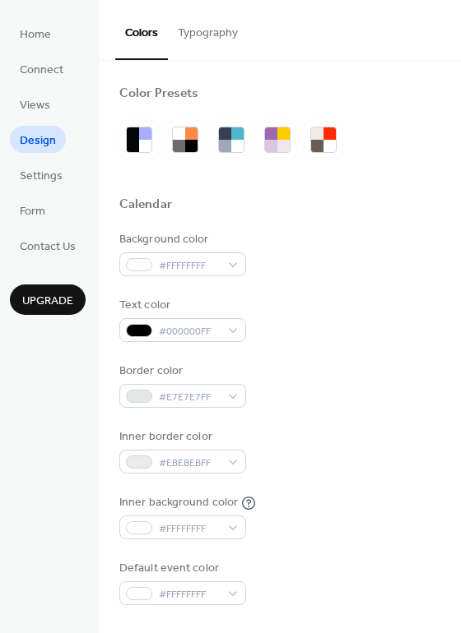
click at [226, 34] on button "Typography" at bounding box center [208, 29] width 80 height 58
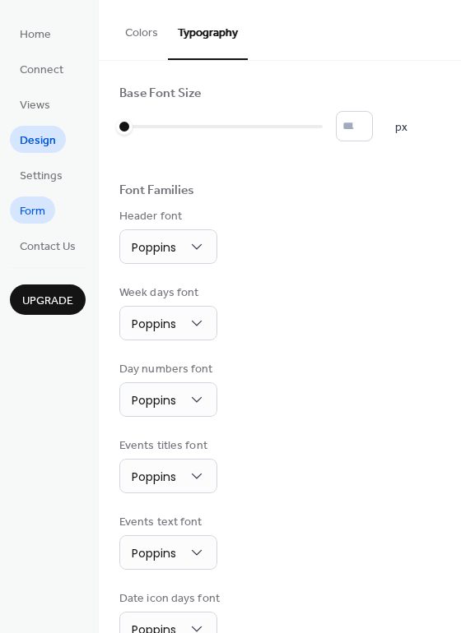
click at [42, 220] on span "Form" at bounding box center [33, 211] width 26 height 17
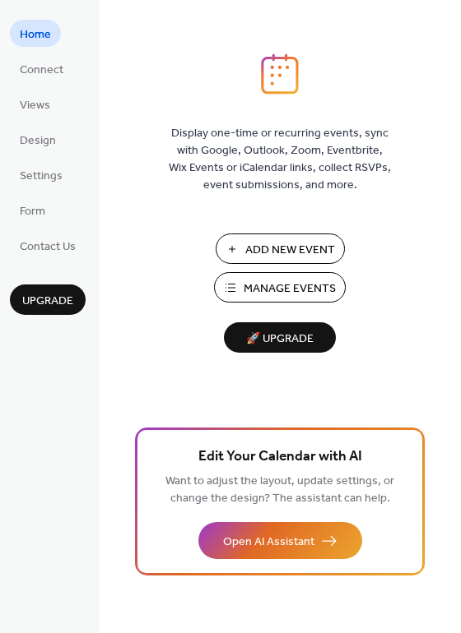
click at [327, 285] on span "Manage Events" at bounding box center [289, 289] width 92 height 17
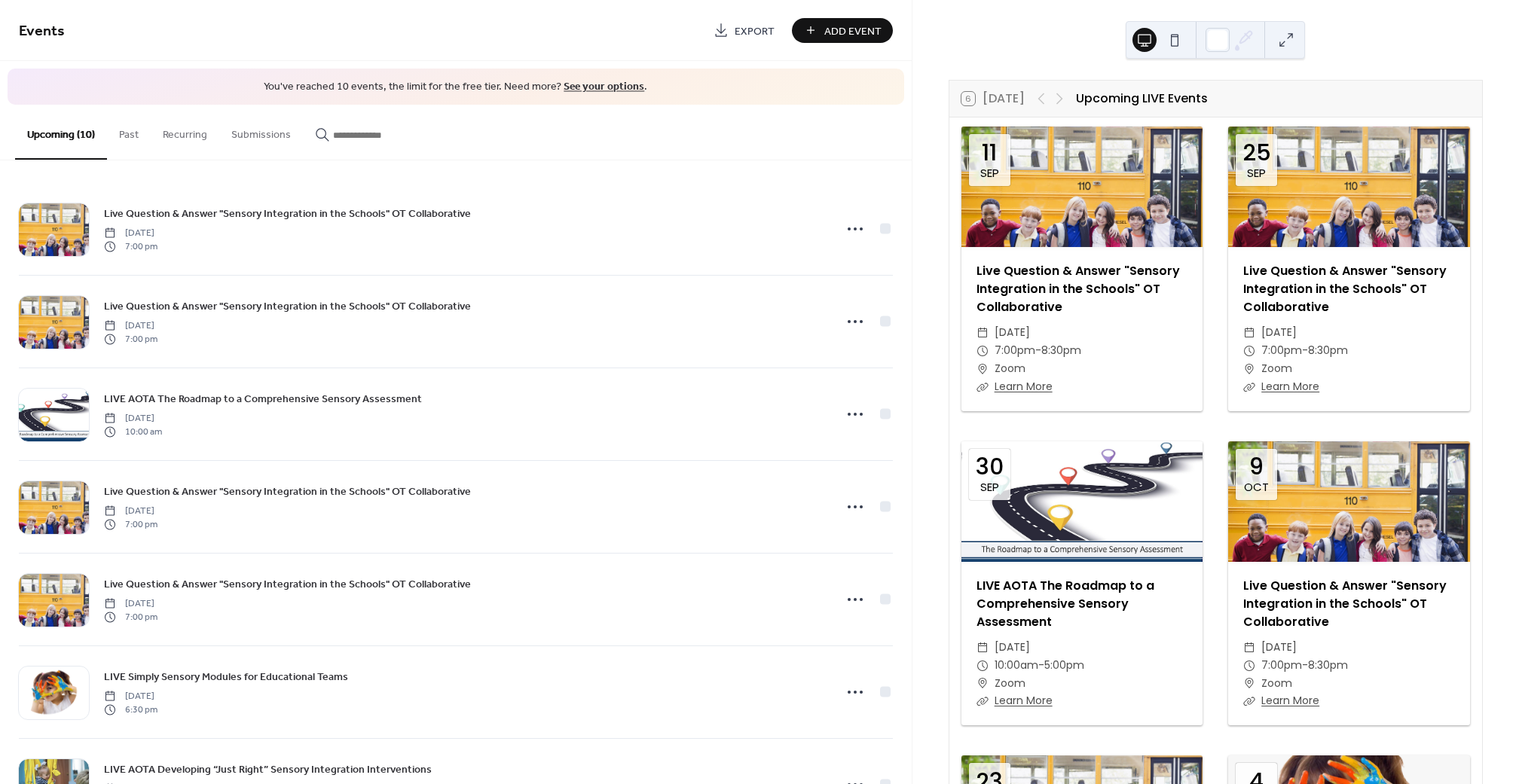
click at [1167, 34] on button at bounding box center [1175, 39] width 24 height 24
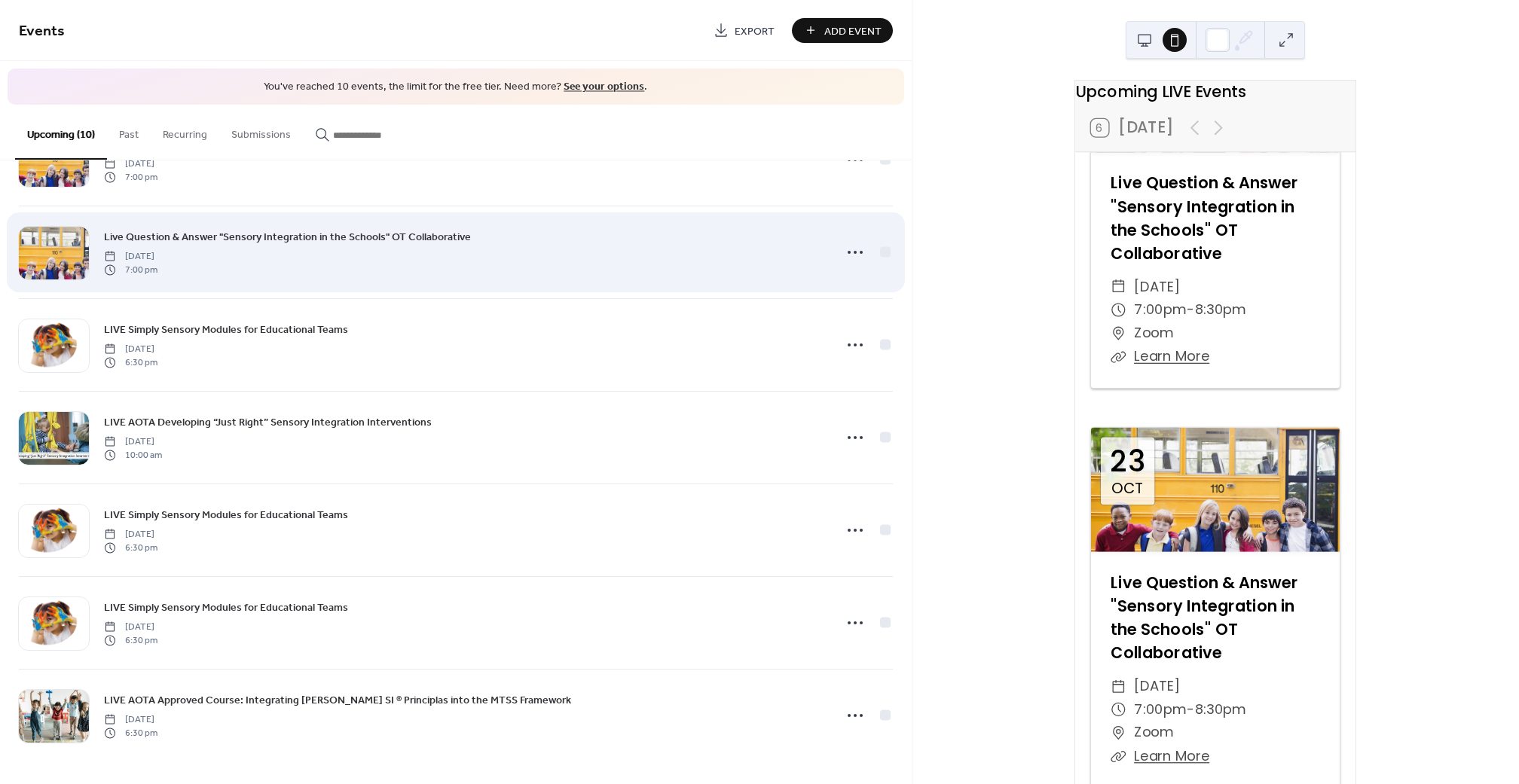
scroll to position [346, 0]
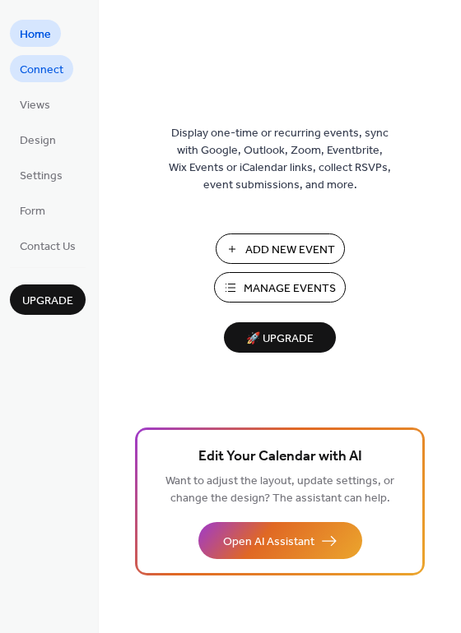
click at [48, 64] on span "Connect" at bounding box center [42, 70] width 44 height 17
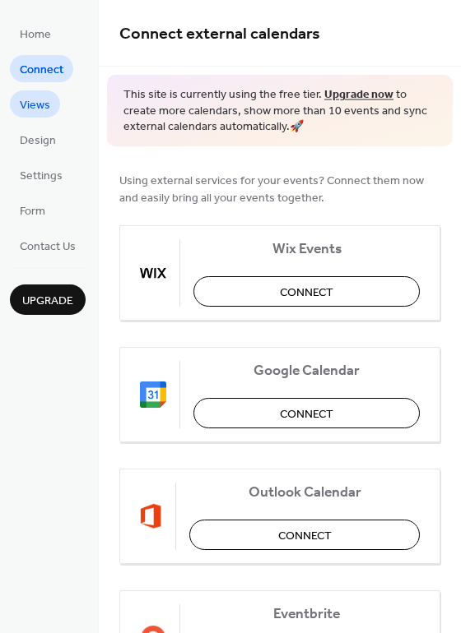
click at [50, 111] on link "Views" at bounding box center [35, 103] width 50 height 27
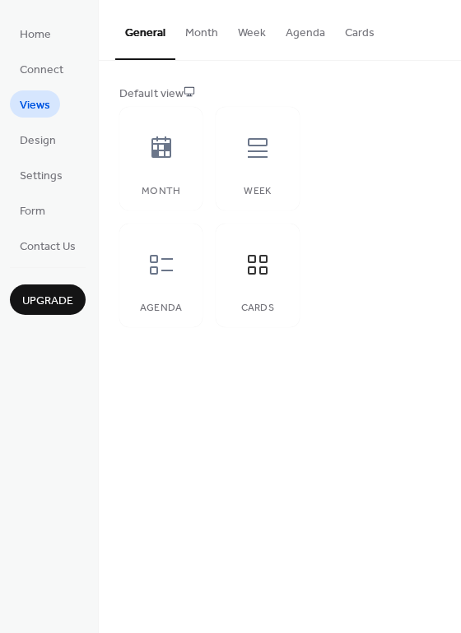
click at [358, 34] on button "Cards" at bounding box center [359, 29] width 49 height 58
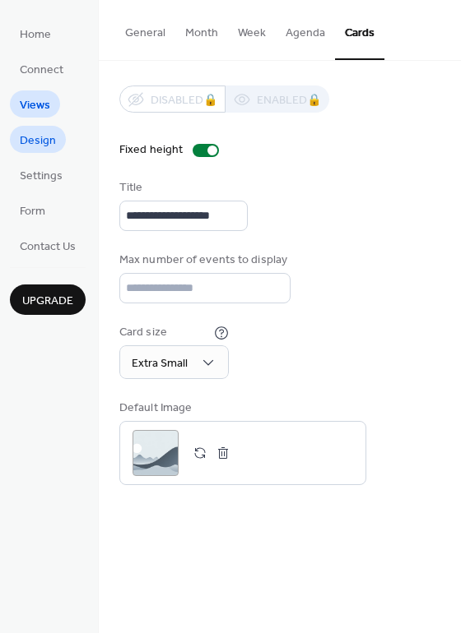
click at [30, 132] on span "Design" at bounding box center [38, 140] width 36 height 17
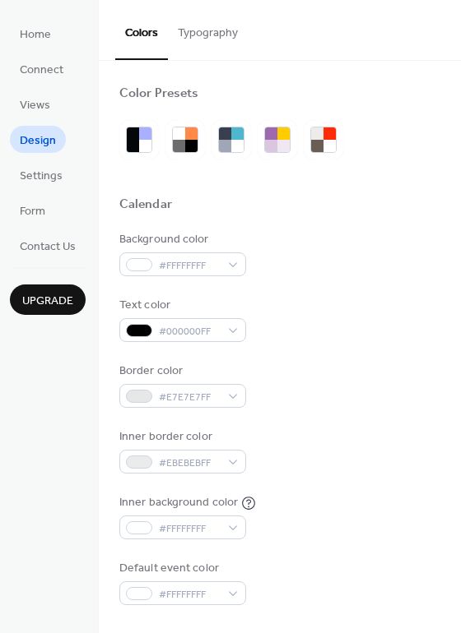
click at [206, 36] on button "Typography" at bounding box center [208, 29] width 80 height 58
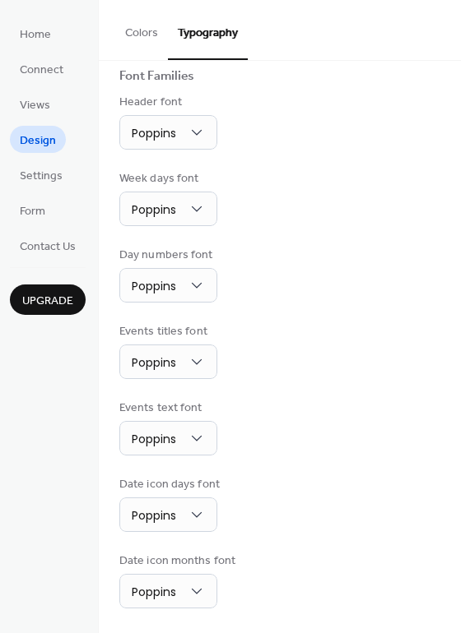
scroll to position [119, 0]
click at [56, 177] on span "Settings" at bounding box center [41, 176] width 43 height 17
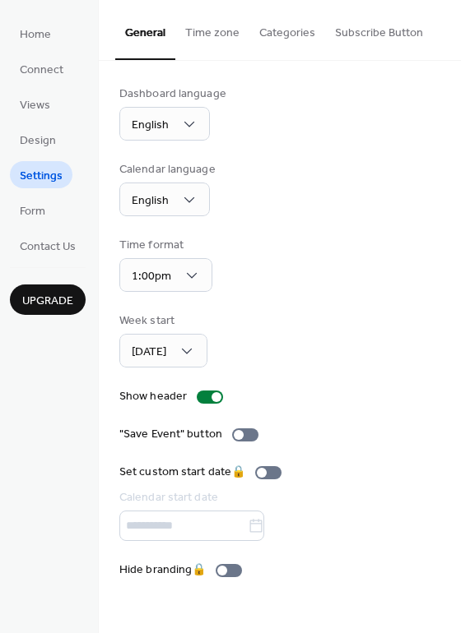
click at [230, 39] on button "Time zone" at bounding box center [212, 29] width 74 height 58
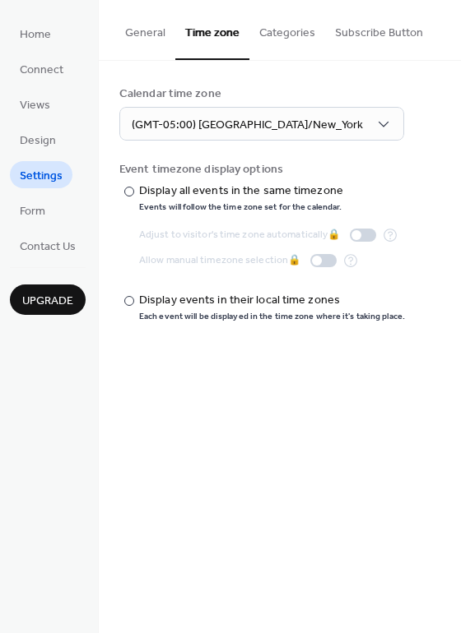
click at [276, 33] on button "Categories" at bounding box center [287, 29] width 76 height 58
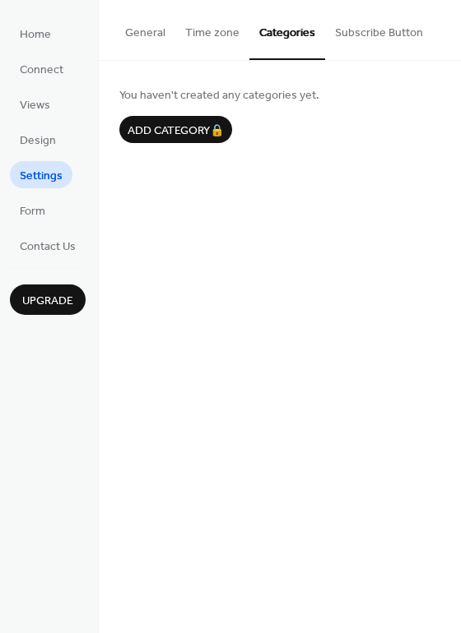
click at [350, 34] on button "Subscribe Button" at bounding box center [379, 29] width 108 height 58
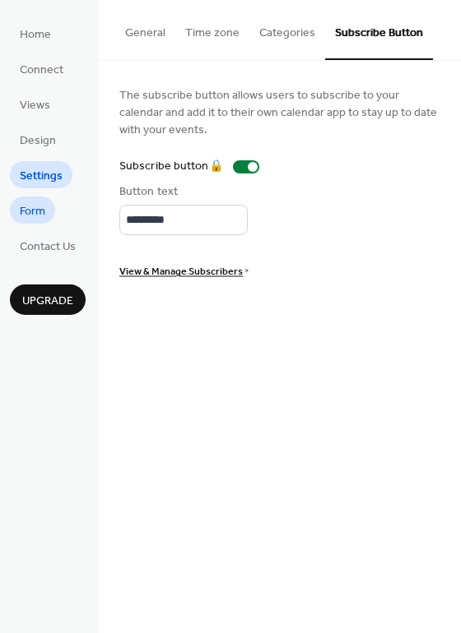
click at [52, 212] on link "Form" at bounding box center [32, 210] width 45 height 27
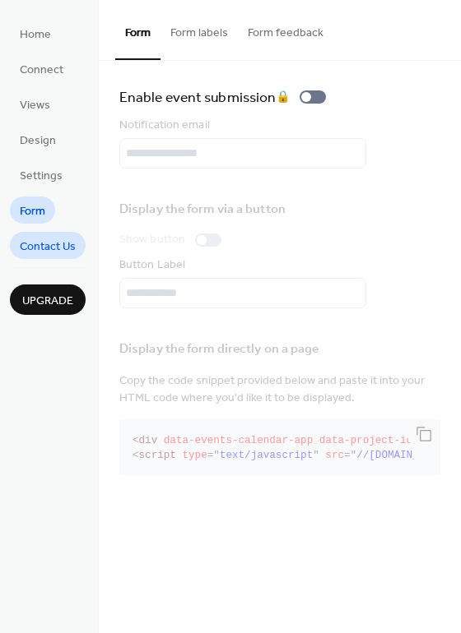
click at [44, 248] on span "Contact Us" at bounding box center [48, 247] width 56 height 17
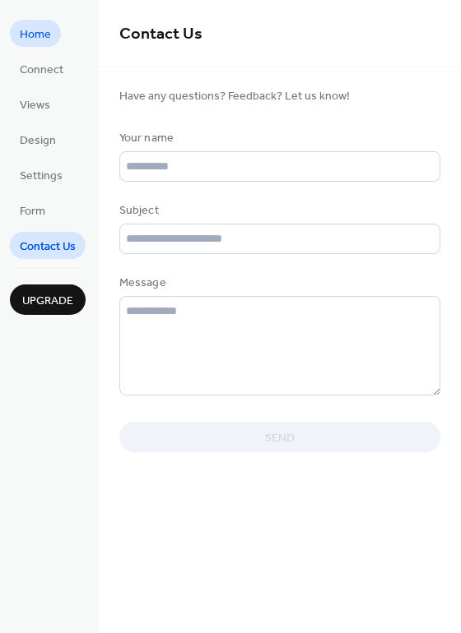
click at [33, 33] on span "Home" at bounding box center [35, 34] width 31 height 17
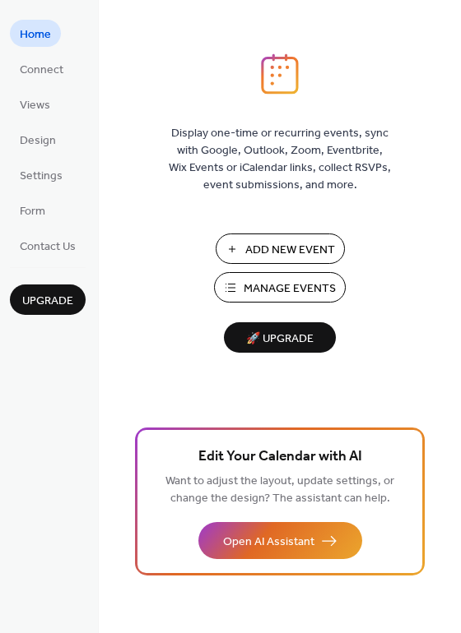
click at [275, 286] on span "Manage Events" at bounding box center [289, 289] width 92 height 17
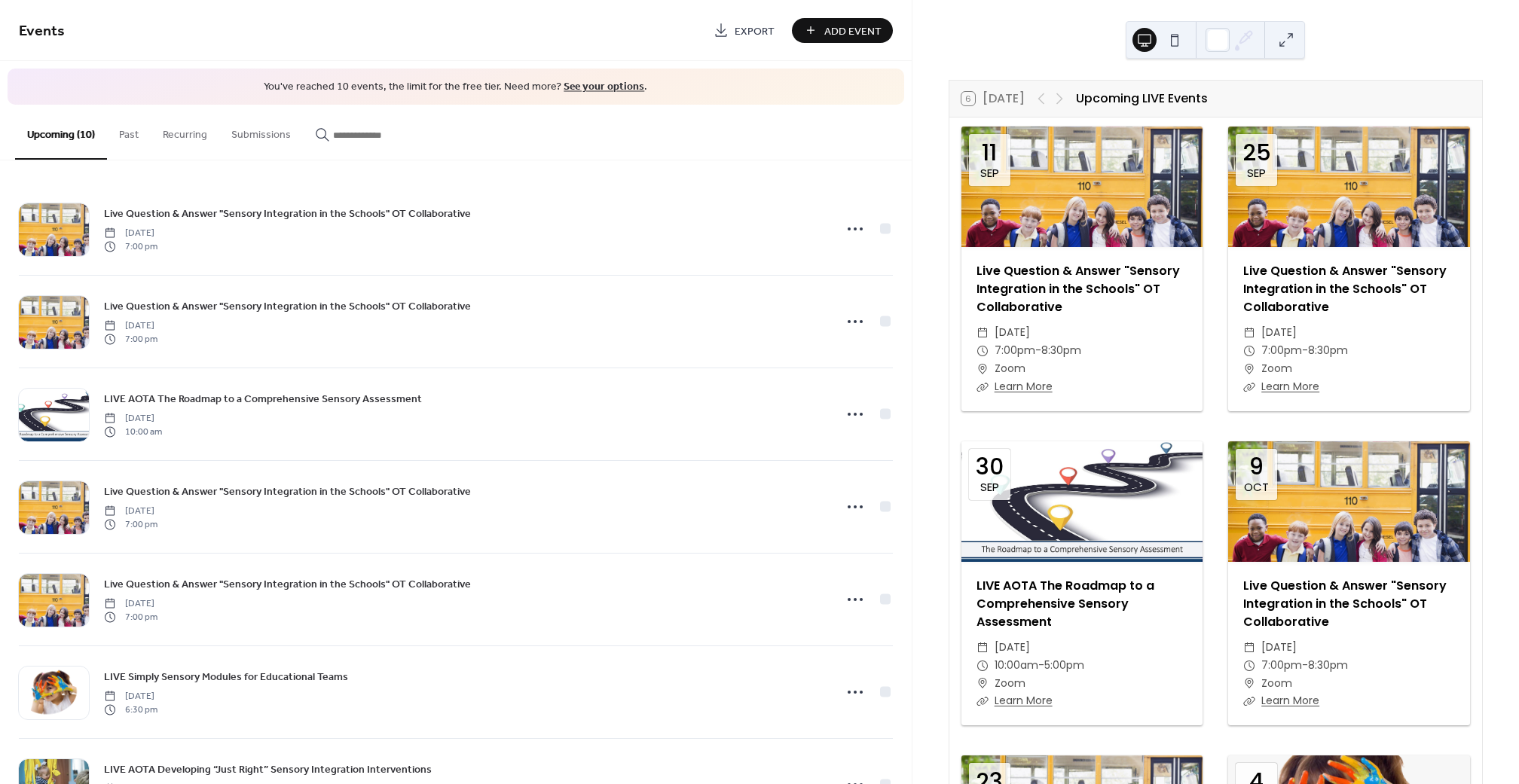
click at [1285, 38] on button at bounding box center [1286, 39] width 24 height 24
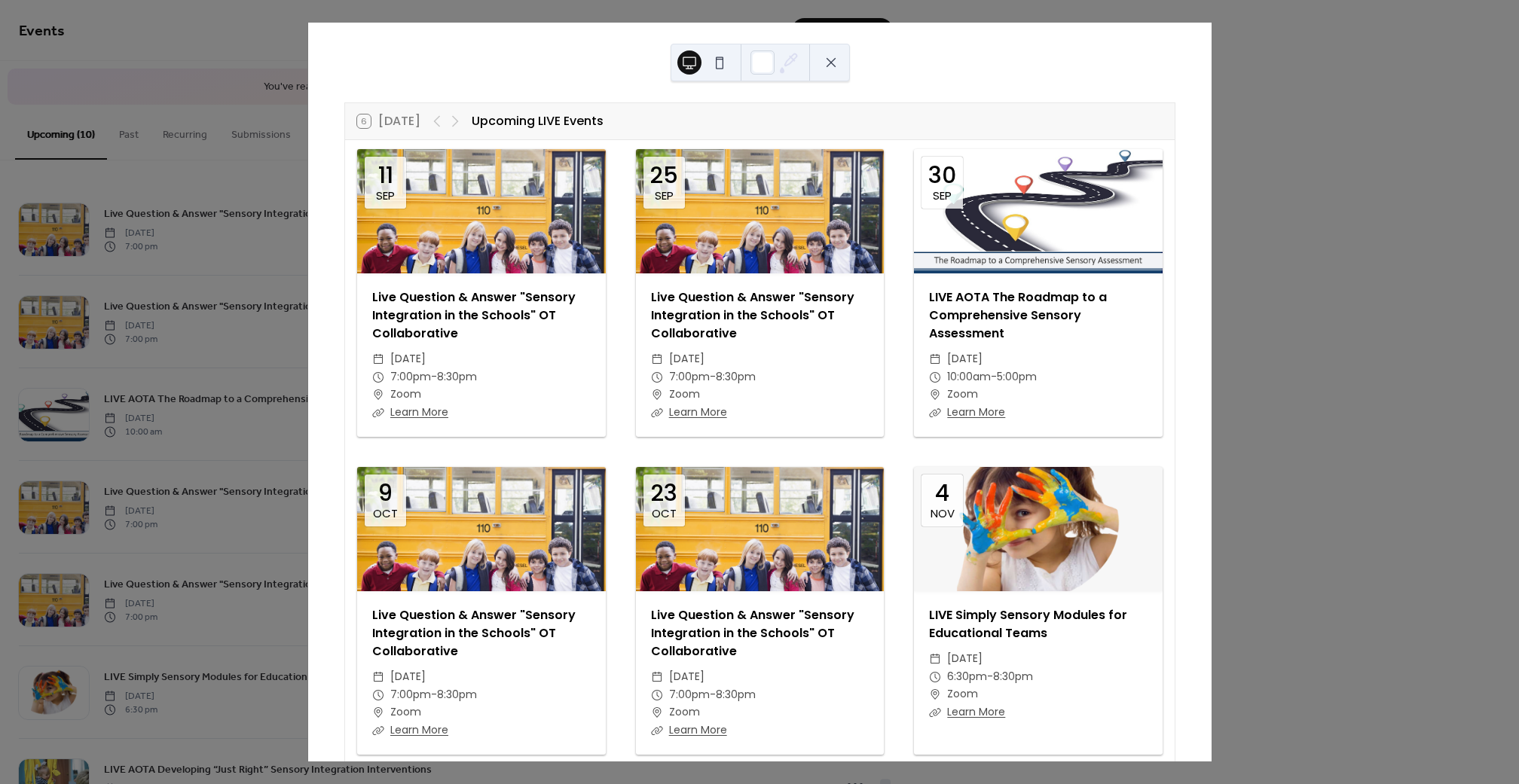
click at [826, 61] on button at bounding box center [831, 62] width 24 height 24
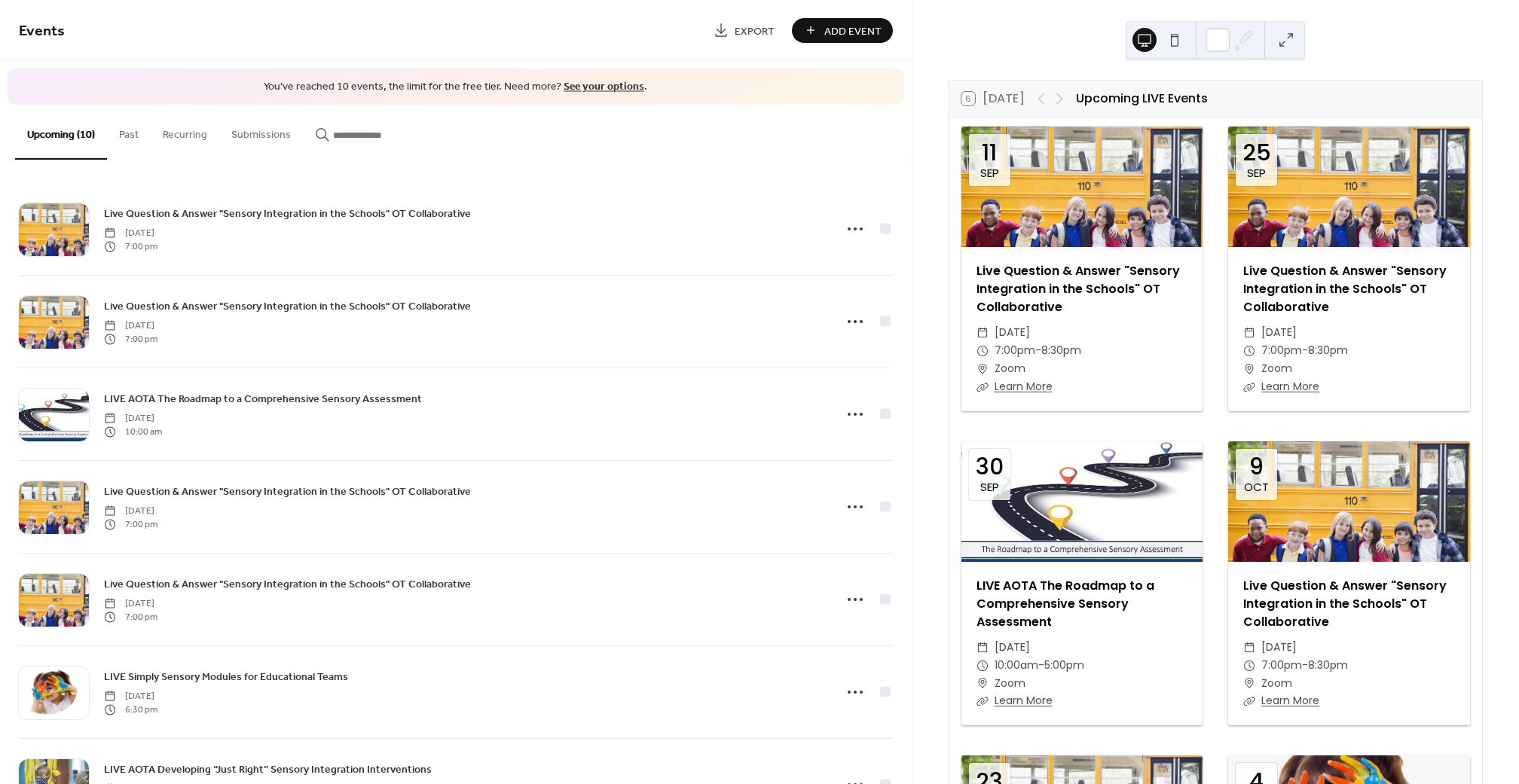
drag, startPoint x: 1170, startPoint y: 45, endPoint x: 1153, endPoint y: 44, distance: 17.0
click at [1170, 45] on button at bounding box center [1175, 39] width 24 height 24
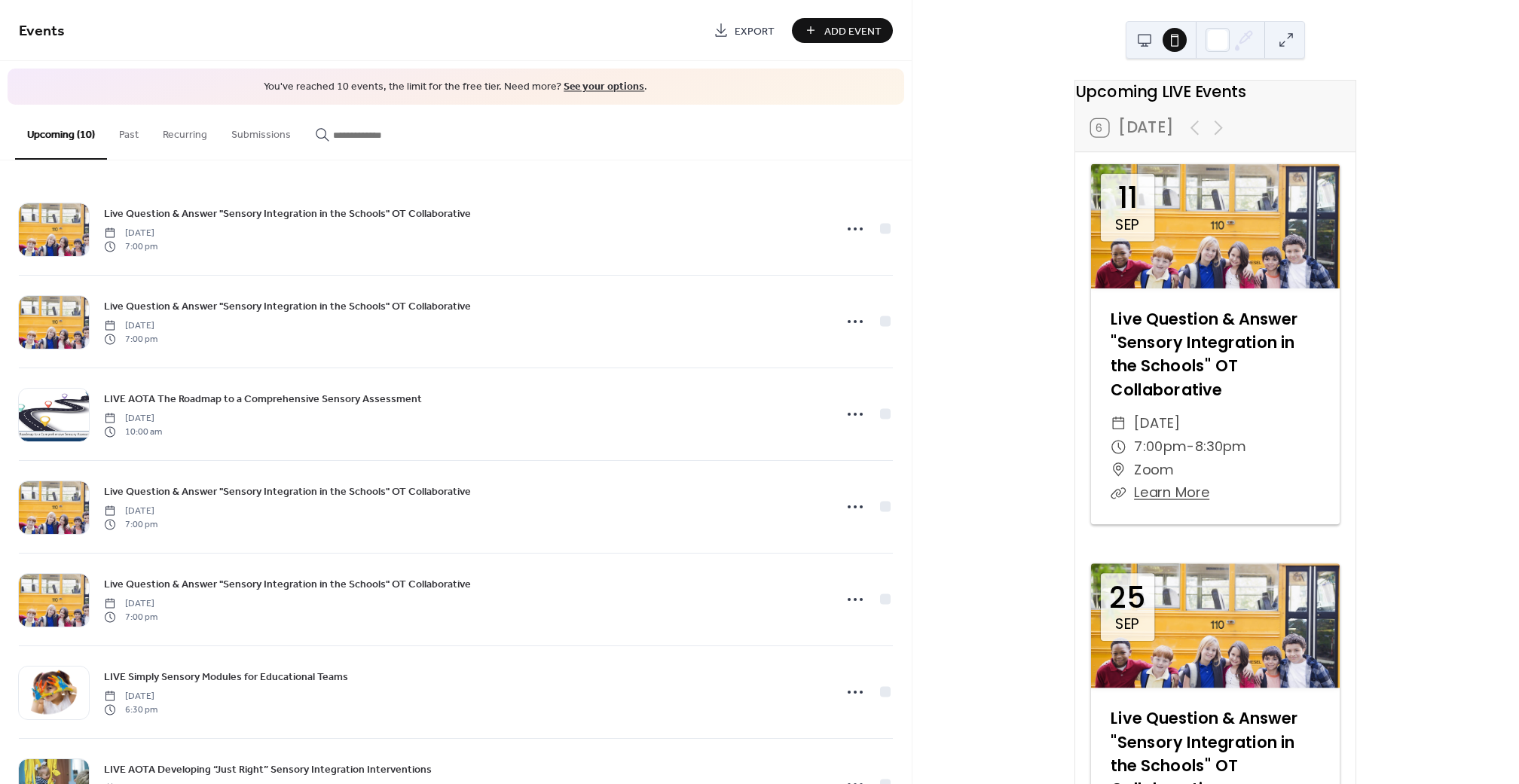
click at [1153, 44] on button at bounding box center [1144, 39] width 24 height 24
